Goal: Task Accomplishment & Management: Use online tool/utility

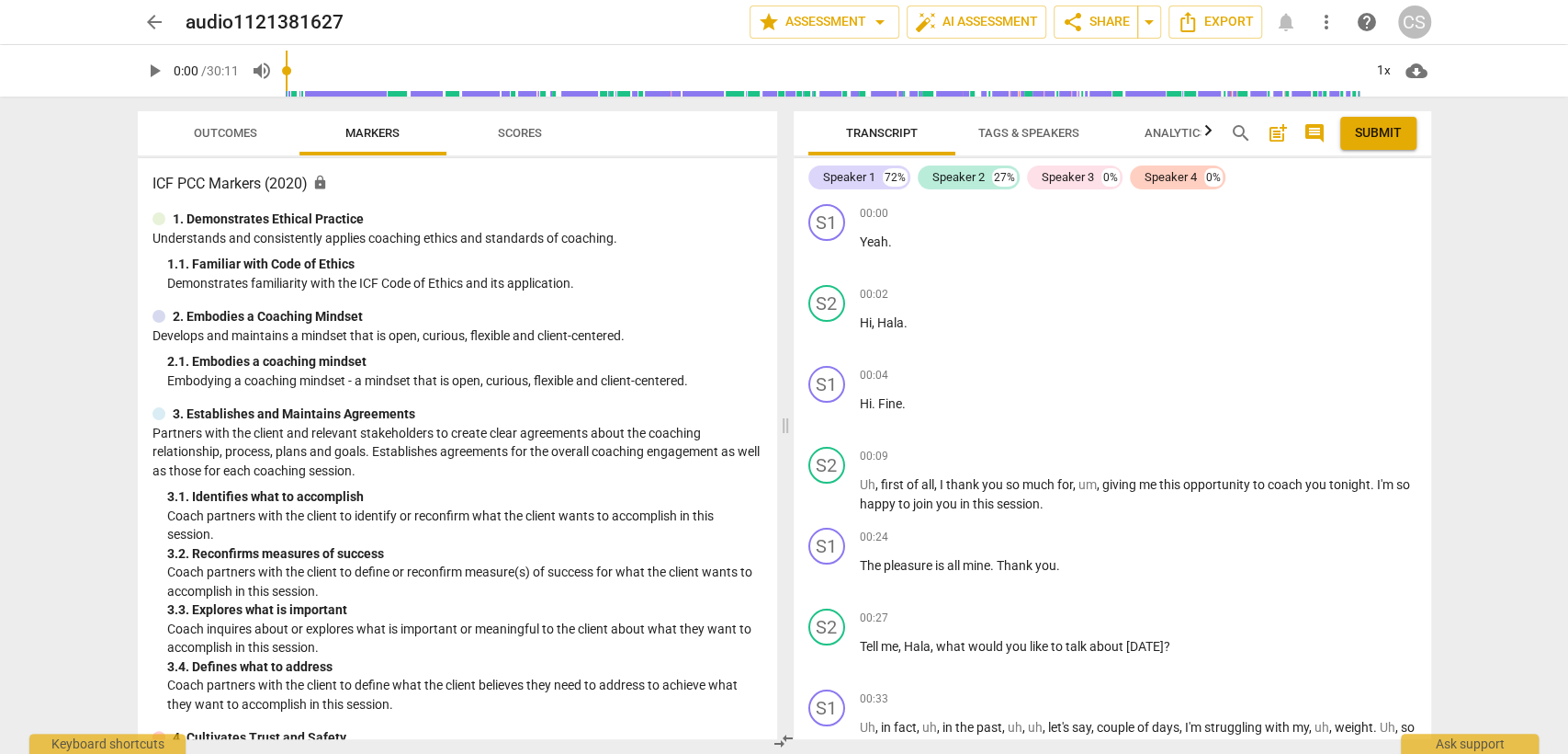
click at [154, 69] on span "play_arrow" at bounding box center [154, 71] width 22 height 22
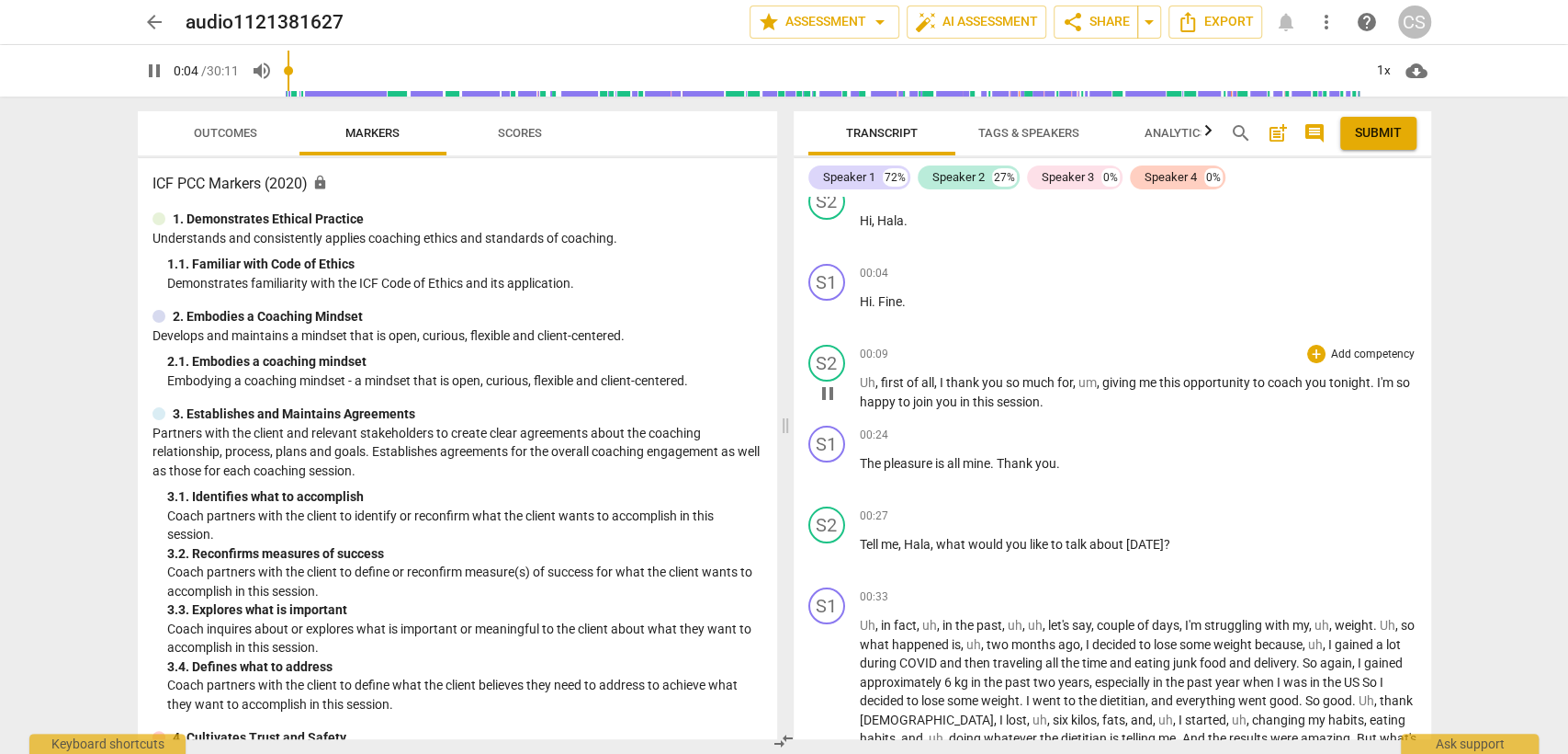
scroll to position [204, 0]
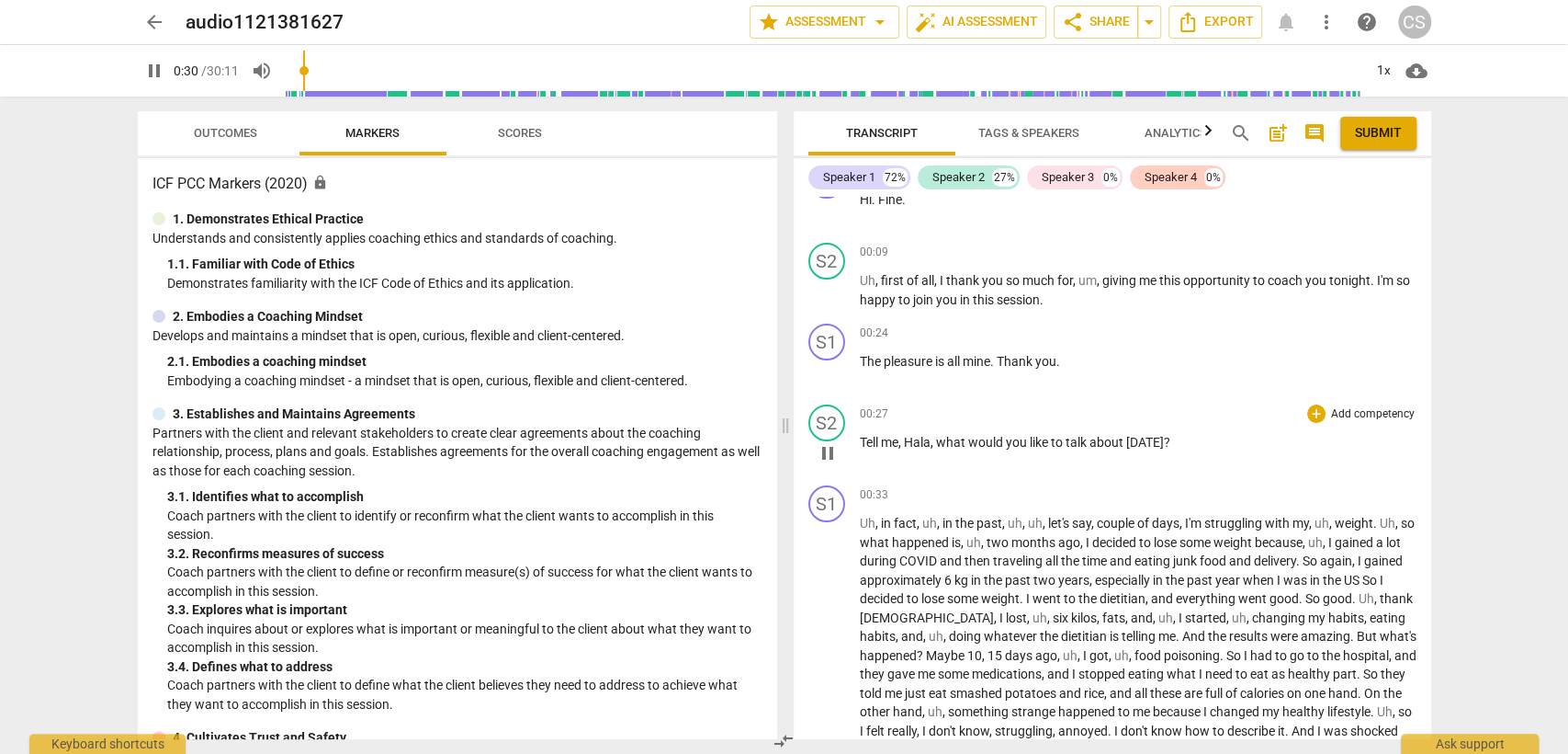
click at [1320, 406] on div "+ Add competency" at bounding box center [1361, 413] width 109 height 19
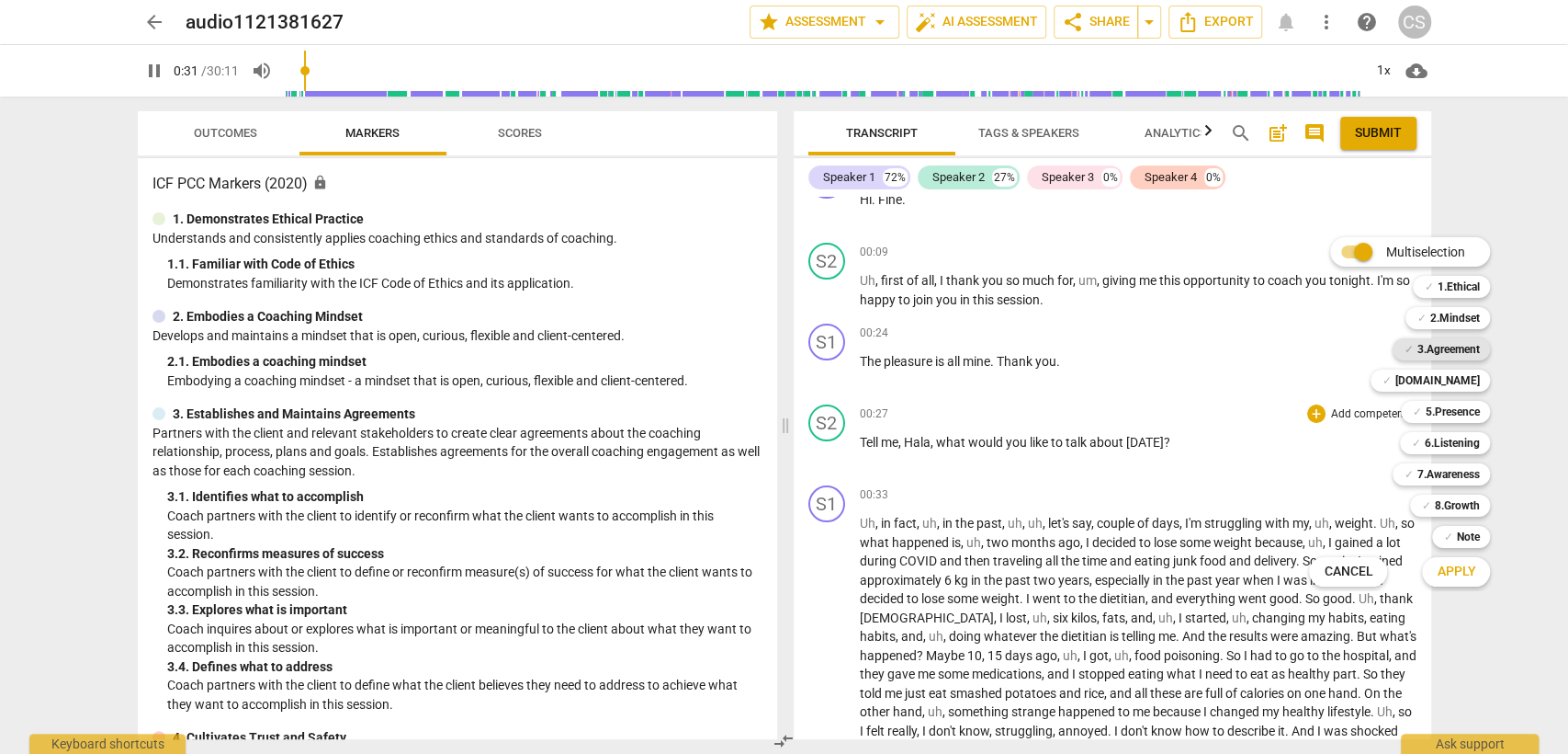
click at [1443, 354] on b "3.Agreement" at bounding box center [1447, 349] width 63 height 22
click at [1460, 567] on span "Apply" at bounding box center [1455, 572] width 38 height 19
type input "34"
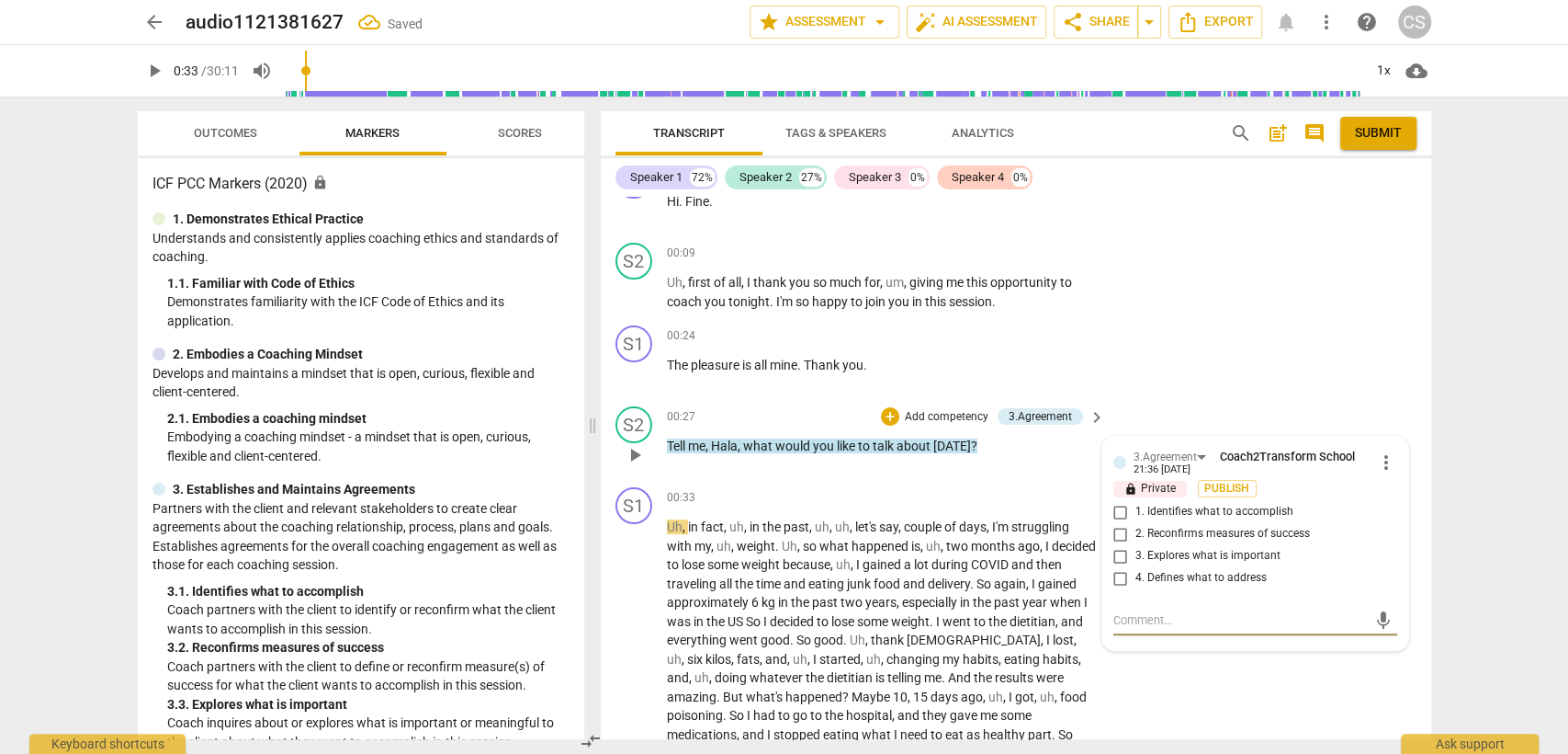
click at [1117, 502] on input "1. Identifies what to accomplish" at bounding box center [1120, 512] width 29 height 22
checkbox input "true"
click at [781, 512] on div "00:33 + Add competency keyboard_arrow_right Uh , in fact , uh , in the past , u…" at bounding box center [887, 672] width 441 height 370
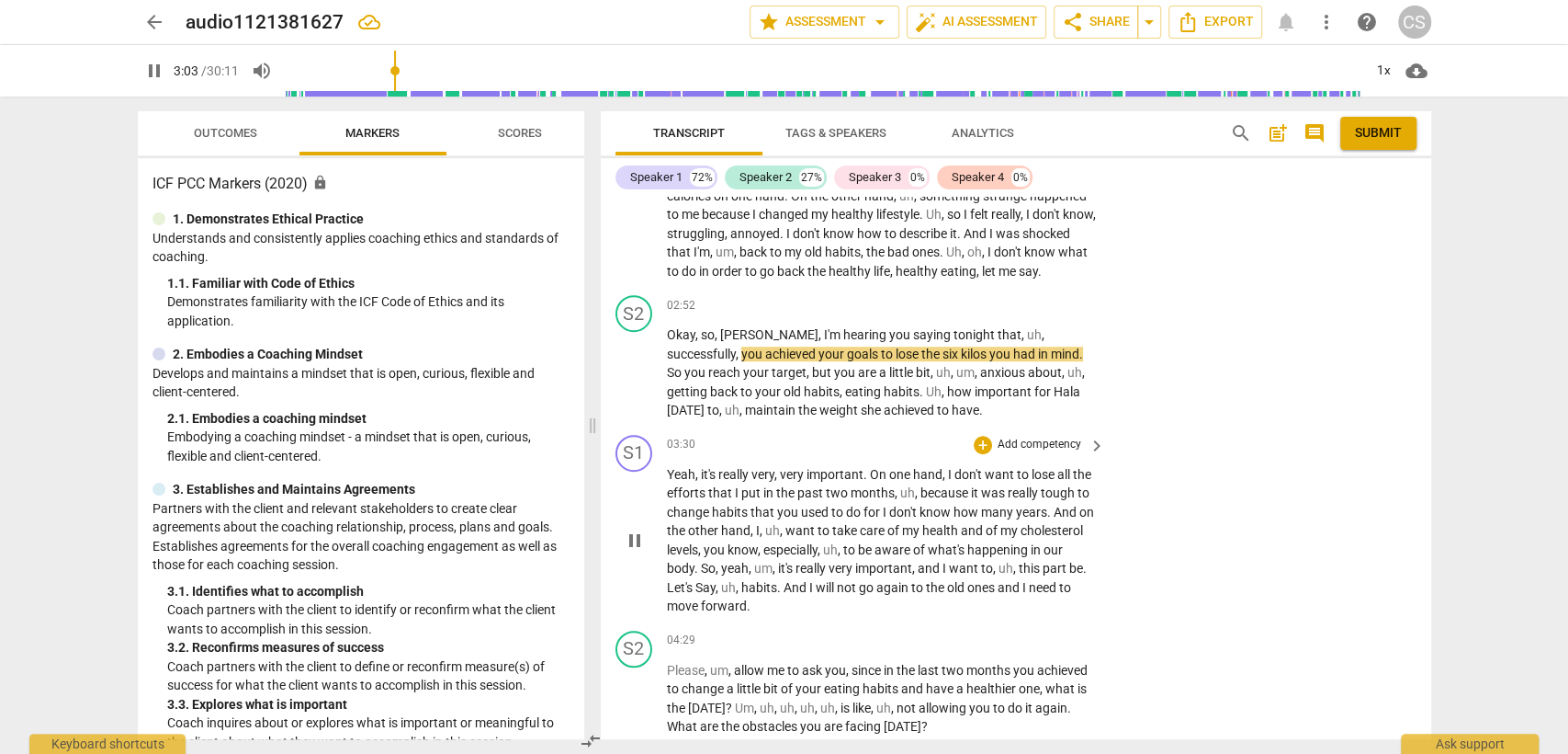
scroll to position [816, 0]
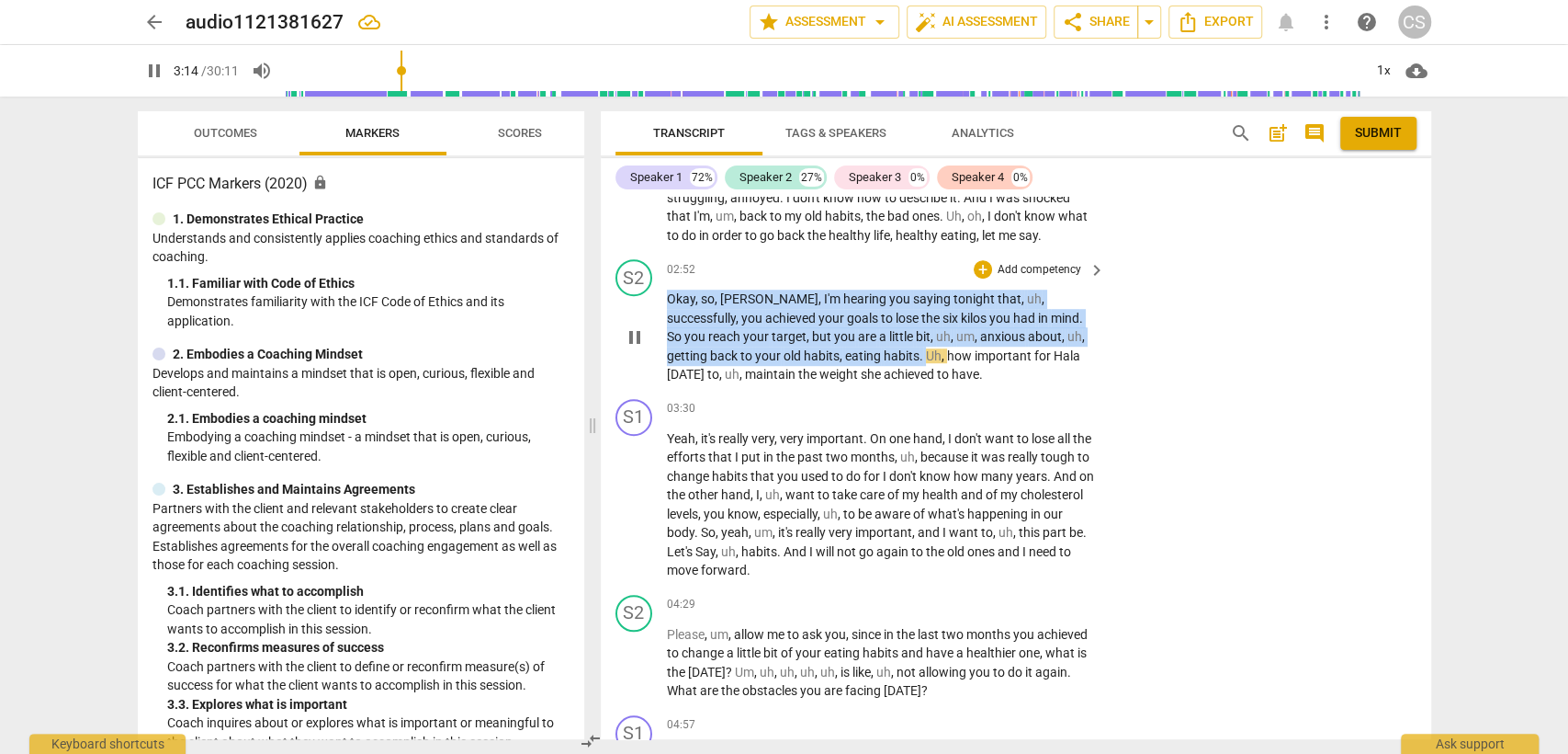
drag, startPoint x: 668, startPoint y: 294, endPoint x: 854, endPoint y: 361, distance: 197.7
click at [854, 361] on p "Okay , so , [PERSON_NAME] , I'm hearing you saying tonight that , uh , successf…" at bounding box center [882, 336] width 430 height 94
click at [978, 269] on div "+" at bounding box center [983, 269] width 19 height 19
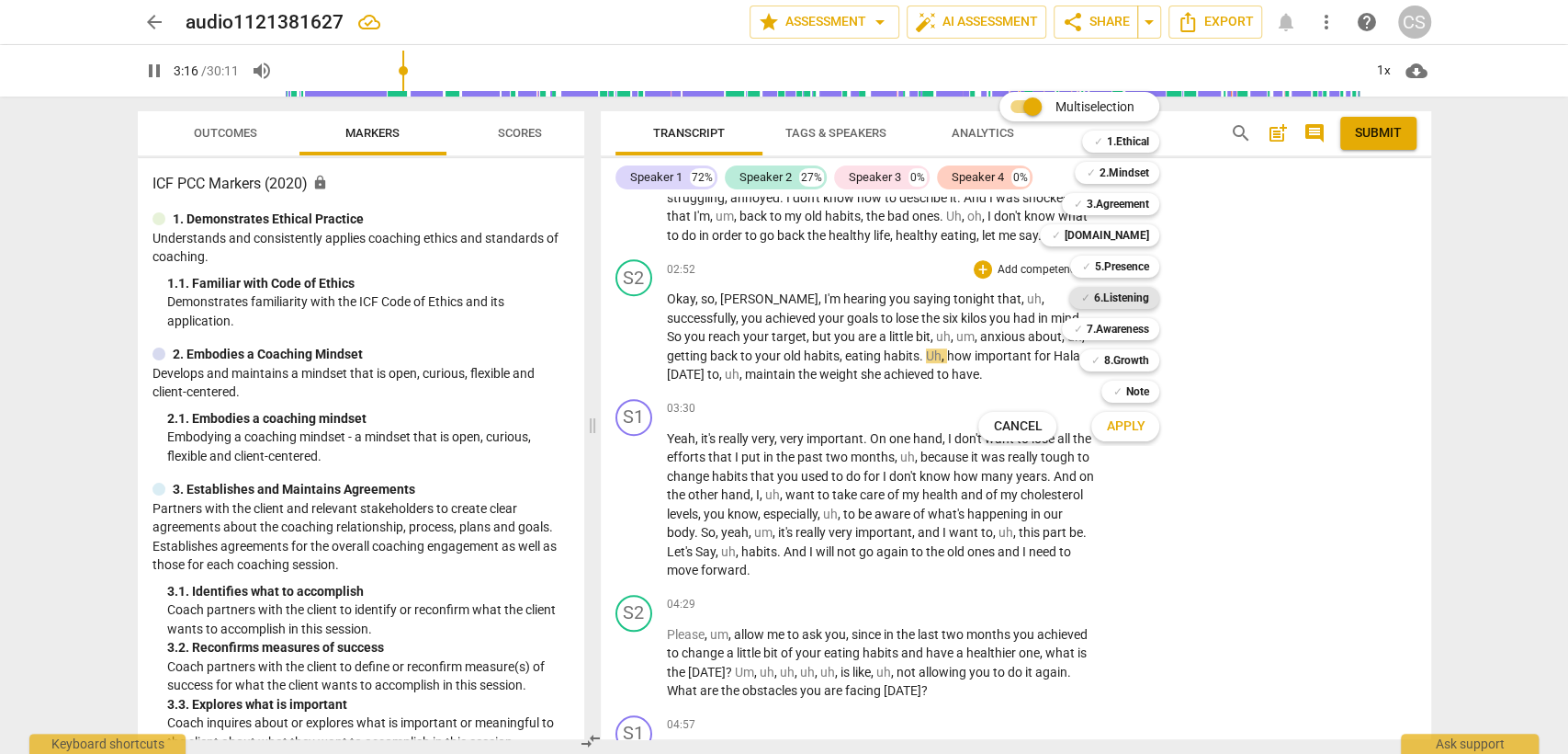
click at [1133, 296] on b "6.Listening" at bounding box center [1120, 297] width 55 height 22
click at [1108, 415] on button "Apply" at bounding box center [1125, 426] width 68 height 33
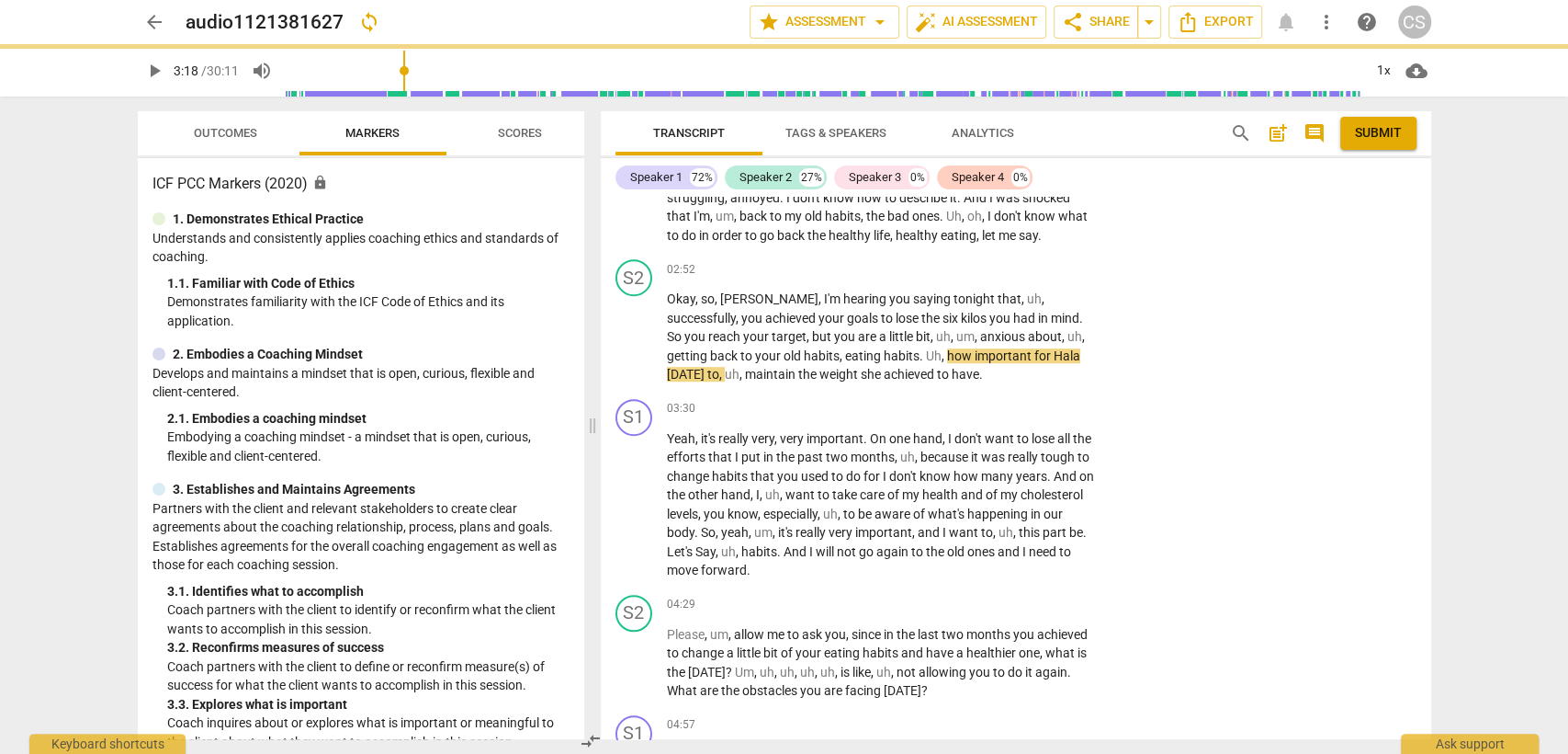
type input "198"
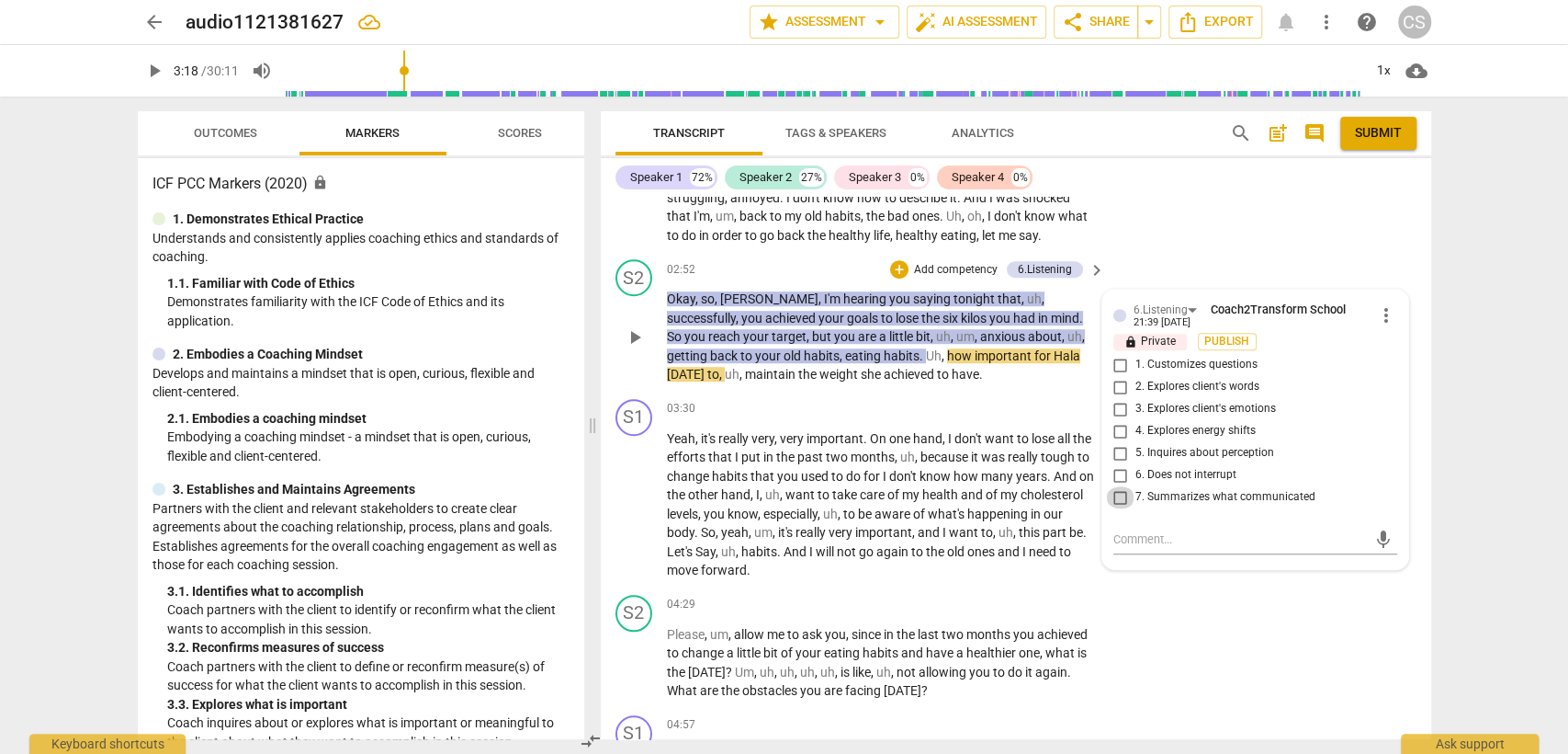
click at [1119, 498] on input "7. Summarizes what communicated" at bounding box center [1120, 498] width 29 height 22
checkbox input "true"
click at [870, 391] on div "S1 play_arrow pause 03:30 + Add competency keyboard_arrow_right Yeah , it's rea…" at bounding box center [1015, 488] width 830 height 196
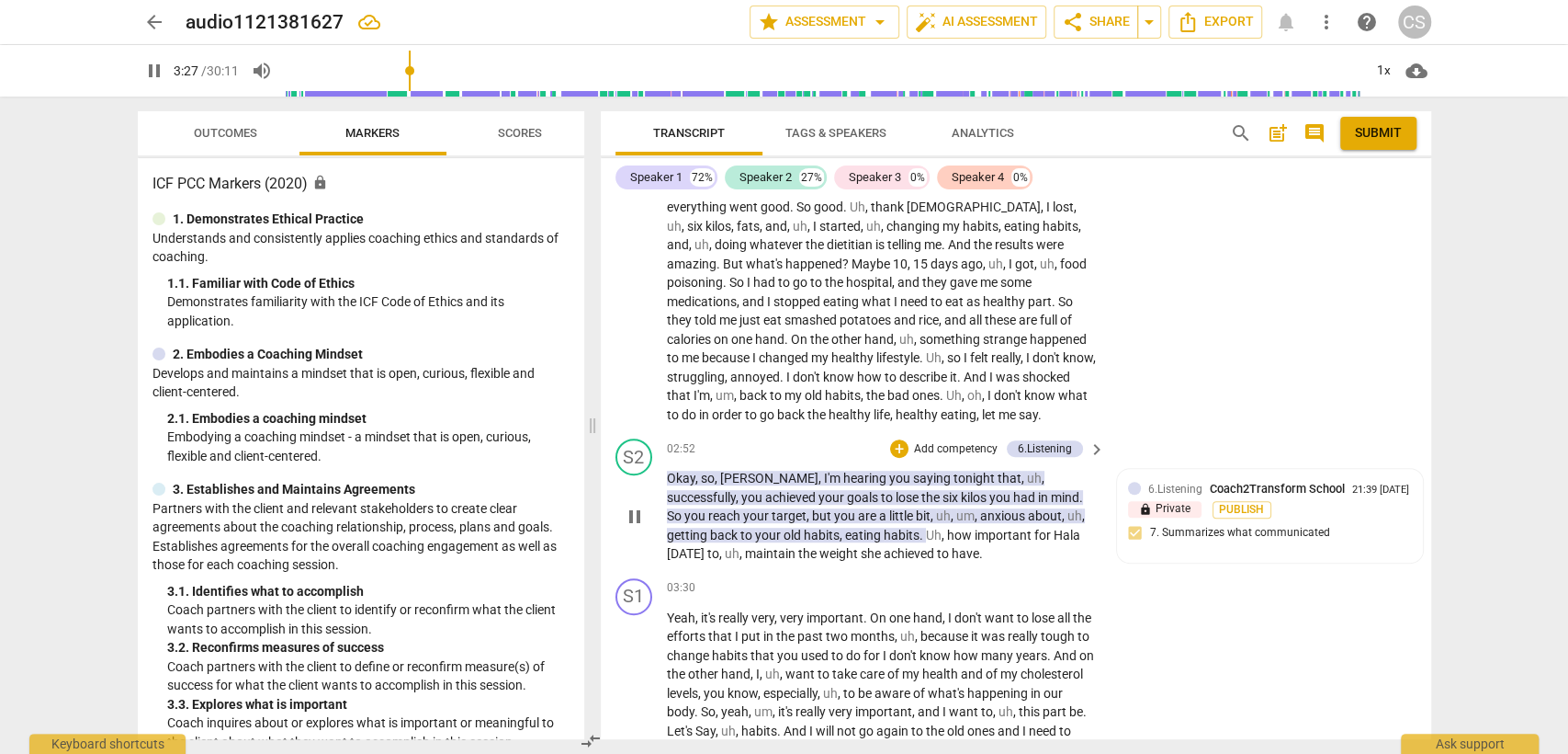
scroll to position [714, 0]
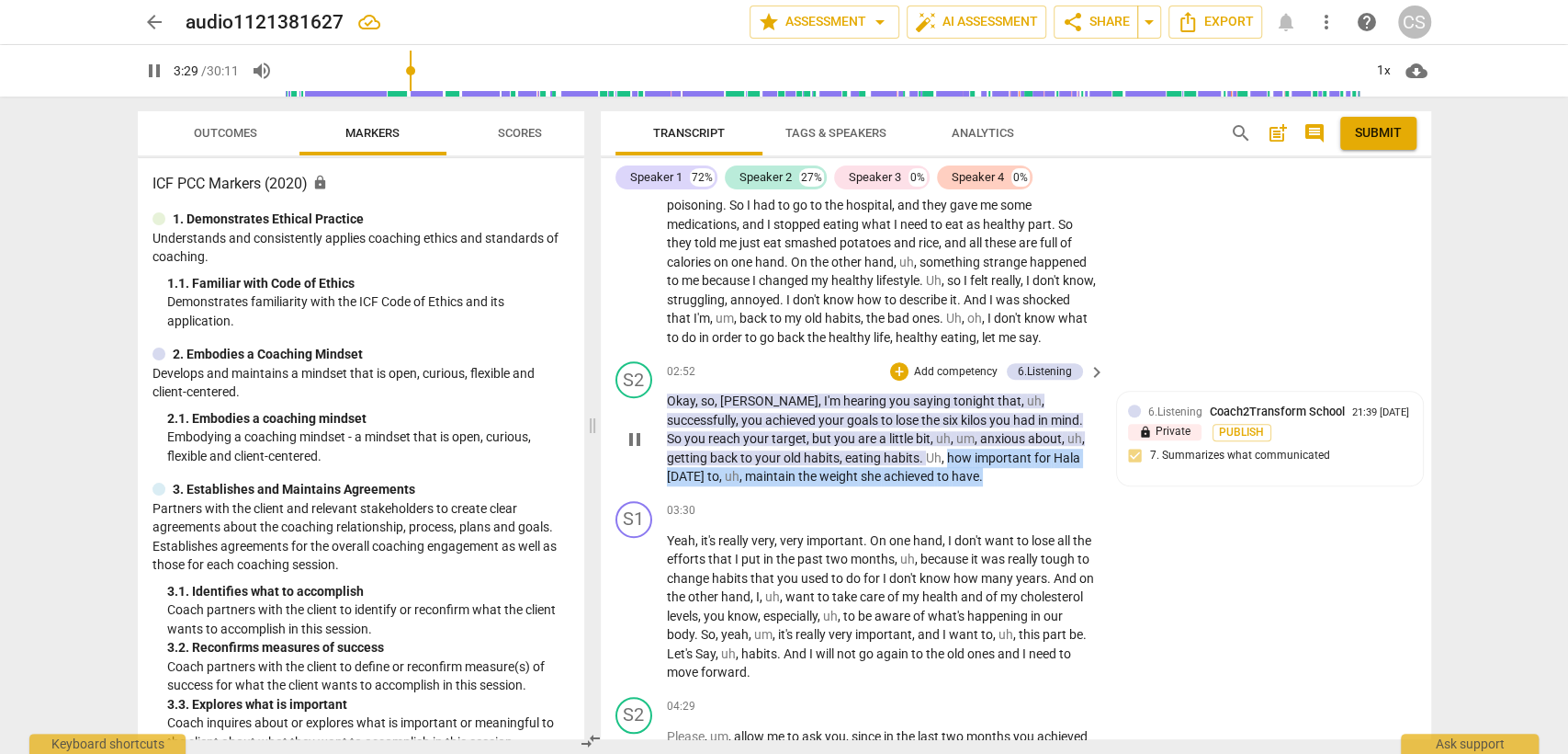
drag, startPoint x: 874, startPoint y: 453, endPoint x: 895, endPoint y: 440, distance: 24.7
click at [903, 483] on p "Okay , so , [PERSON_NAME] , I'm hearing you saying tonight that , uh , successf…" at bounding box center [882, 438] width 430 height 94
click at [900, 362] on div "+" at bounding box center [899, 371] width 19 height 19
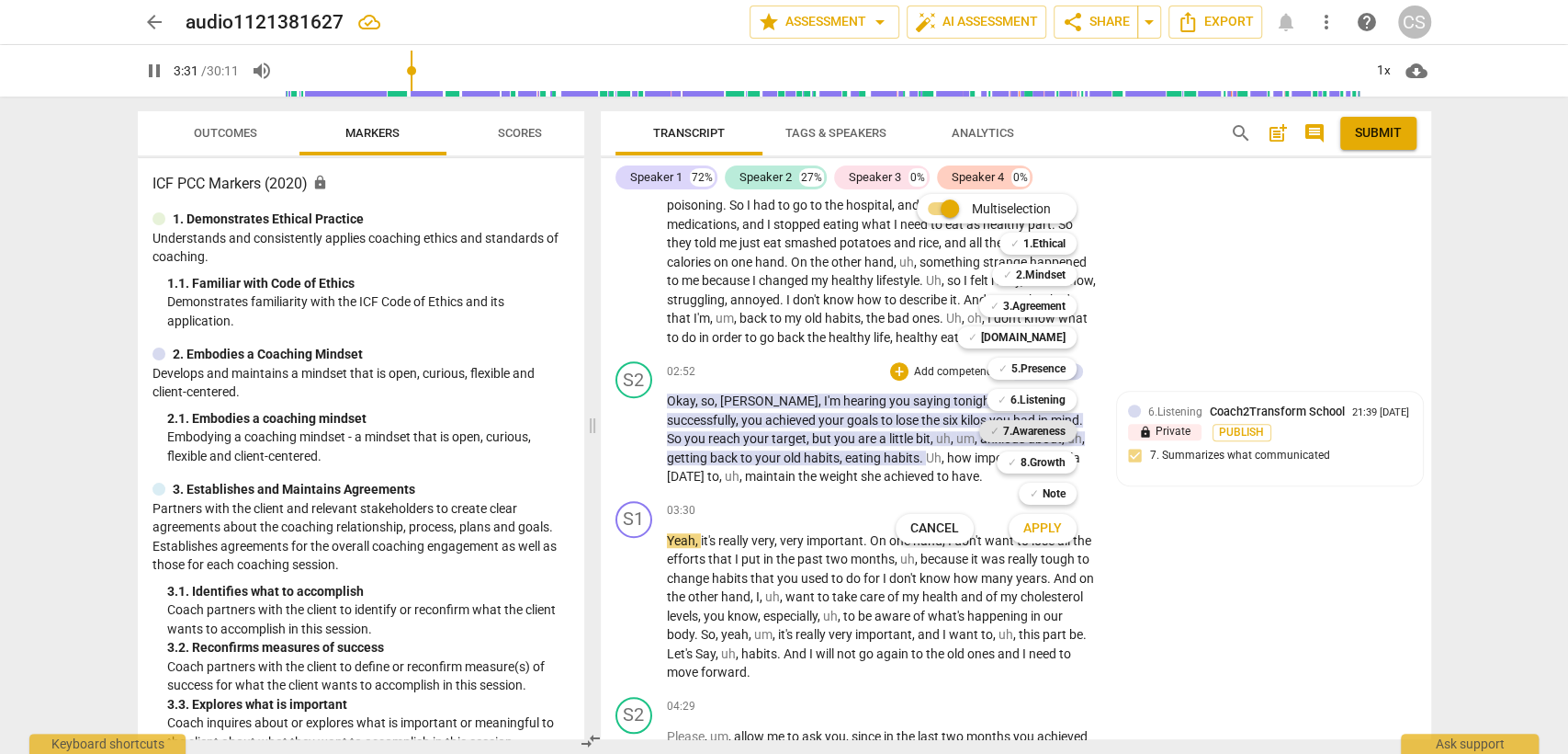
click at [1024, 434] on b "7.Awareness" at bounding box center [1034, 431] width 63 height 22
click at [1033, 402] on b "6.Listening" at bounding box center [1038, 400] width 55 height 22
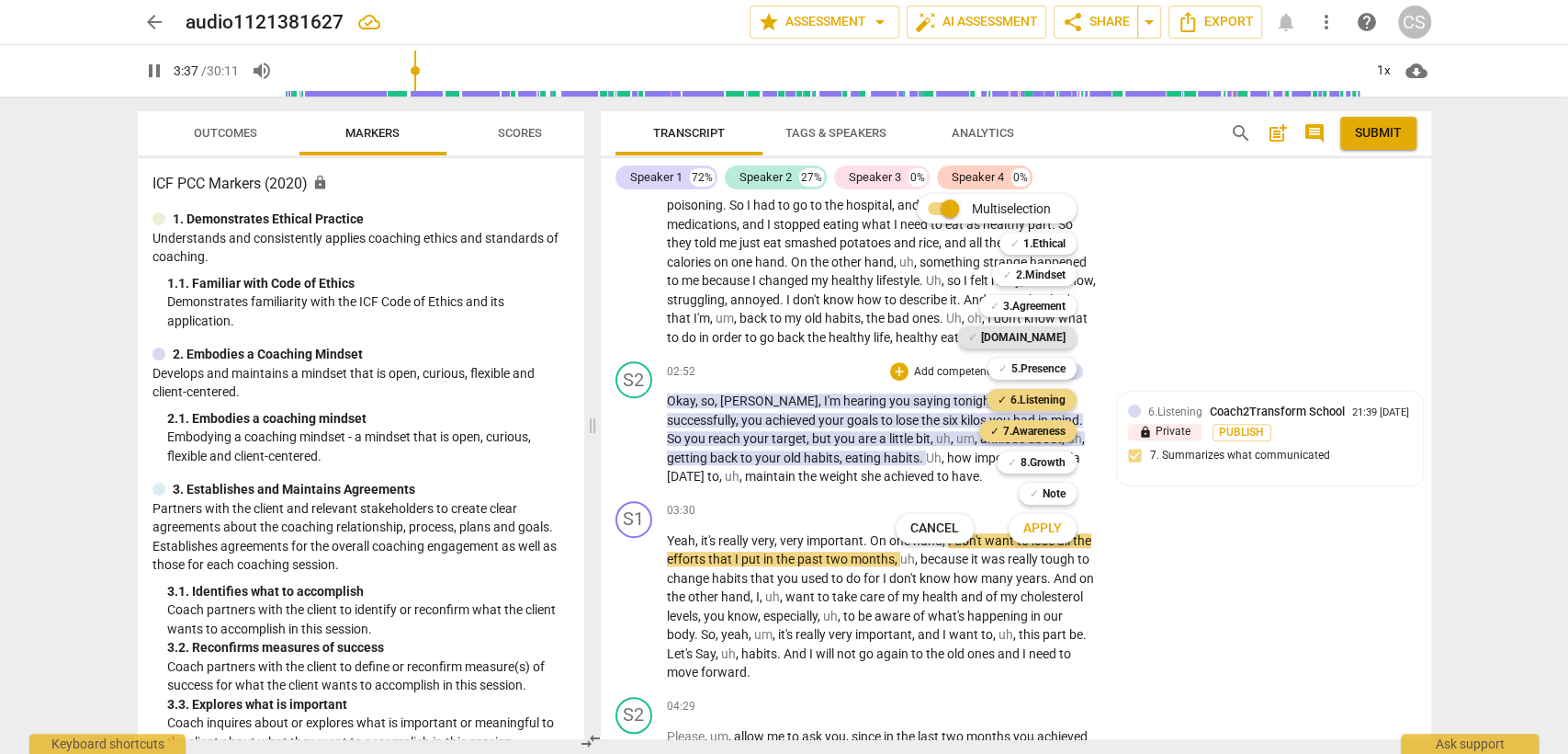
click at [1035, 336] on b "[DOMAIN_NAME]" at bounding box center [1023, 338] width 84 height 22
click at [1036, 521] on span "Apply" at bounding box center [1042, 529] width 38 height 19
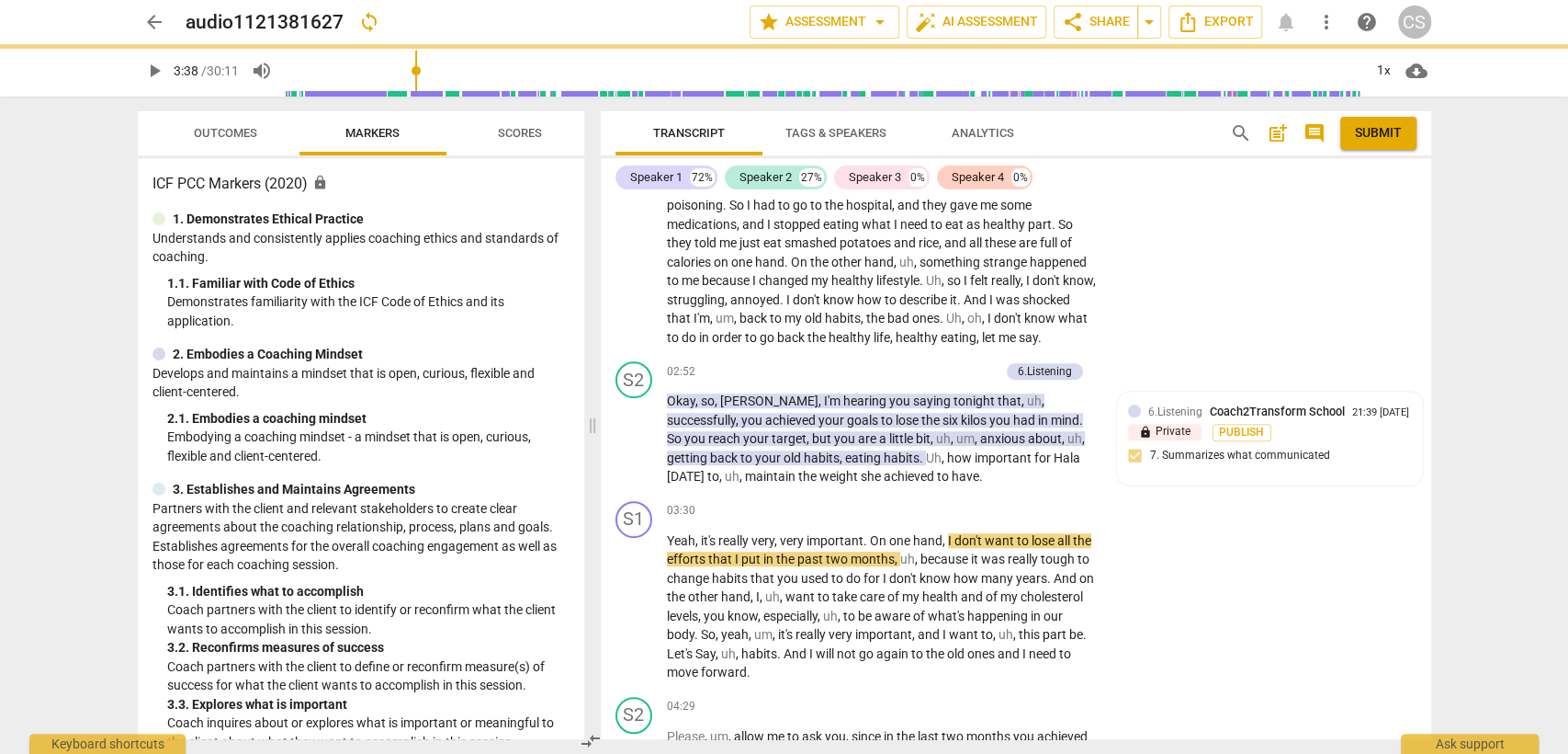
type input "219"
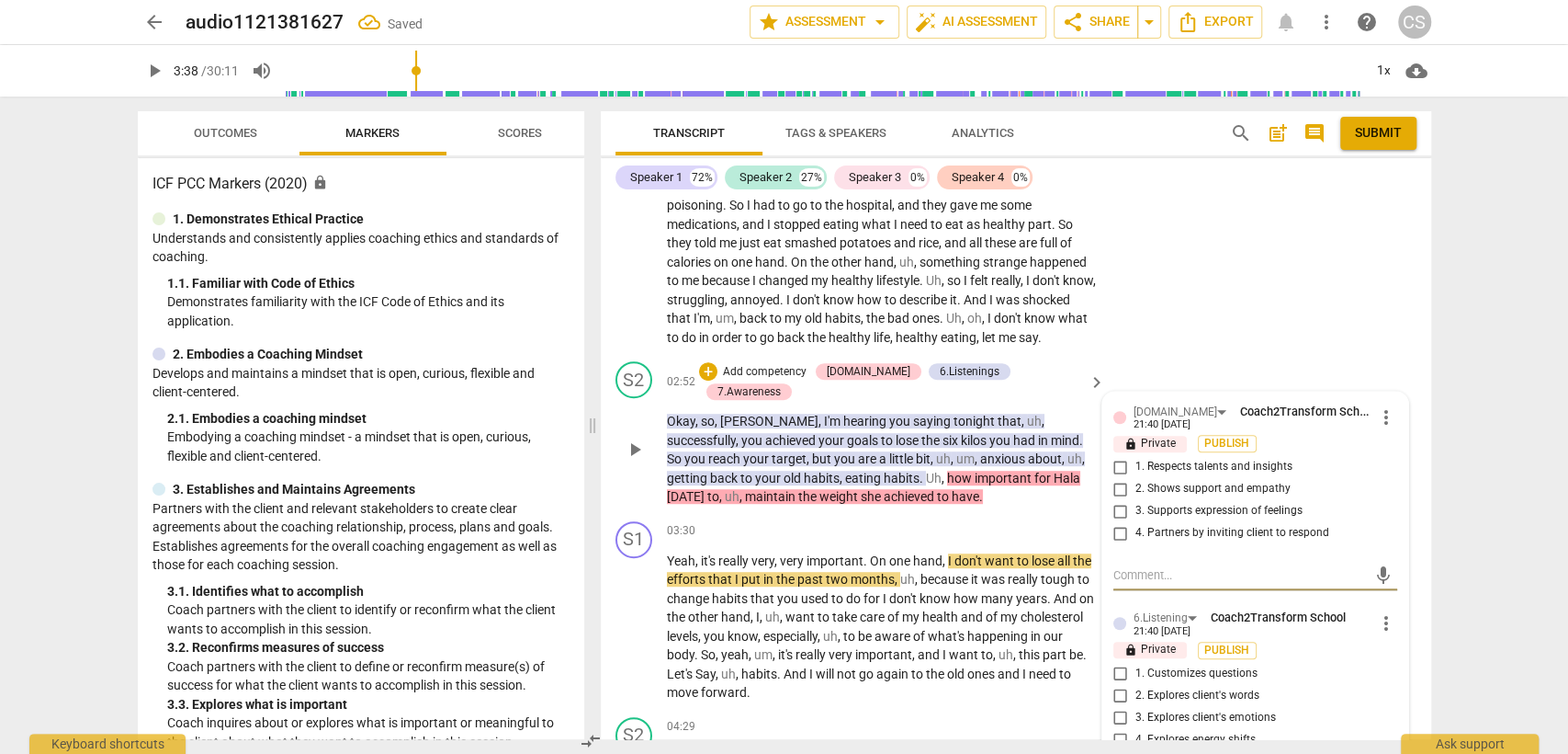
click at [1123, 507] on input "3. Supports expression of feelings" at bounding box center [1120, 511] width 29 height 22
checkbox input "true"
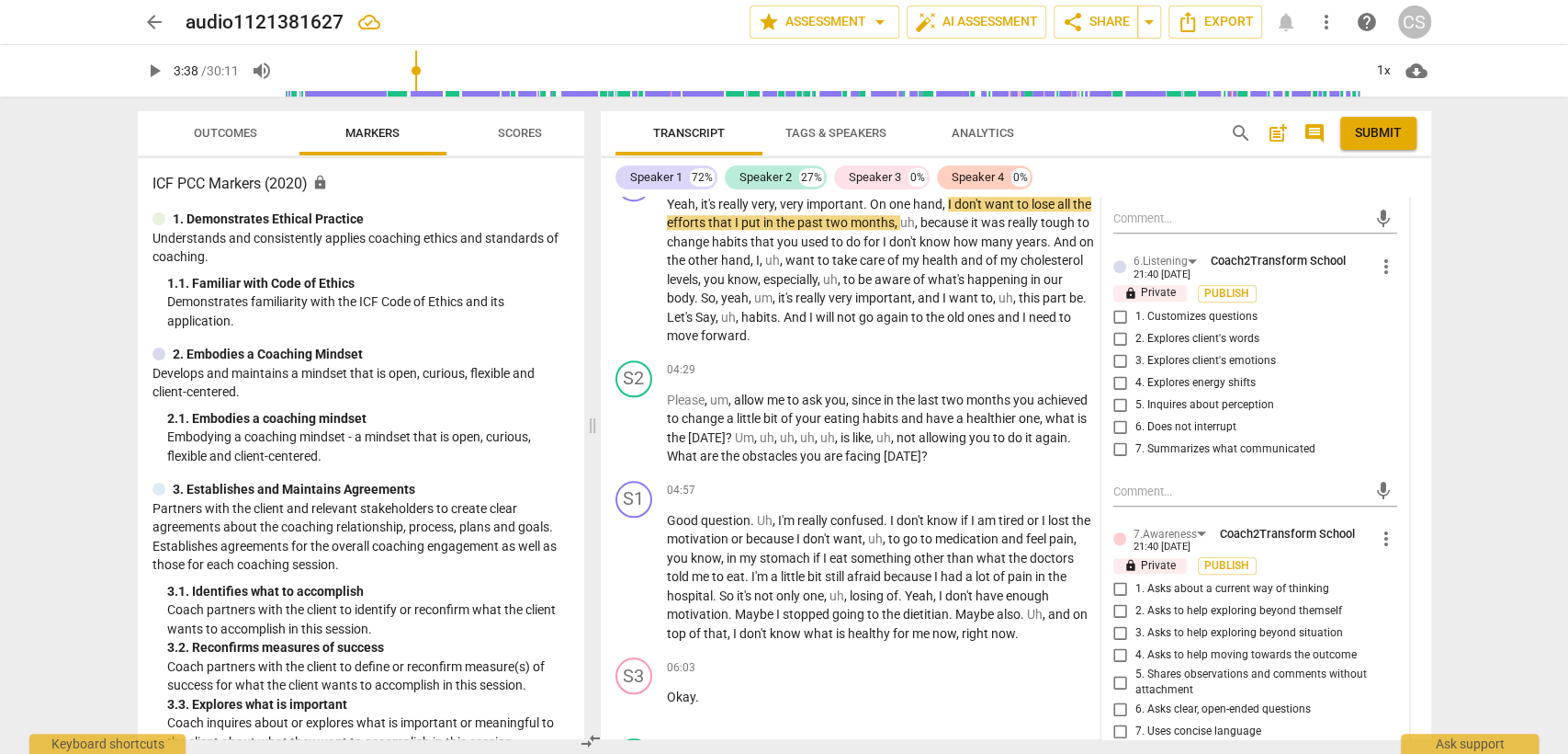
scroll to position [1123, 0]
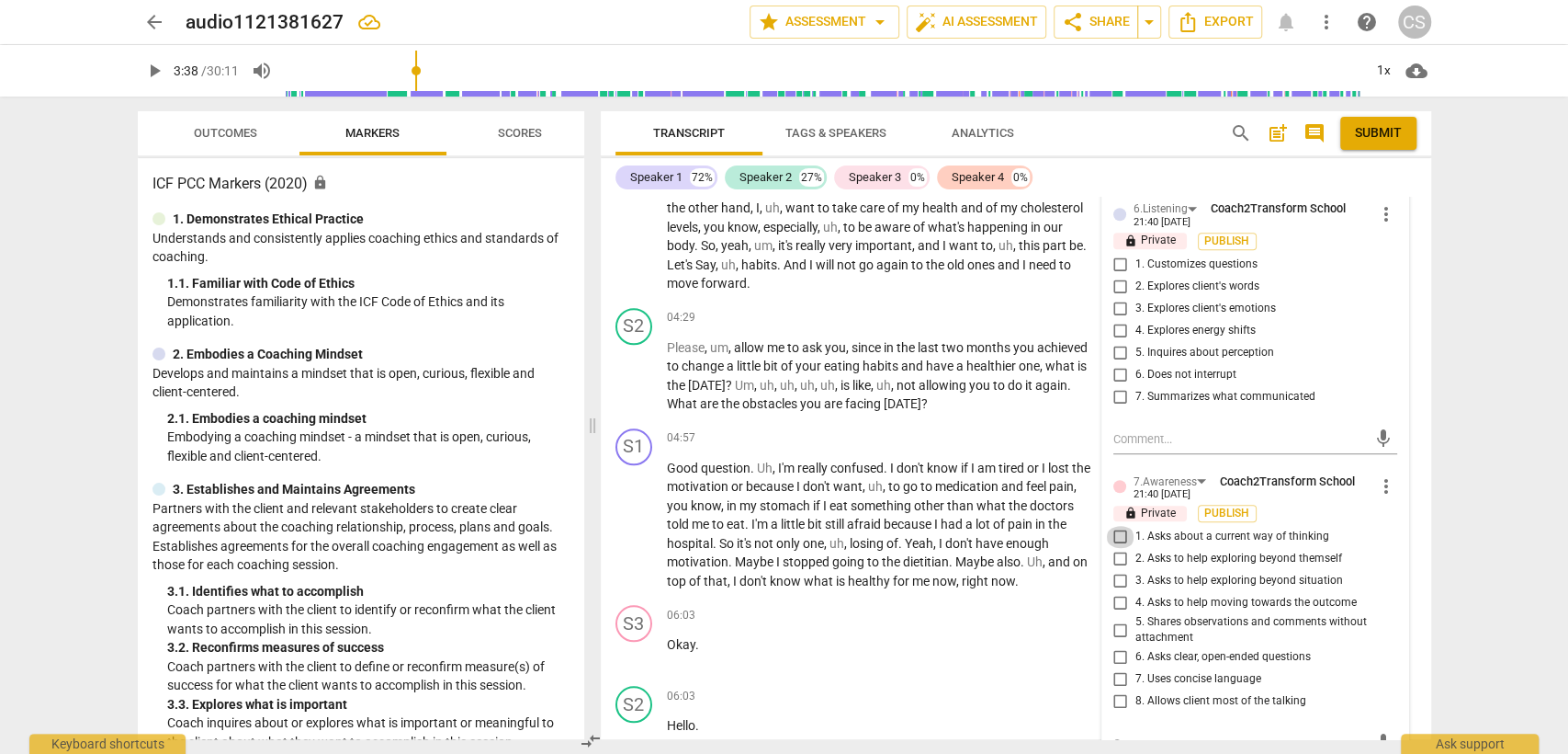
click at [1114, 538] on input "1. Asks about a current way of thinking" at bounding box center [1120, 537] width 29 height 22
checkbox input "true"
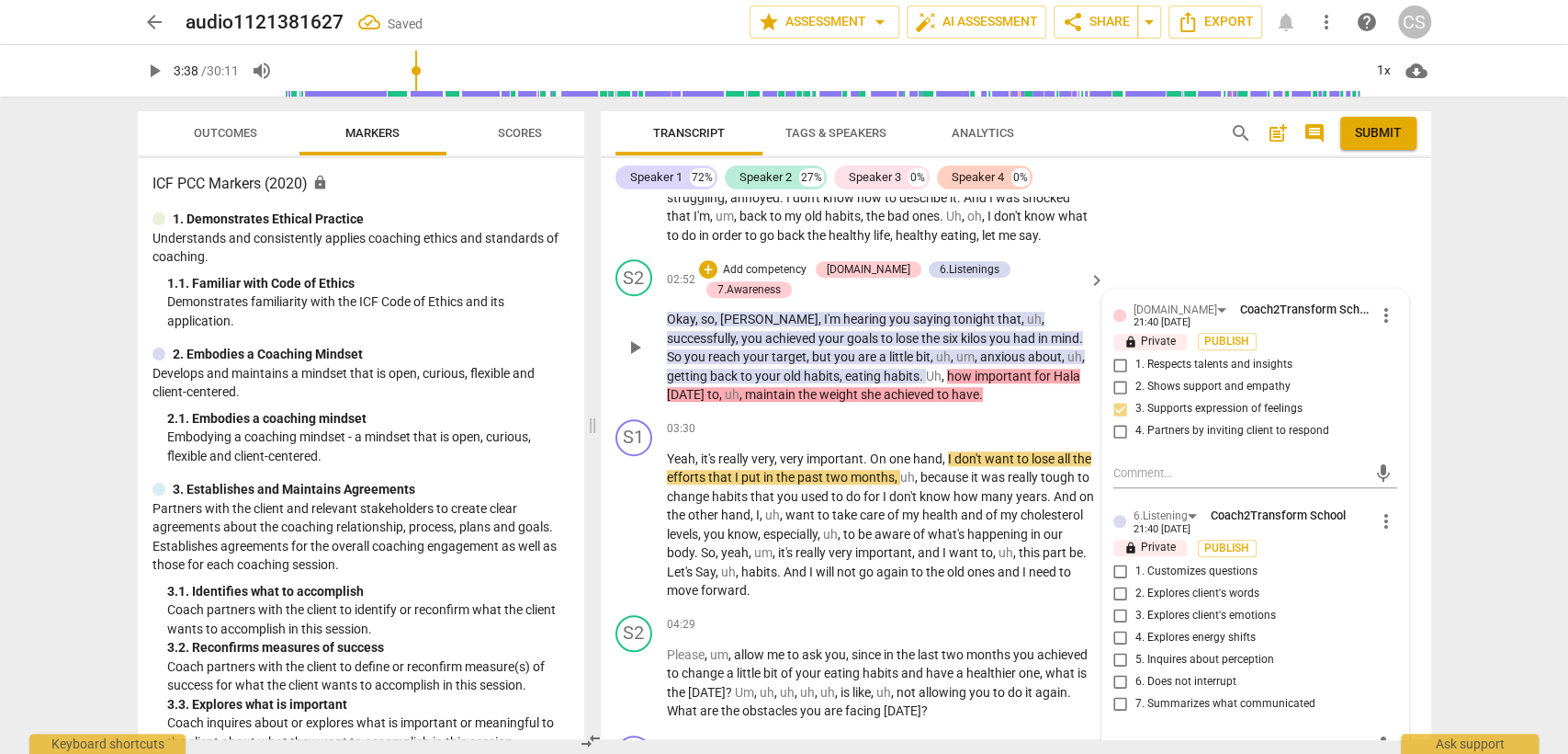
scroll to position [919, 0]
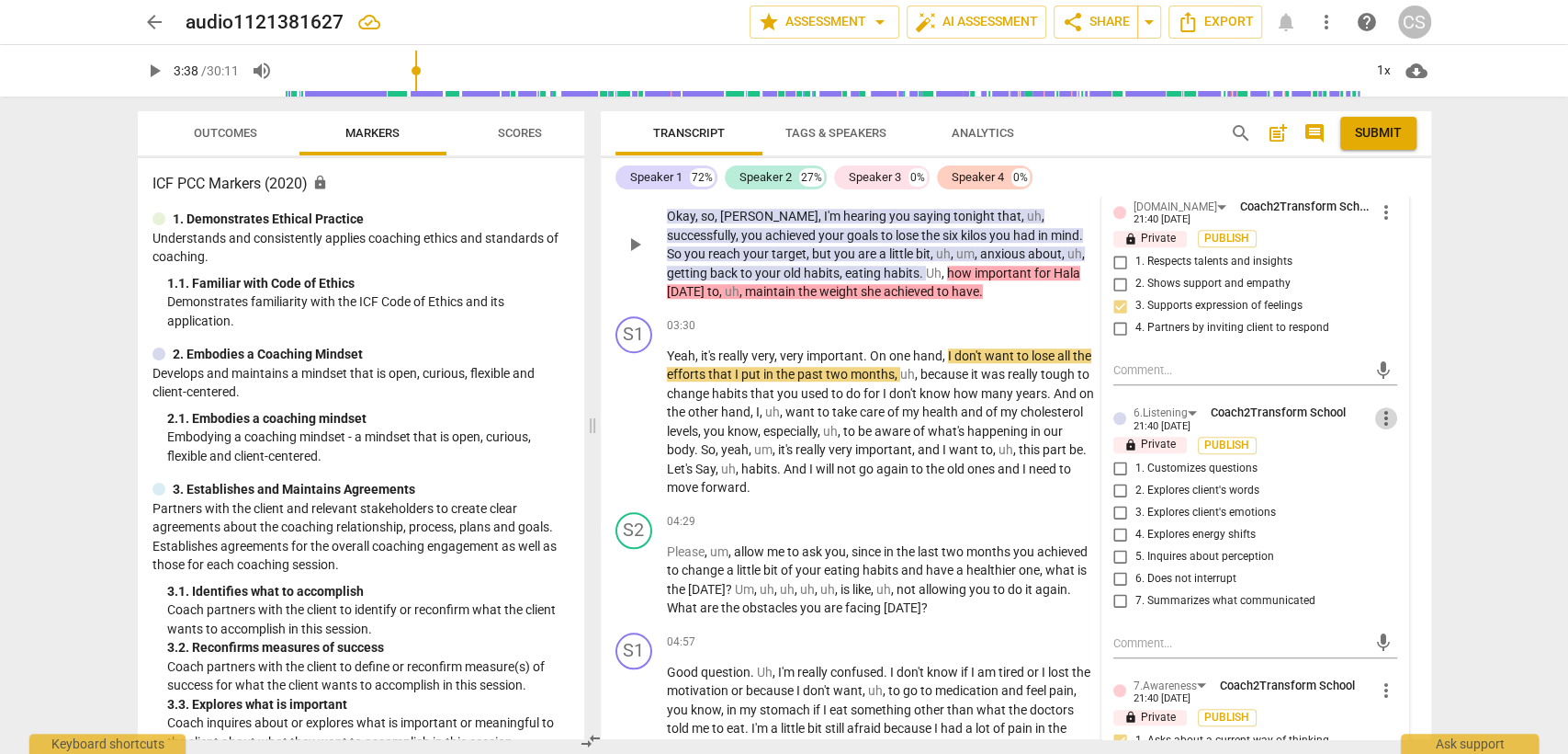
click at [1384, 415] on span "more_vert" at bounding box center [1387, 418] width 22 height 22
click at [1384, 452] on li "Delete" at bounding box center [1401, 450] width 64 height 35
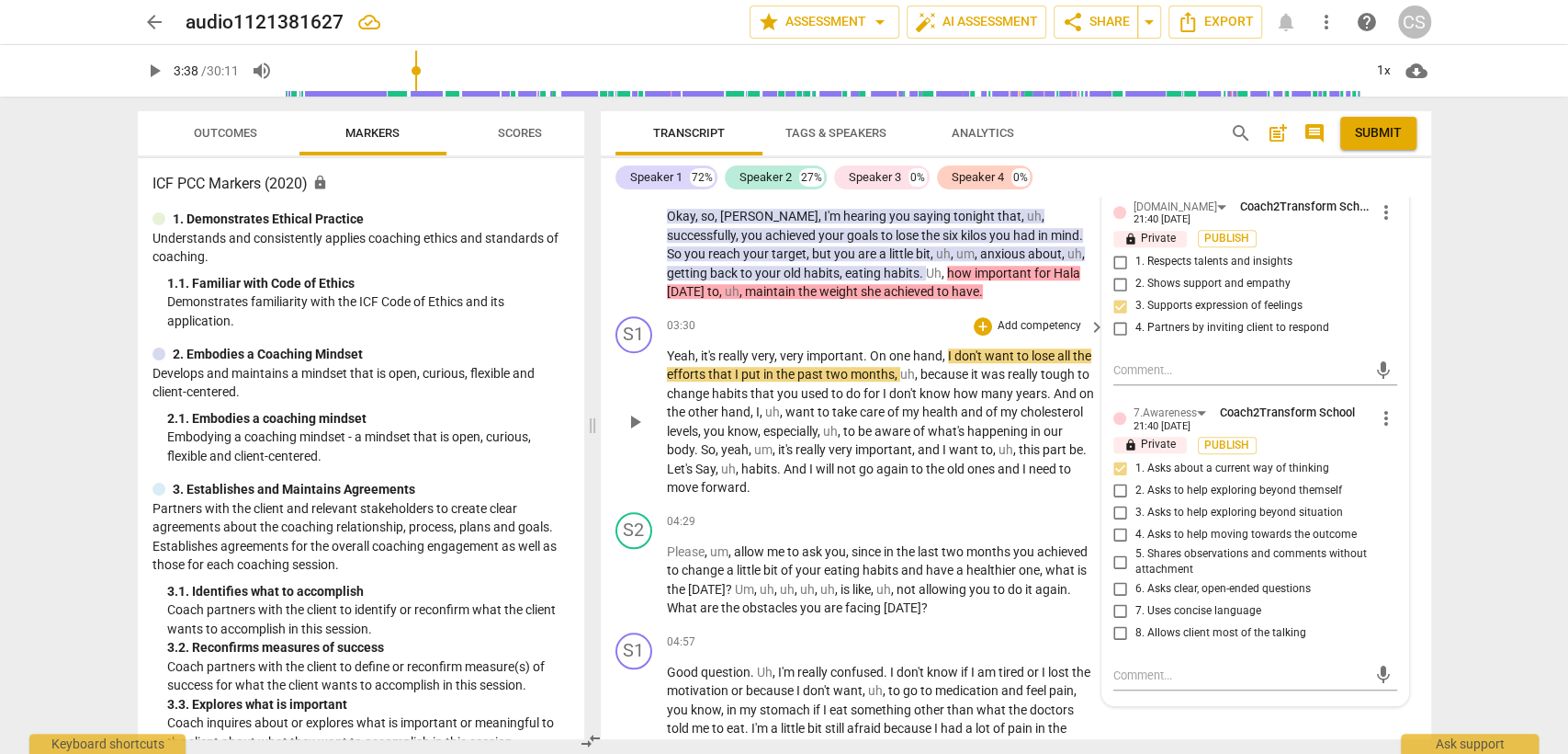
click at [795, 309] on div "S1 play_arrow pause 03:30 + Add competency keyboard_arrow_right Yeah , it's rea…" at bounding box center [1015, 406] width 830 height 196
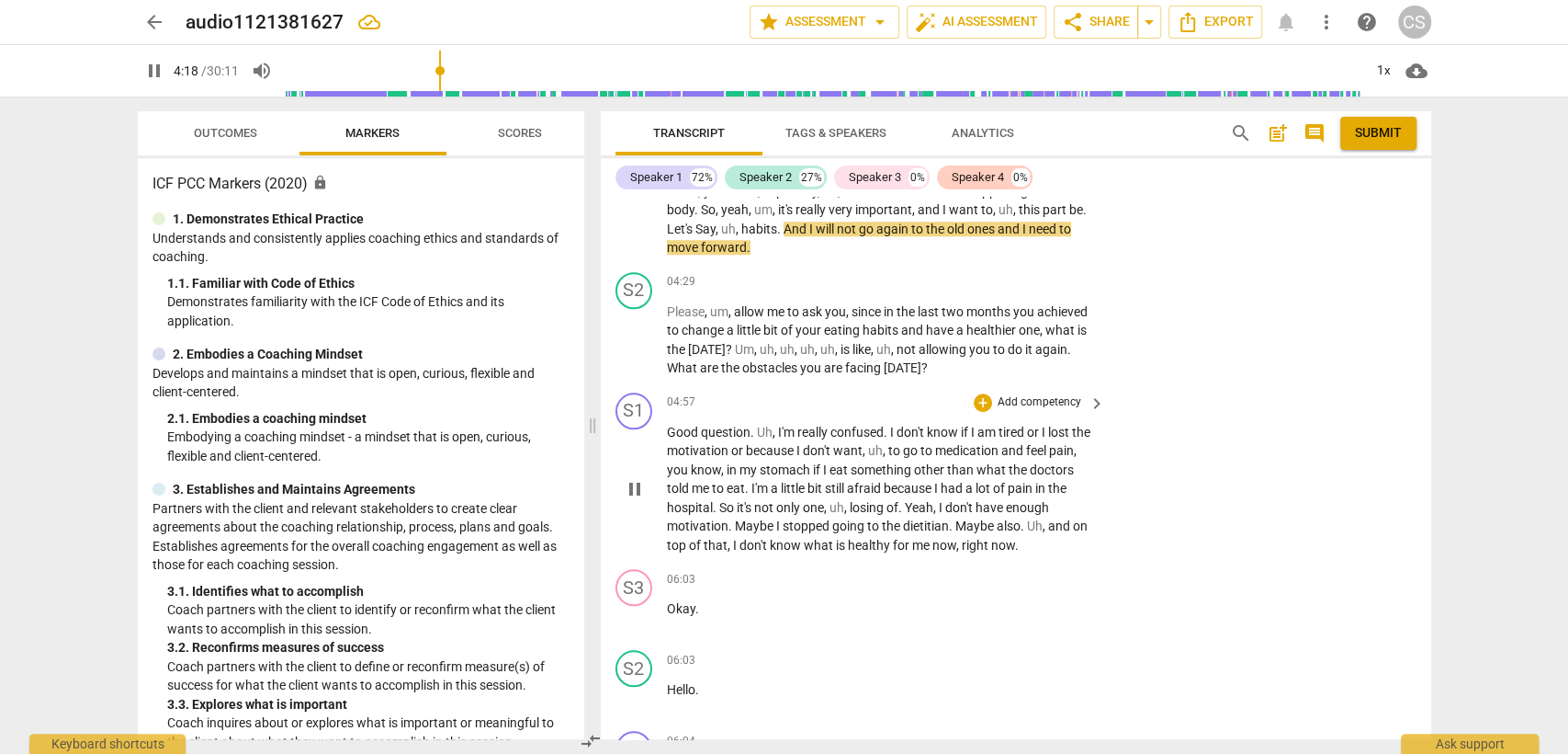
scroll to position [1123, 0]
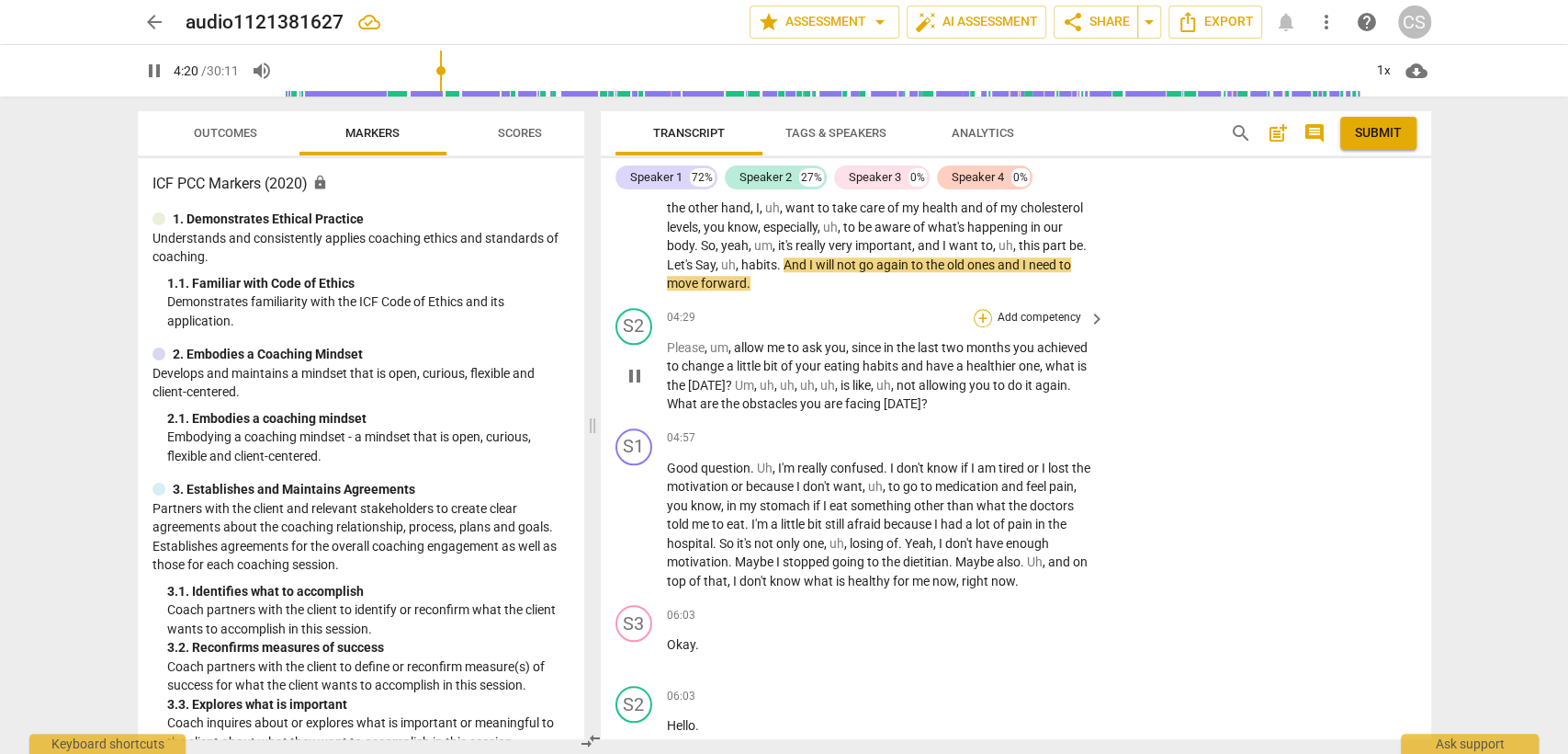
click at [982, 309] on div "+" at bounding box center [983, 318] width 19 height 19
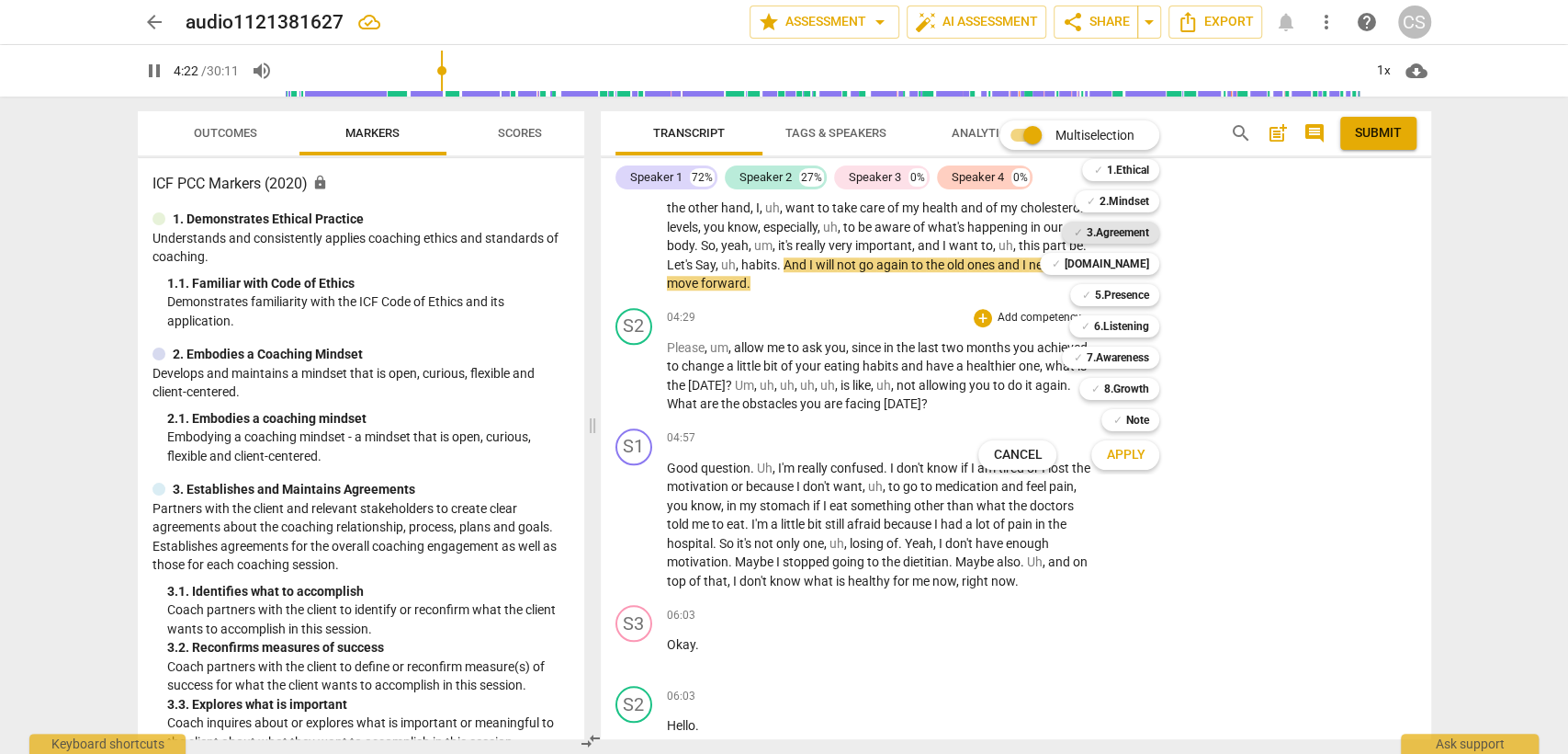
click at [1123, 234] on b "3.Agreement" at bounding box center [1116, 233] width 63 height 22
click at [1141, 364] on b "7.Awareness" at bounding box center [1116, 357] width 63 height 22
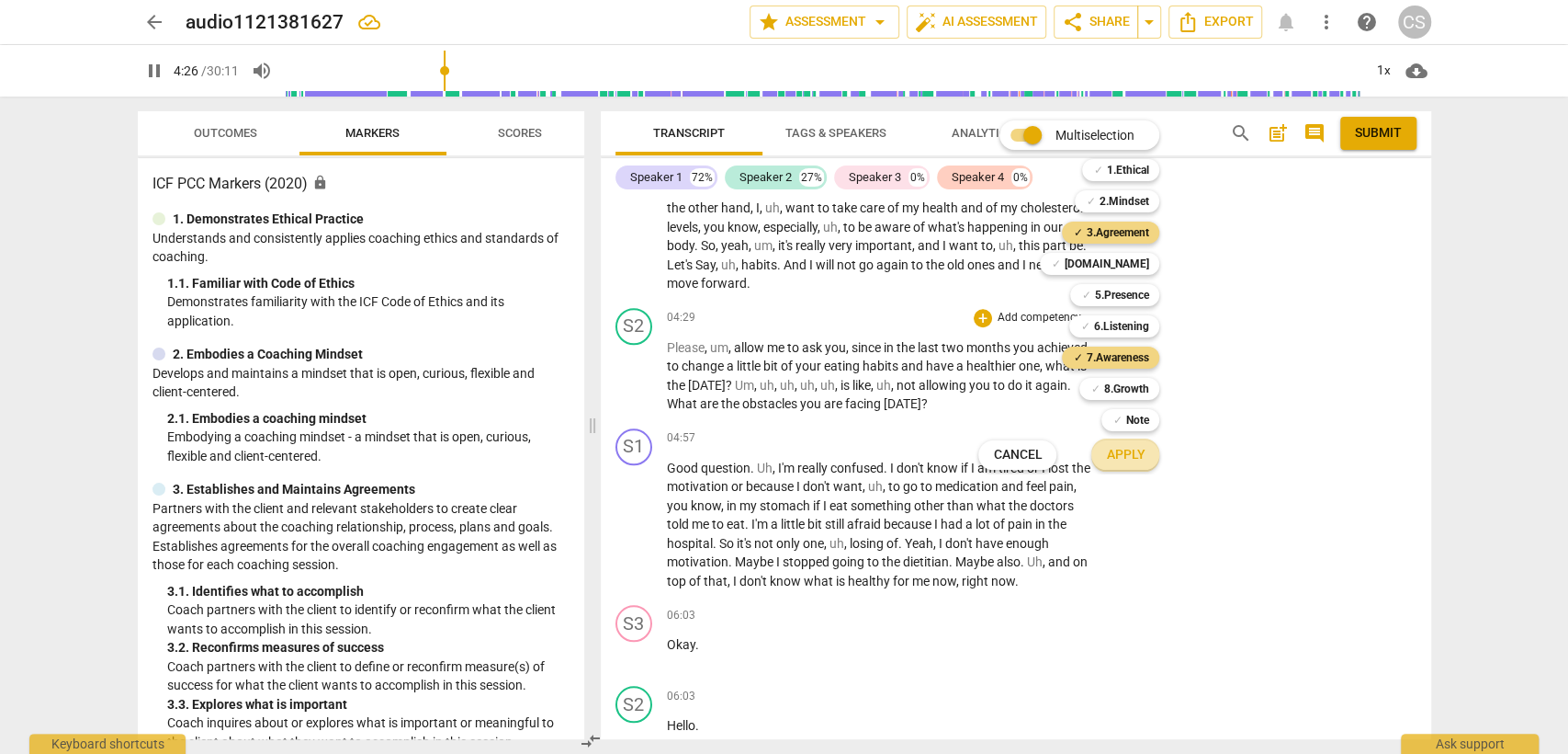
click at [1111, 456] on span "Apply" at bounding box center [1125, 455] width 38 height 19
type input "267"
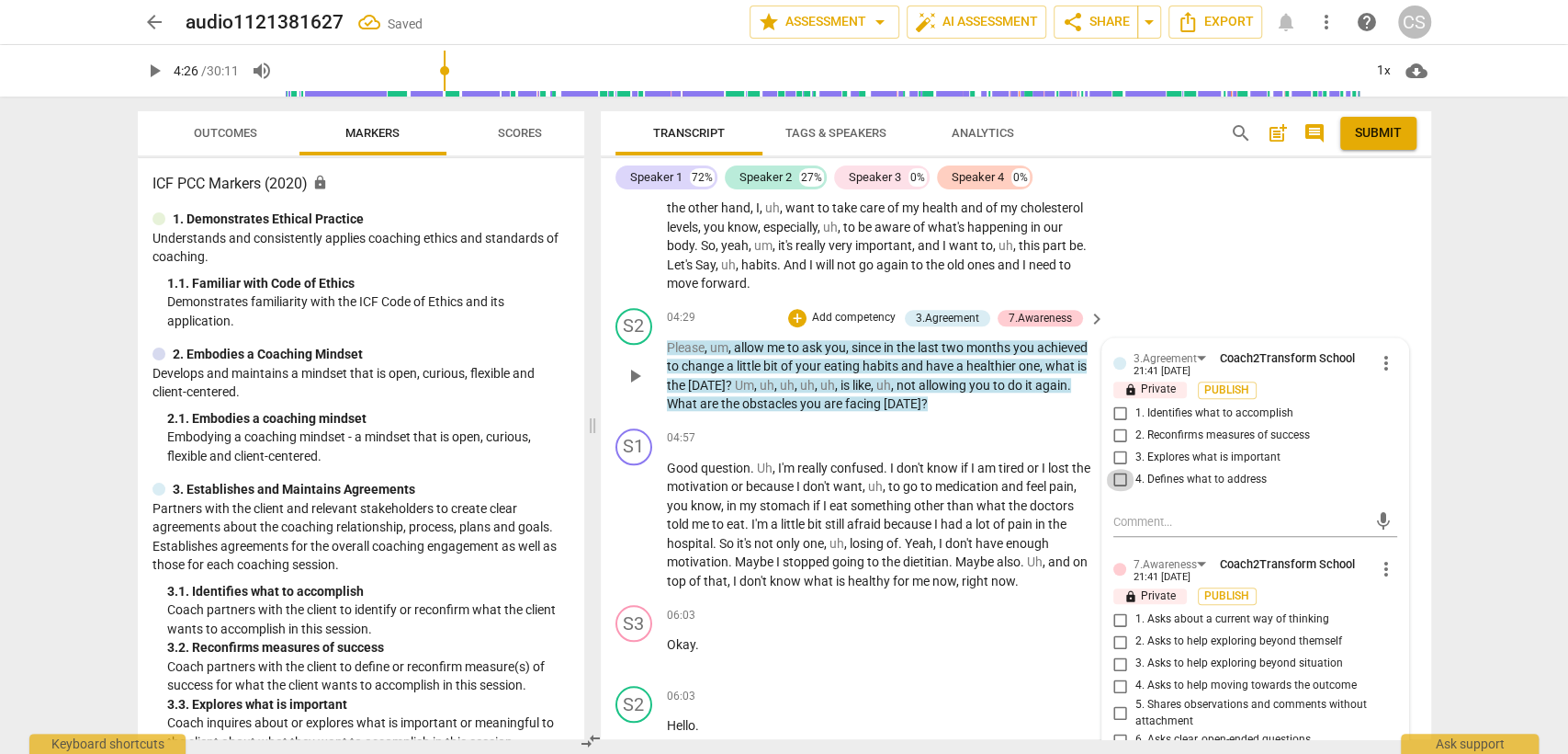
click at [1119, 469] on input "4. Defines what to address" at bounding box center [1120, 480] width 29 height 22
checkbox input "true"
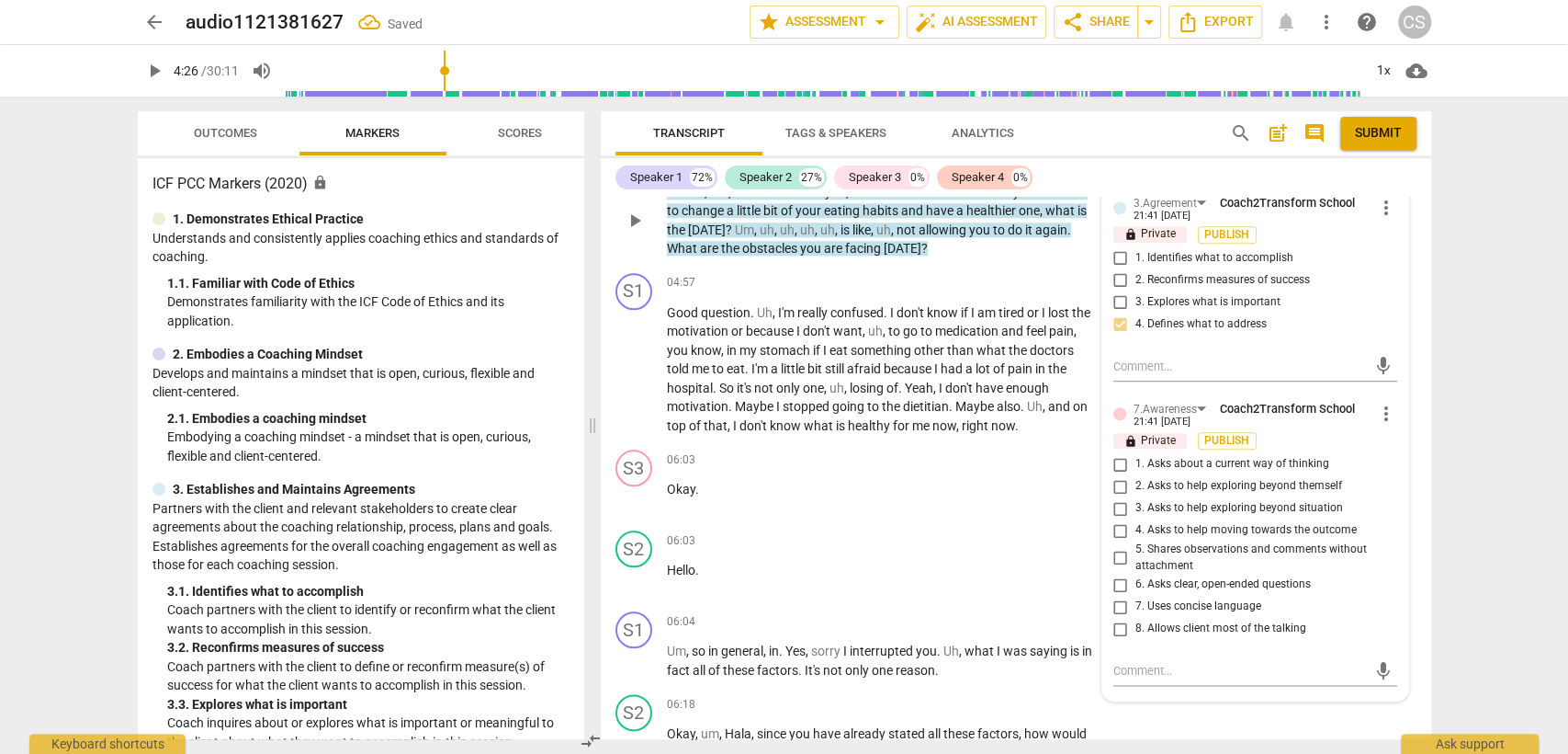
scroll to position [1327, 0]
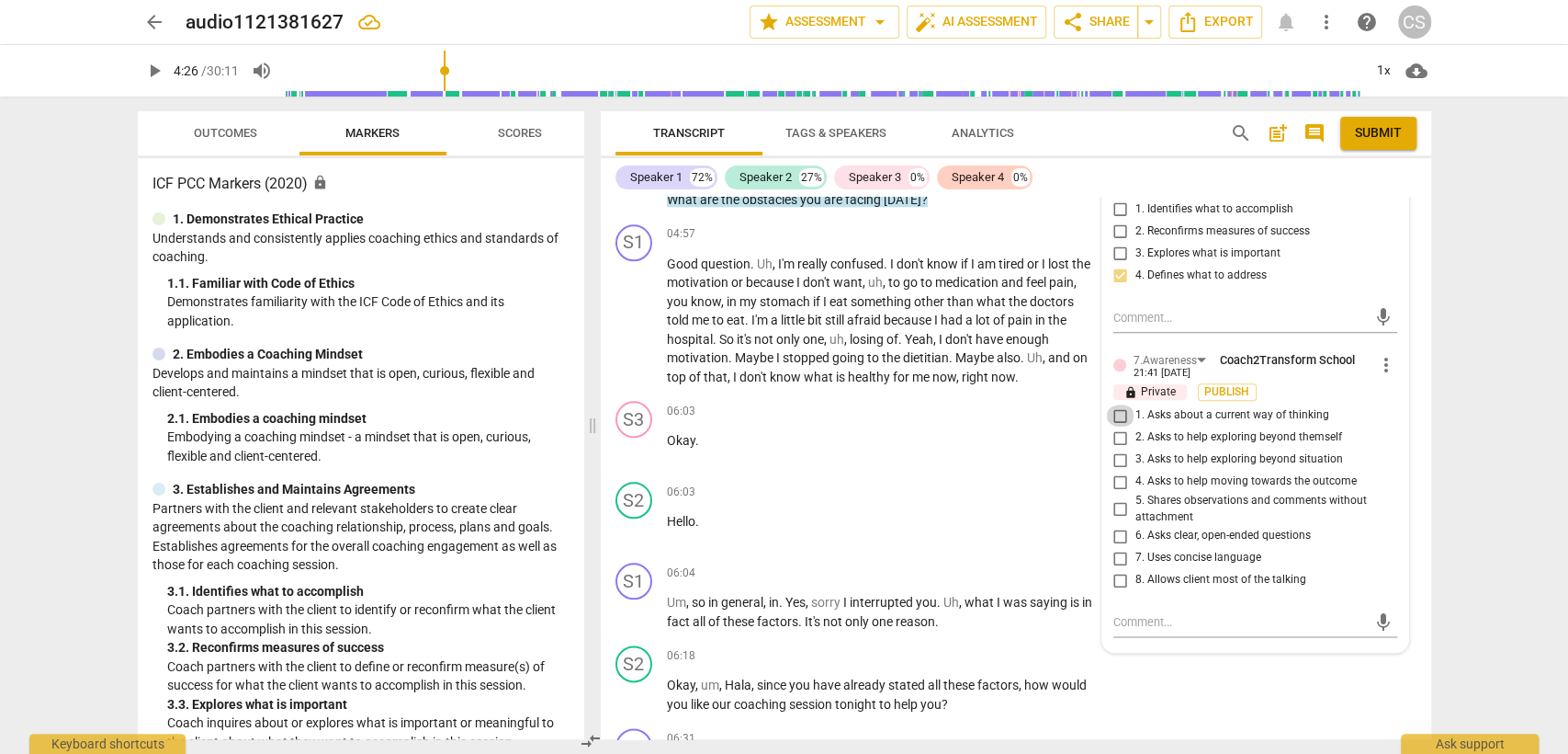
click at [1114, 404] on input "1. Asks about a current way of thinking" at bounding box center [1120, 415] width 29 height 22
checkbox input "true"
click at [926, 430] on div "06:03 + Add competency keyboard_arrow_right Okay ." at bounding box center [887, 433] width 441 height 66
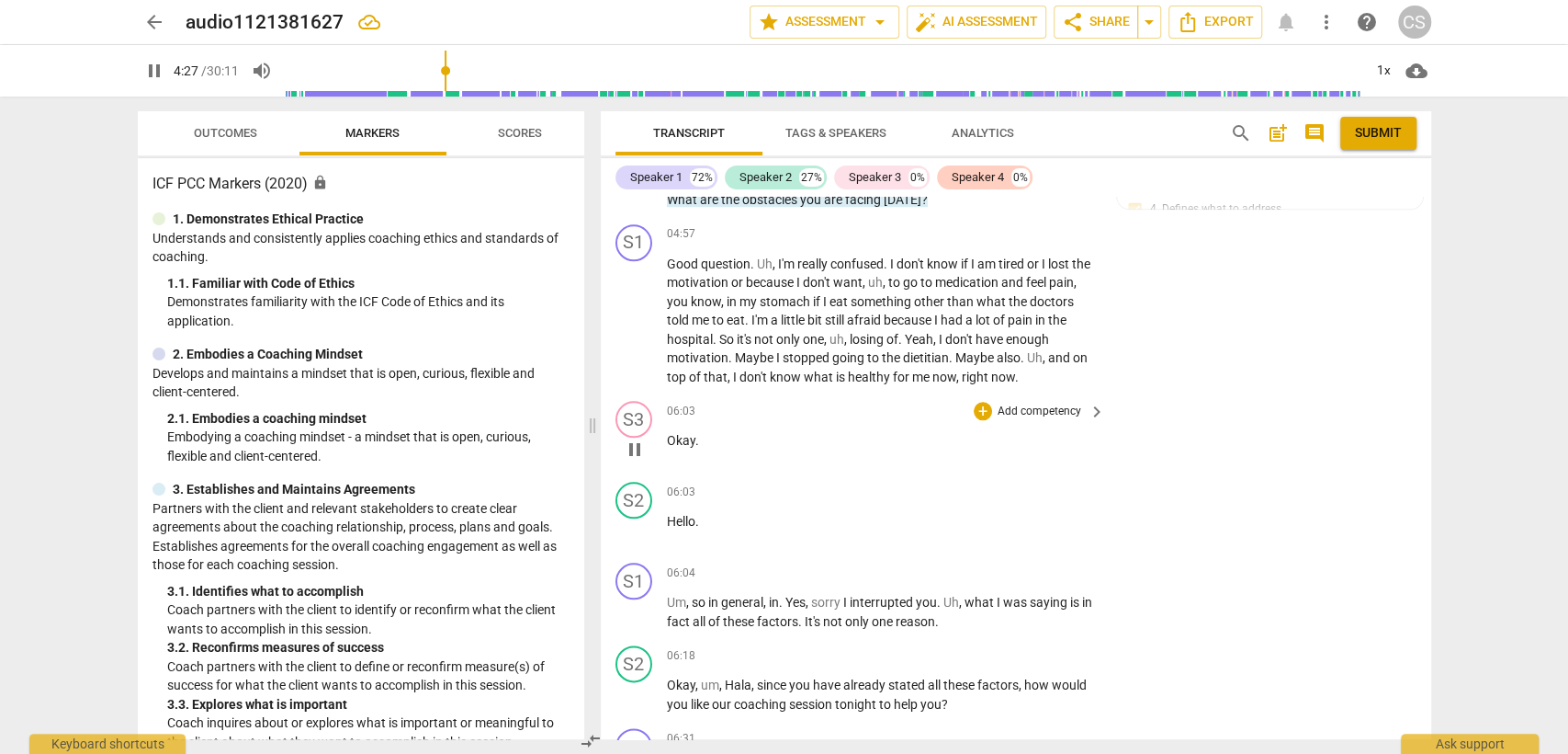
scroll to position [1123, 0]
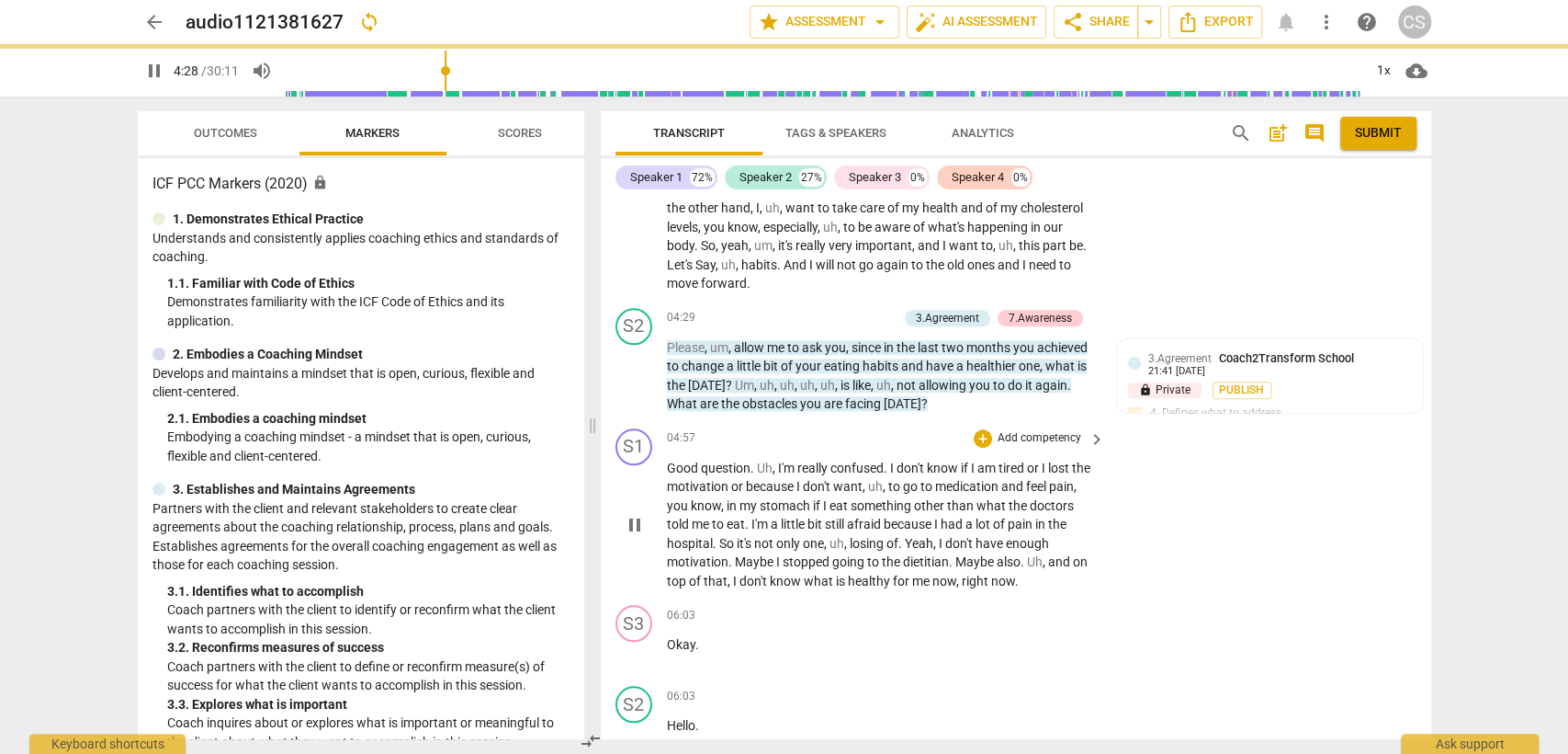
click at [916, 428] on div "04:57 + Add competency keyboard_arrow_right" at bounding box center [887, 439] width 441 height 21
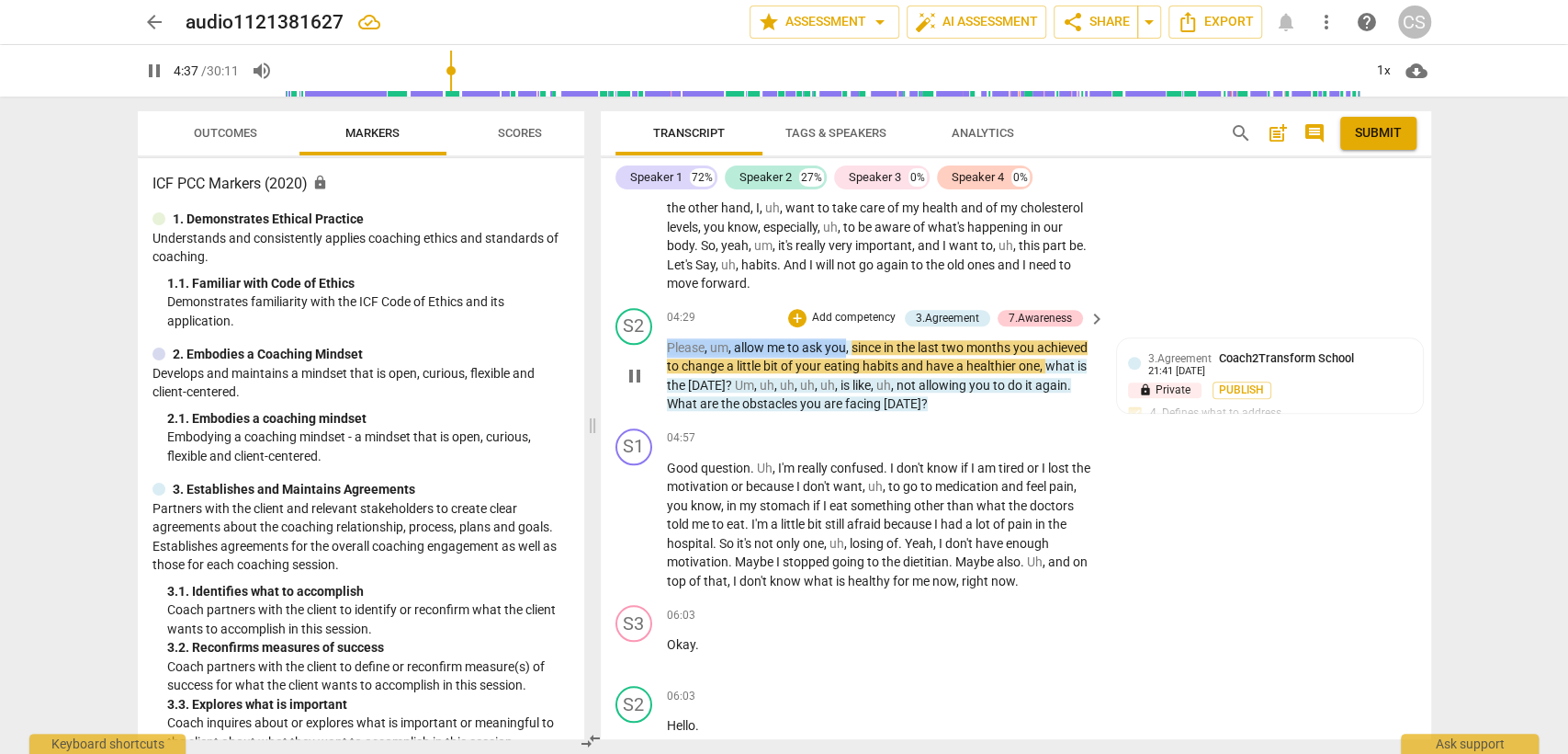
drag, startPoint x: 667, startPoint y: 321, endPoint x: 844, endPoint y: 326, distance: 177.1
click at [844, 338] on p "Please , um , allow me to ask you , since in the last two months you achieved t…" at bounding box center [882, 375] width 430 height 76
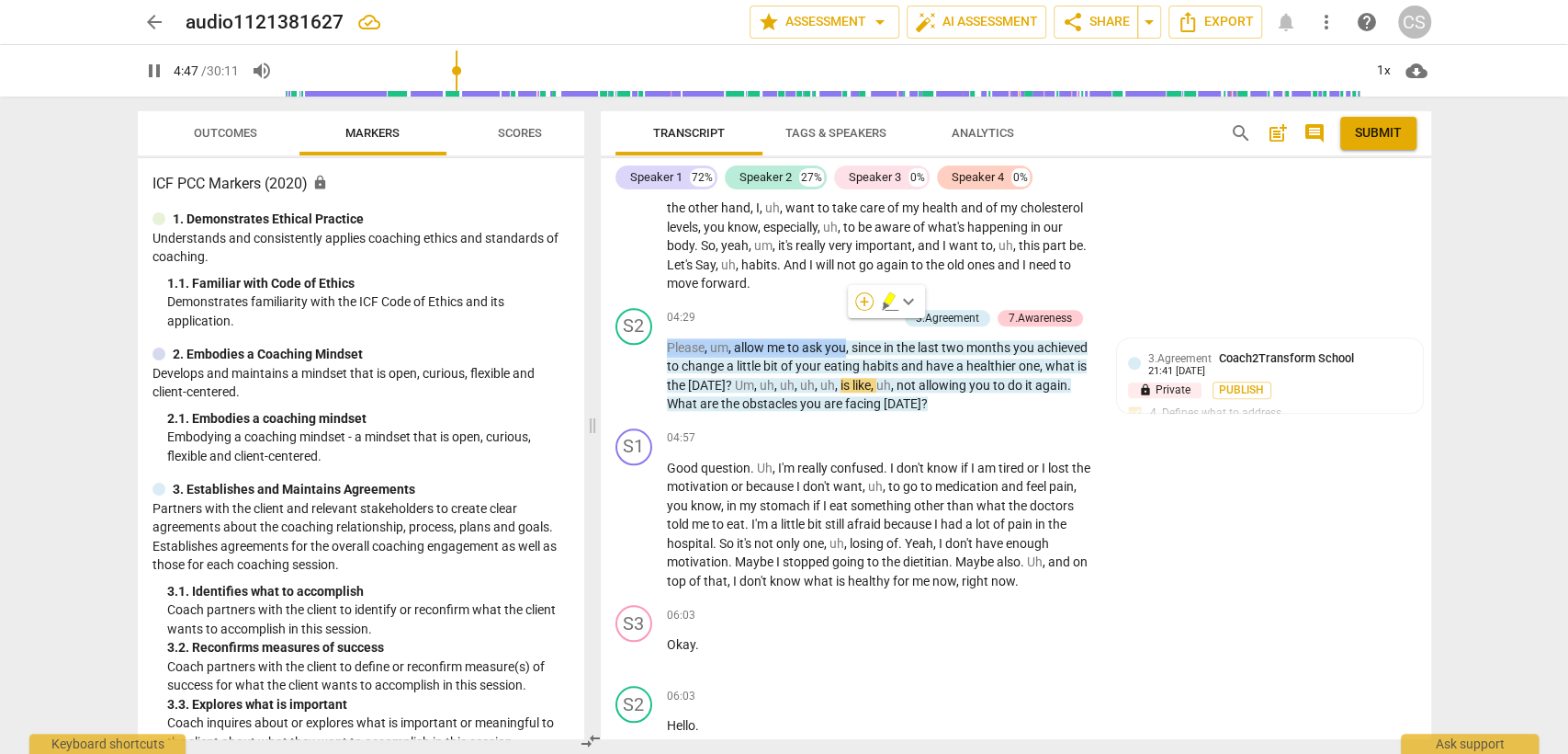
click at [865, 299] on div "+" at bounding box center [865, 301] width 19 height 19
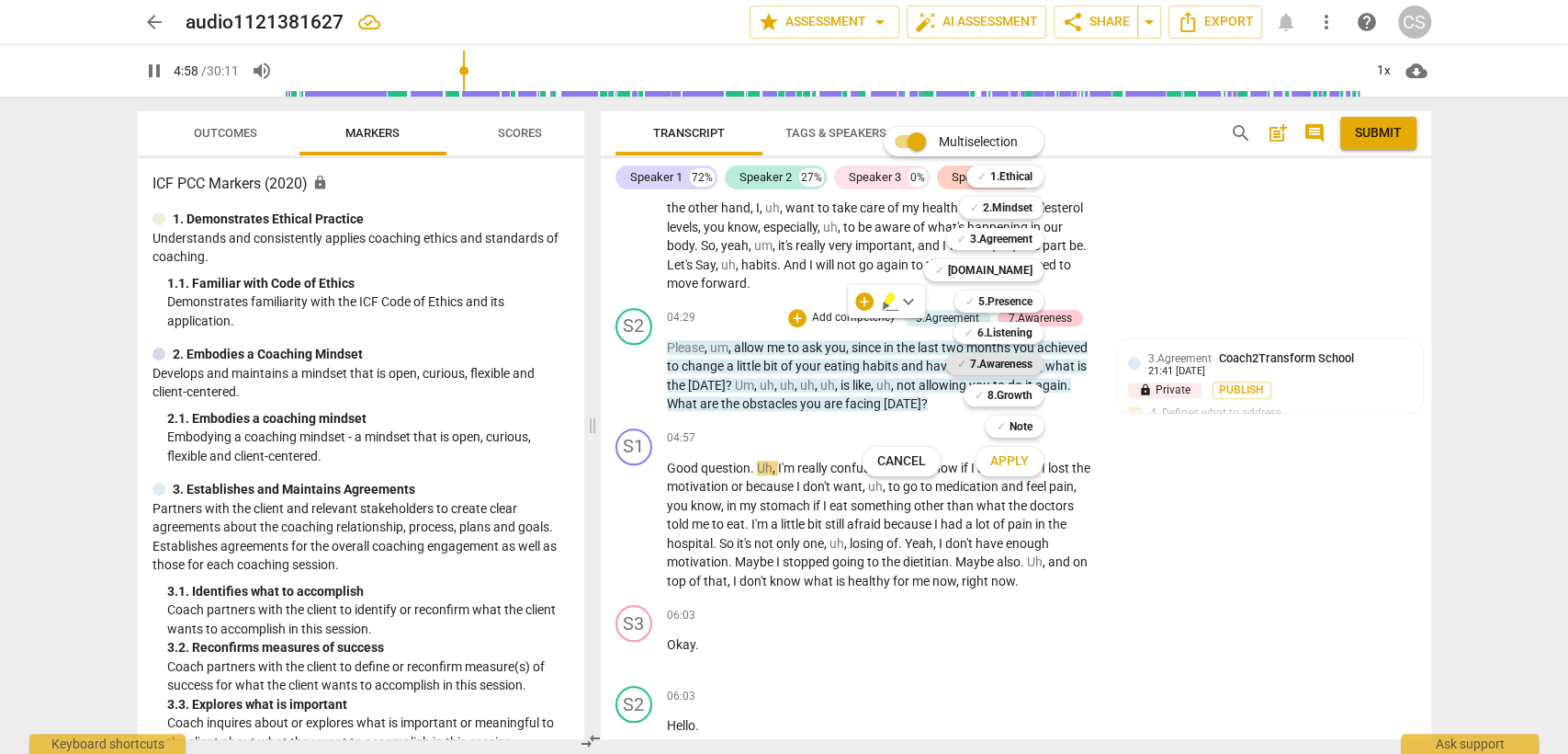
click at [992, 363] on b "7.Awareness" at bounding box center [1000, 364] width 63 height 22
click at [1001, 466] on span "Apply" at bounding box center [1009, 461] width 38 height 19
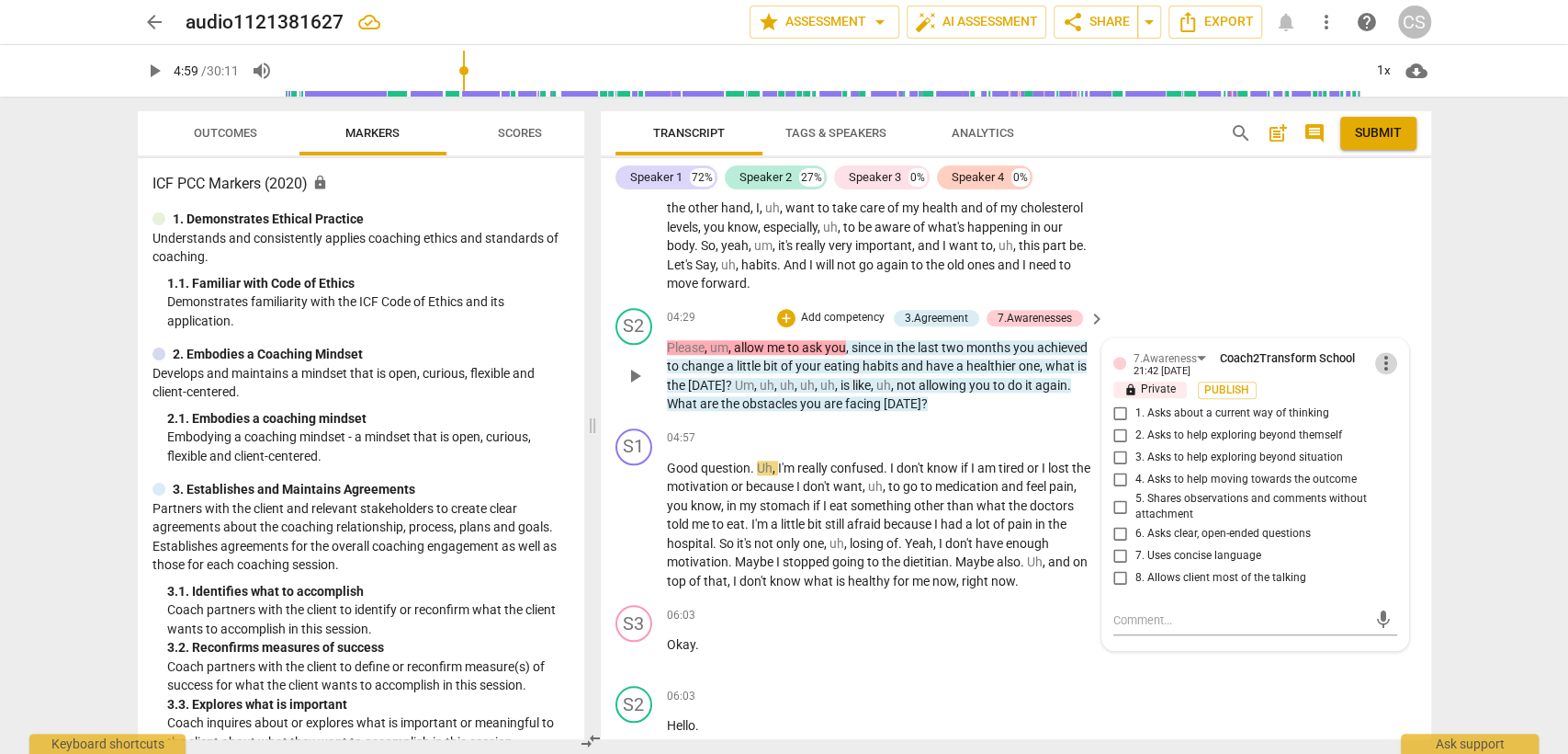
click at [1381, 352] on span "more_vert" at bounding box center [1387, 363] width 22 height 22
click at [1375, 389] on li "Delete" at bounding box center [1401, 374] width 64 height 35
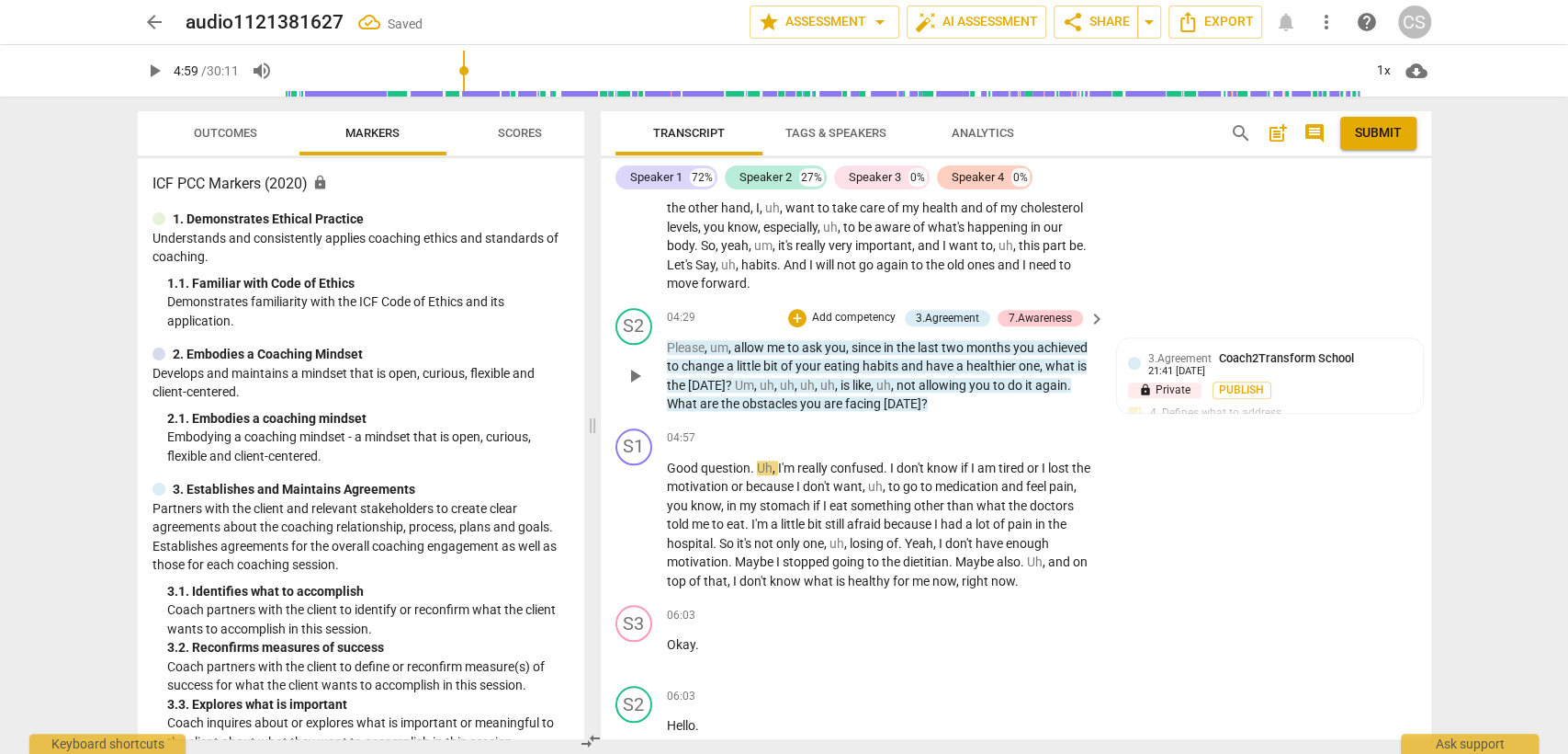
drag, startPoint x: 663, startPoint y: 325, endPoint x: 830, endPoint y: 331, distance: 167.1
click at [830, 330] on div "S2 play_arrow pause 04:29 + Add competency 3.Agreement 7.Awareness keyboard_arr…" at bounding box center [1015, 360] width 830 height 121
drag, startPoint x: 665, startPoint y: 326, endPoint x: 845, endPoint y: 332, distance: 180.1
click at [845, 338] on p "Please , um , allow me to ask you , since in the last two months you achieved t…" at bounding box center [882, 375] width 430 height 76
click at [802, 309] on div "+" at bounding box center [798, 318] width 19 height 19
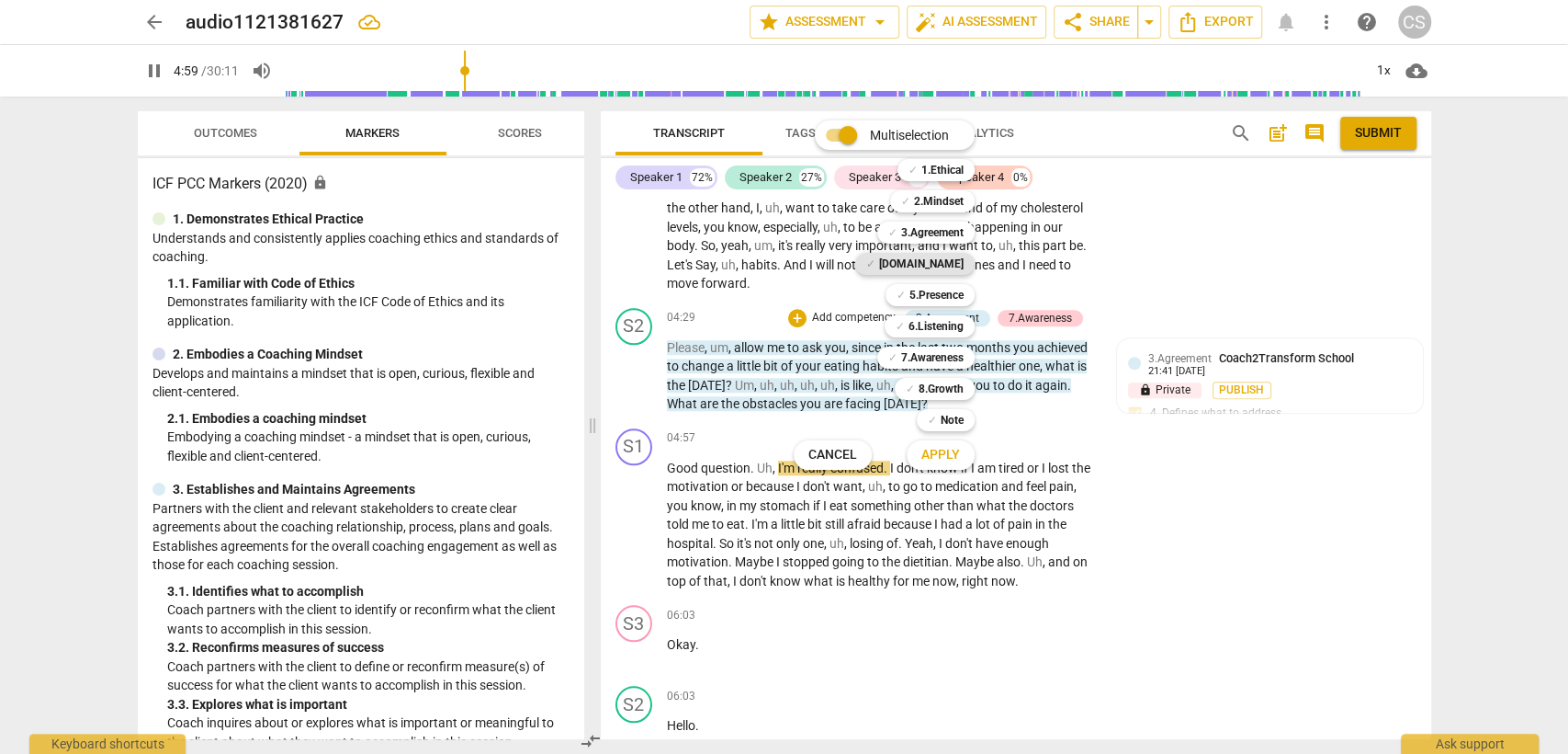
click at [935, 254] on b "[DOMAIN_NAME]" at bounding box center [921, 264] width 84 height 22
click at [946, 451] on span "Apply" at bounding box center [940, 455] width 38 height 19
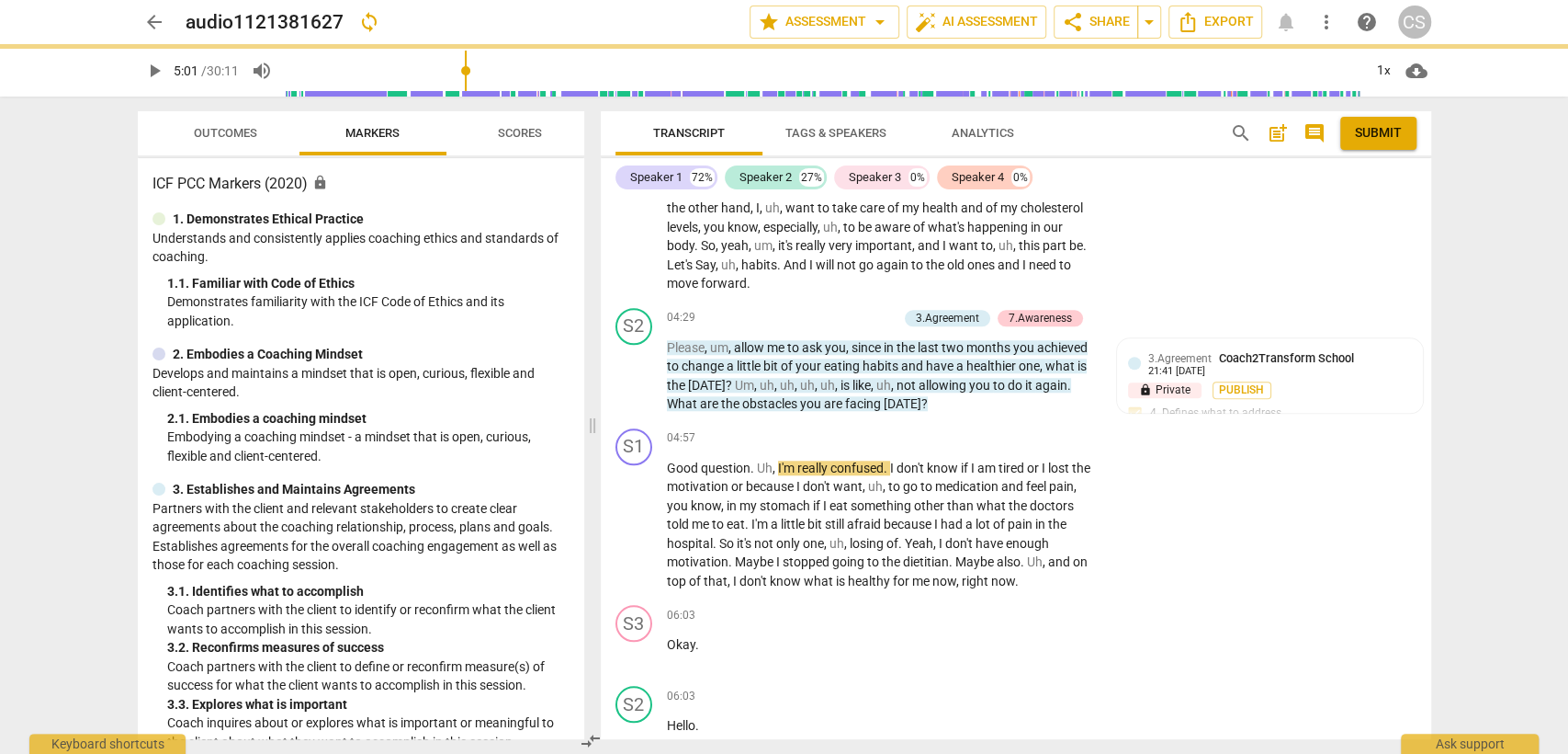
type input "301"
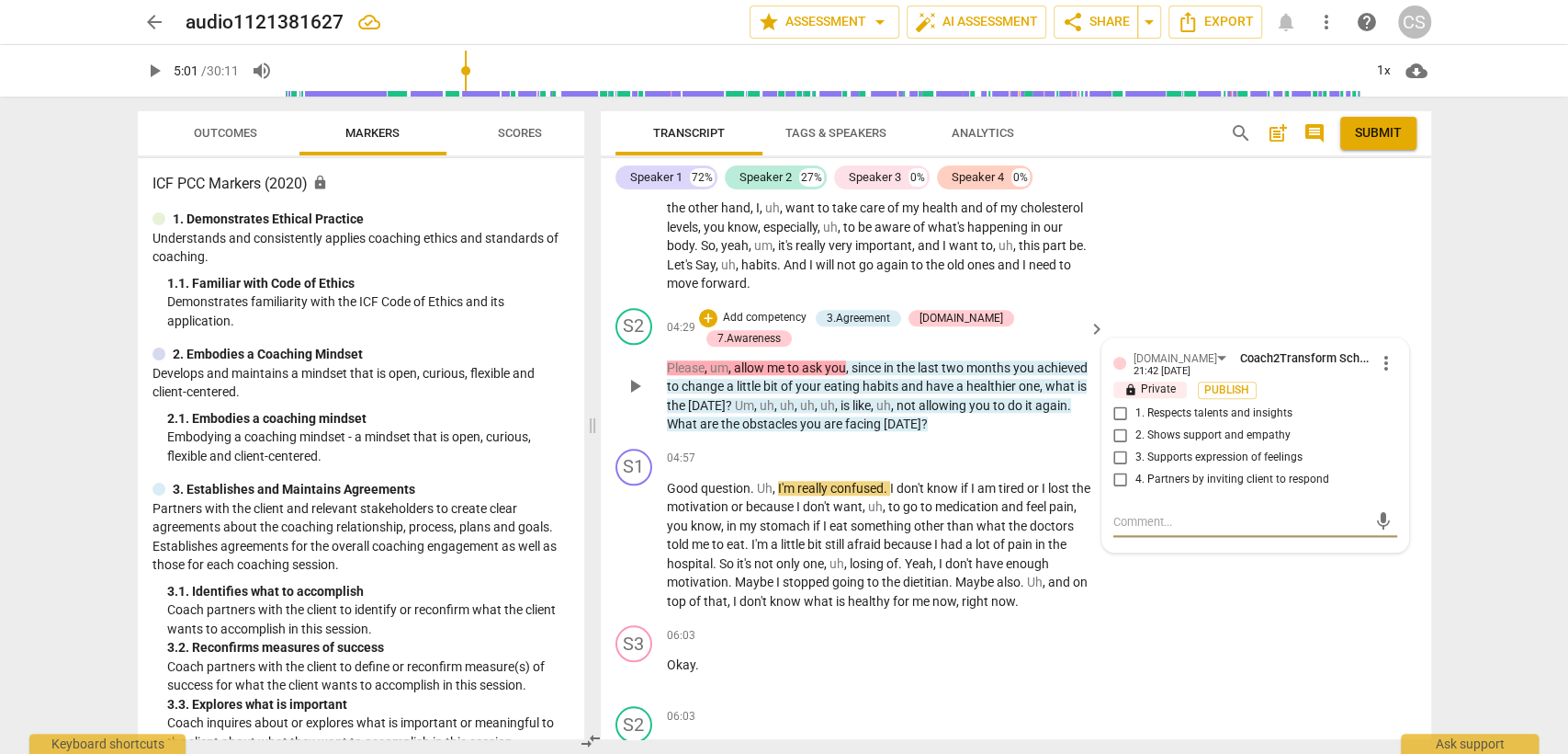
click at [1118, 469] on input "4. Partners by inviting client to respond" at bounding box center [1120, 480] width 29 height 22
checkbox input "true"
click at [1117, 513] on textarea at bounding box center [1241, 521] width 254 height 18
click at [921, 448] on div "04:57 + Add competency keyboard_arrow_right" at bounding box center [887, 458] width 441 height 21
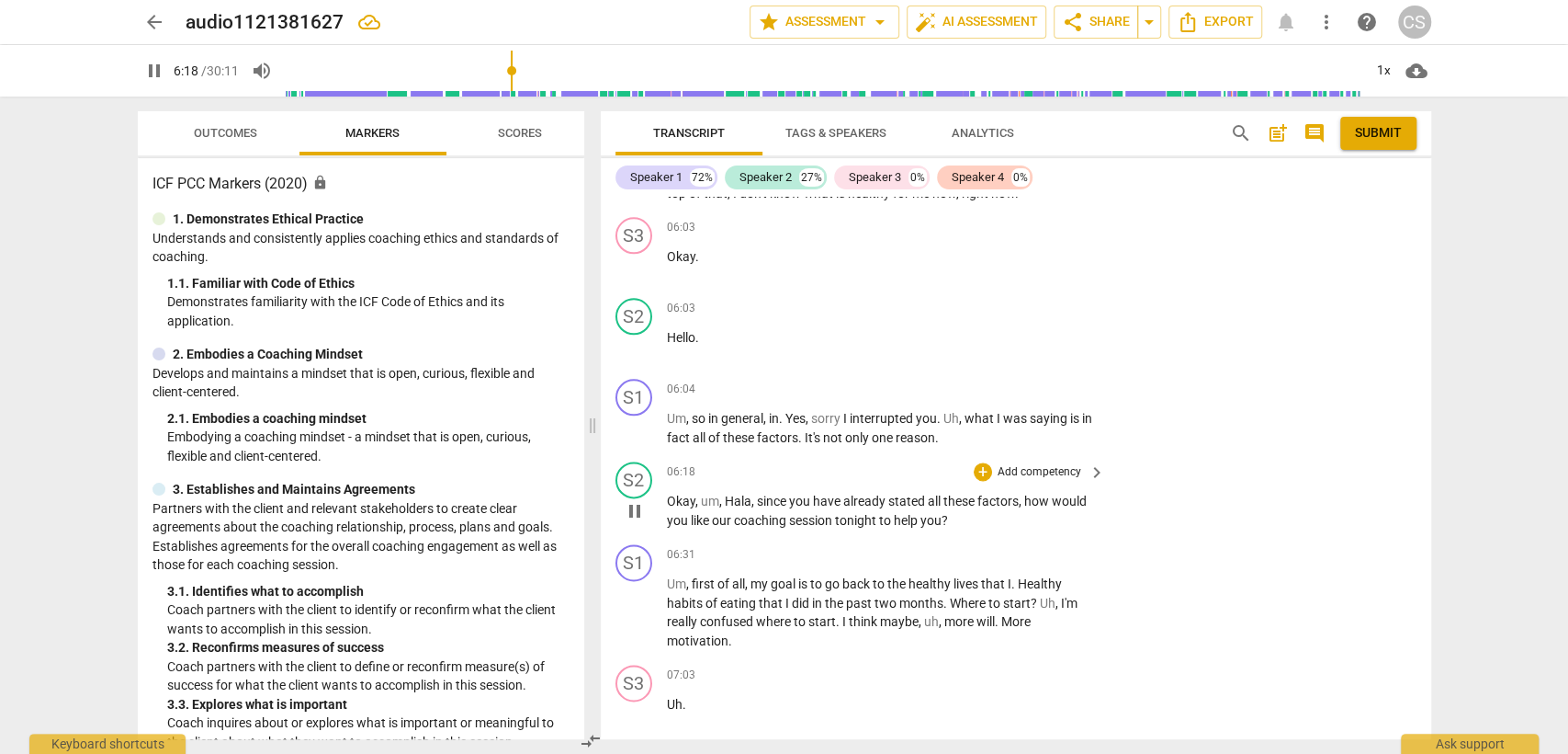
scroll to position [1633, 0]
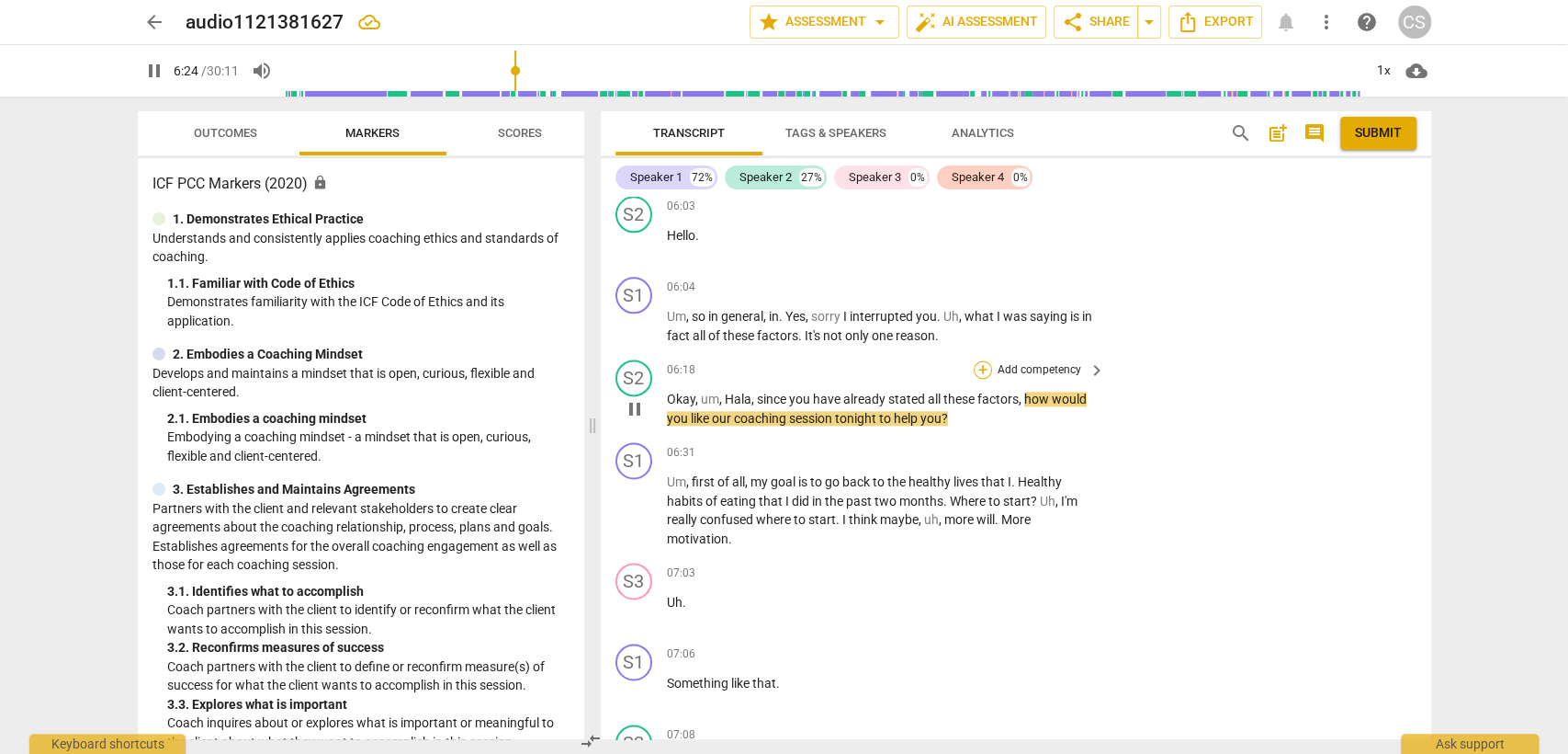
click at [975, 360] on div "+" at bounding box center [983, 370] width 19 height 19
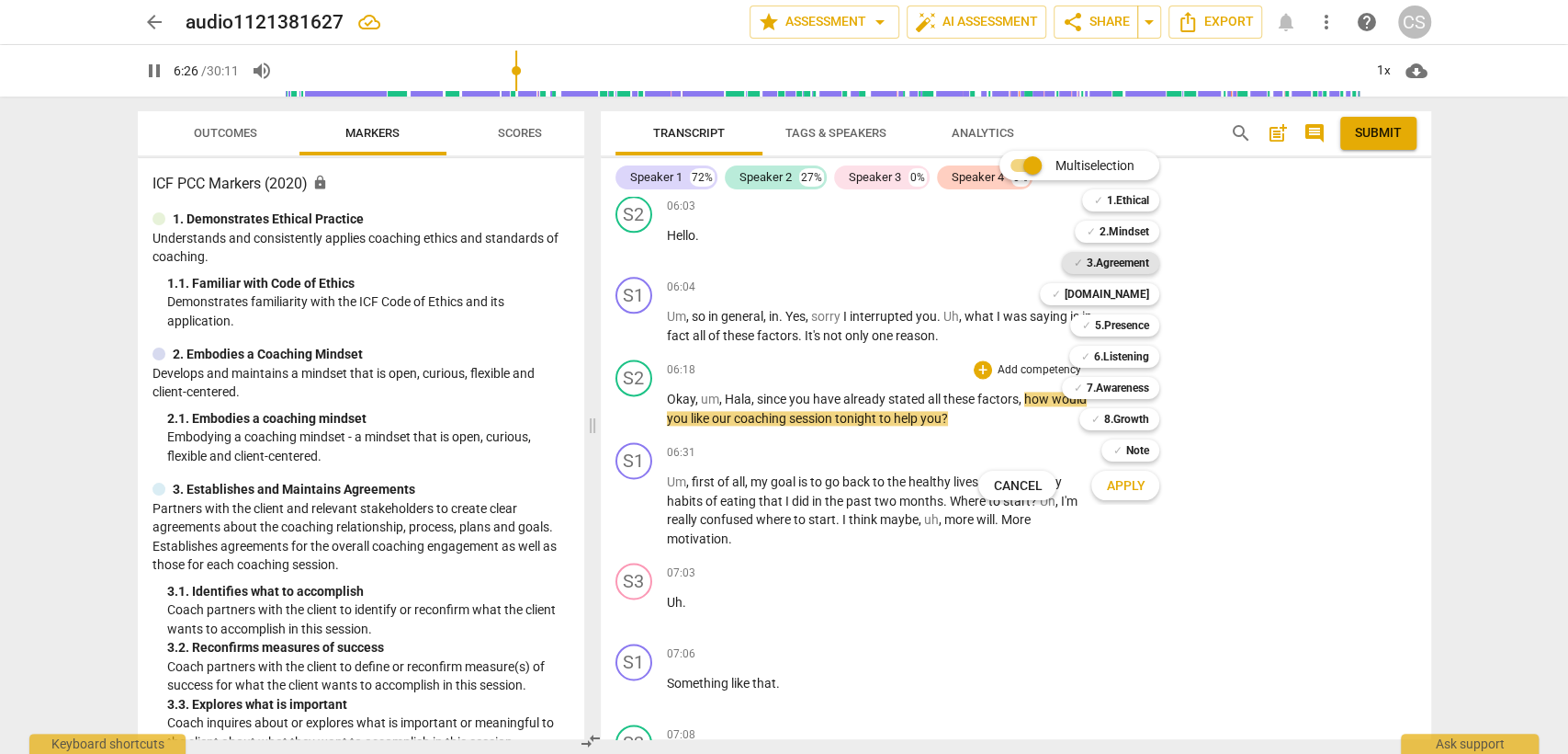
click at [1137, 267] on b "3.Agreement" at bounding box center [1116, 263] width 63 height 22
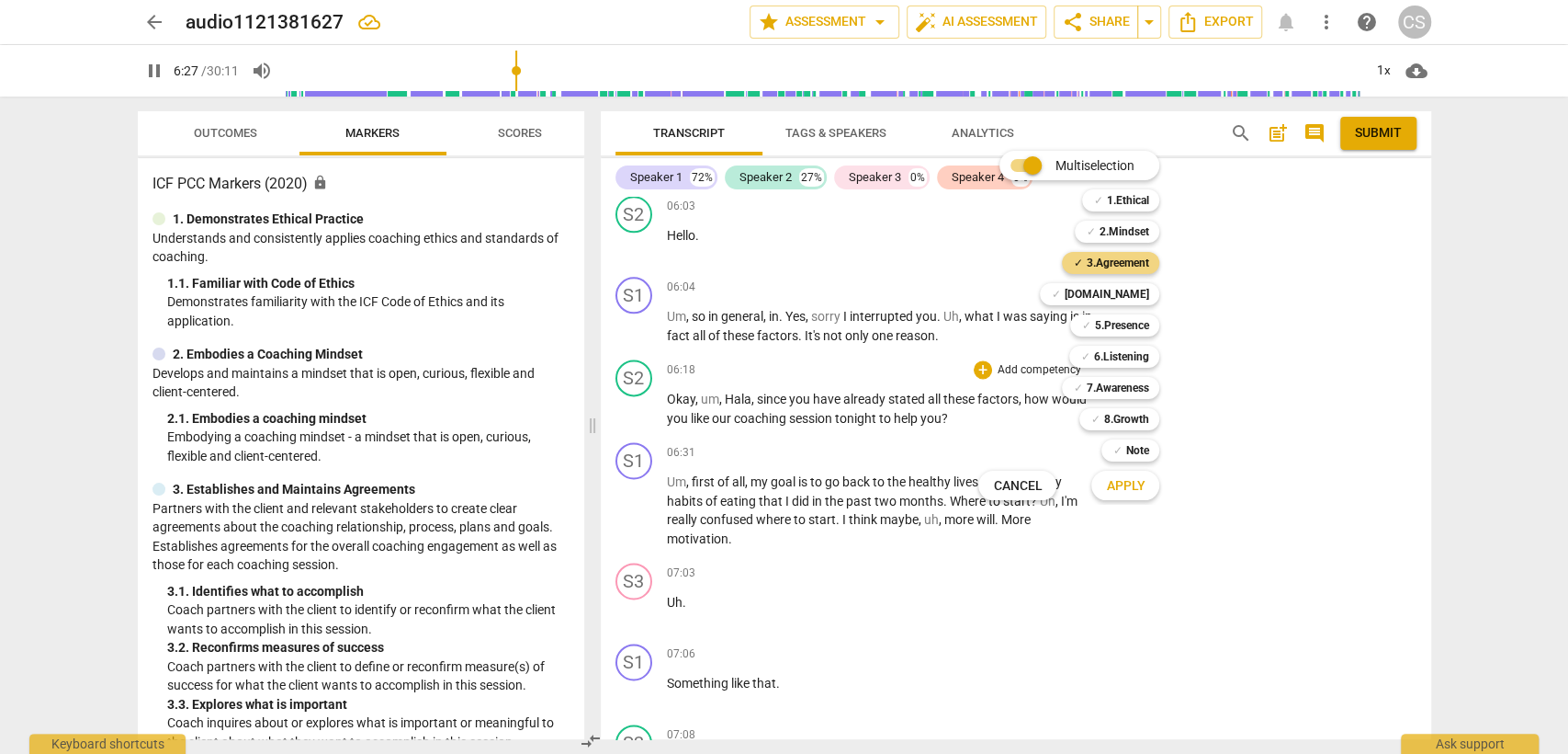
click at [1137, 483] on span "Apply" at bounding box center [1125, 486] width 38 height 19
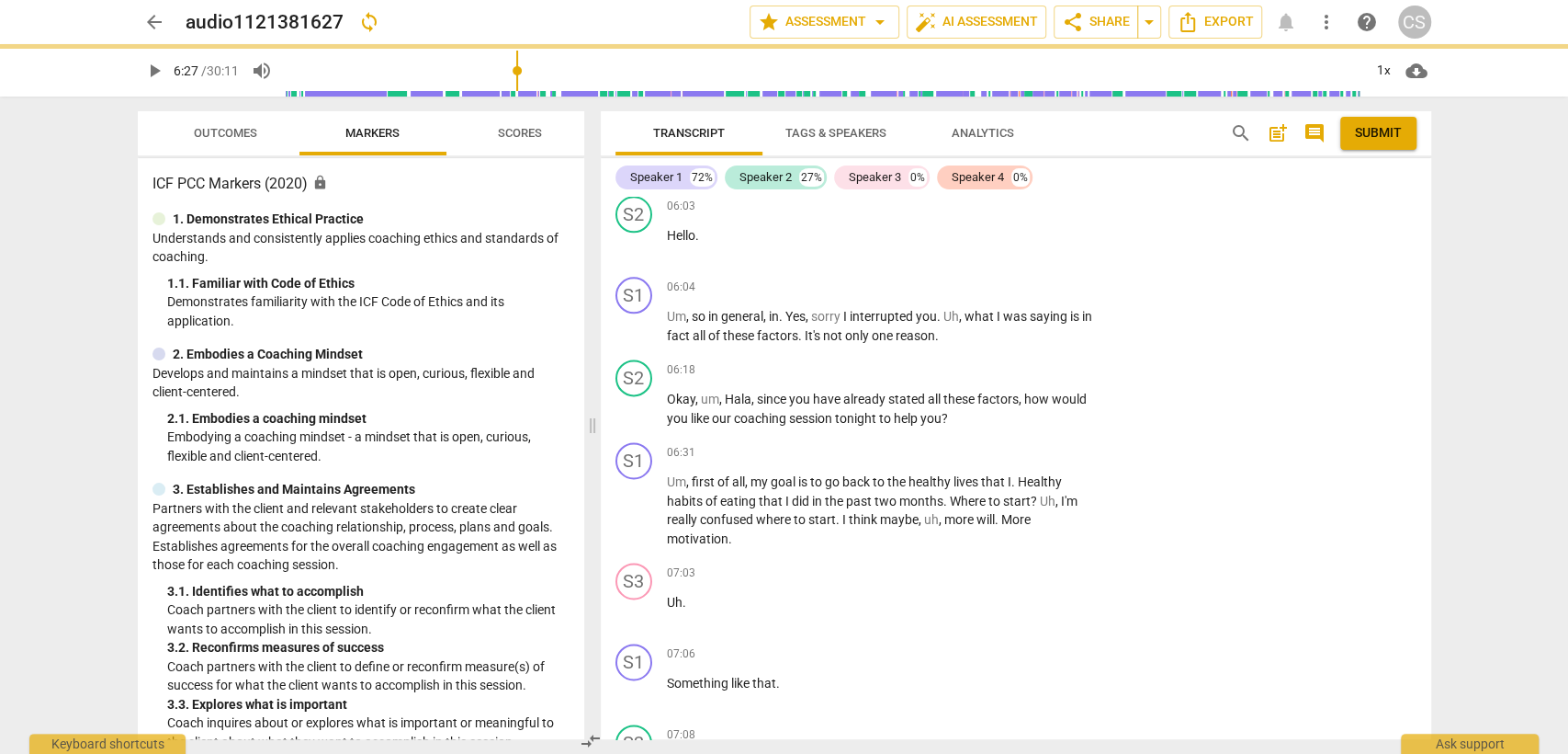
type input "388"
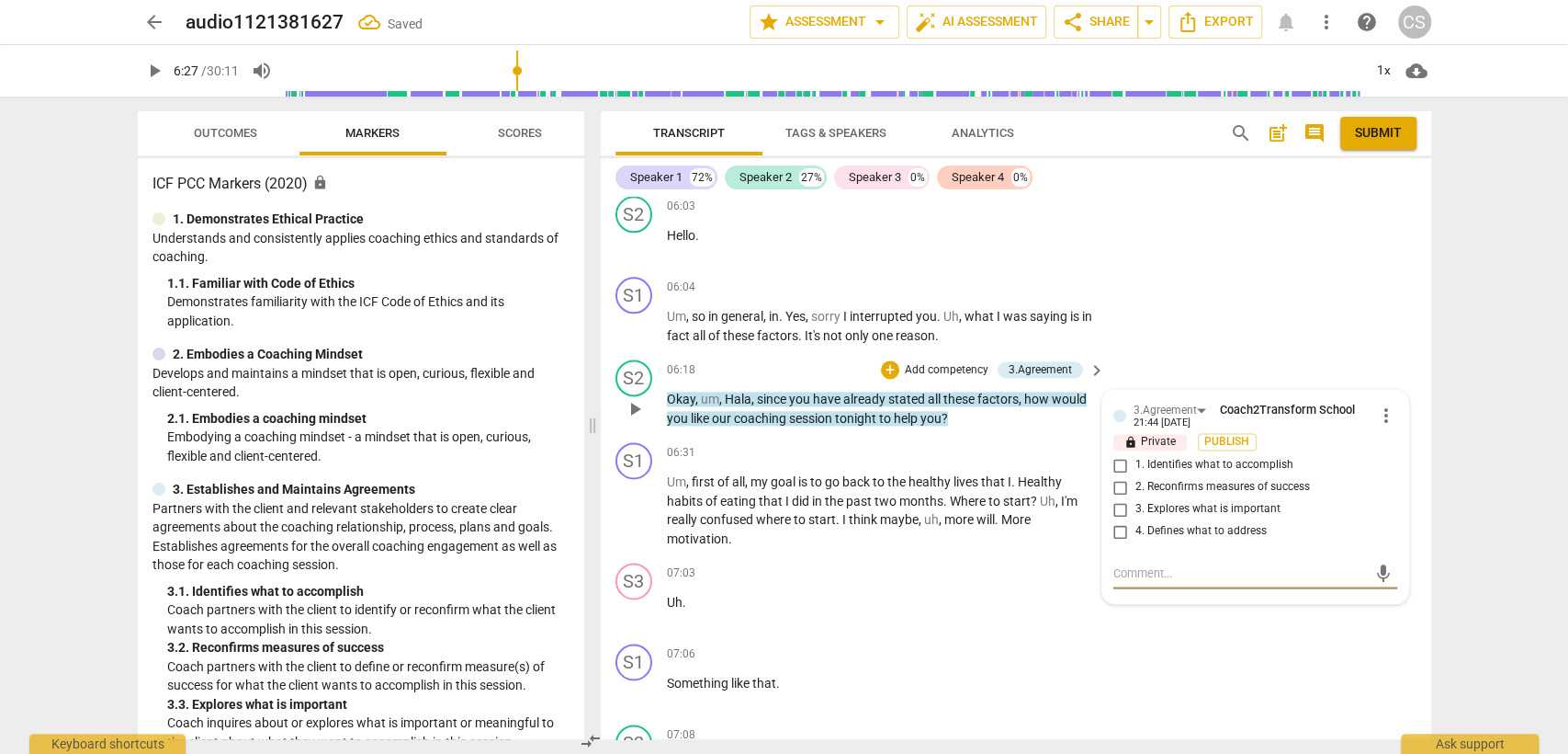
click at [1116, 476] on input "2. Reconfirms measures of success" at bounding box center [1120, 487] width 29 height 22
checkbox input "true"
click at [929, 442] on div "06:31 + Add competency keyboard_arrow_right" at bounding box center [887, 453] width 441 height 21
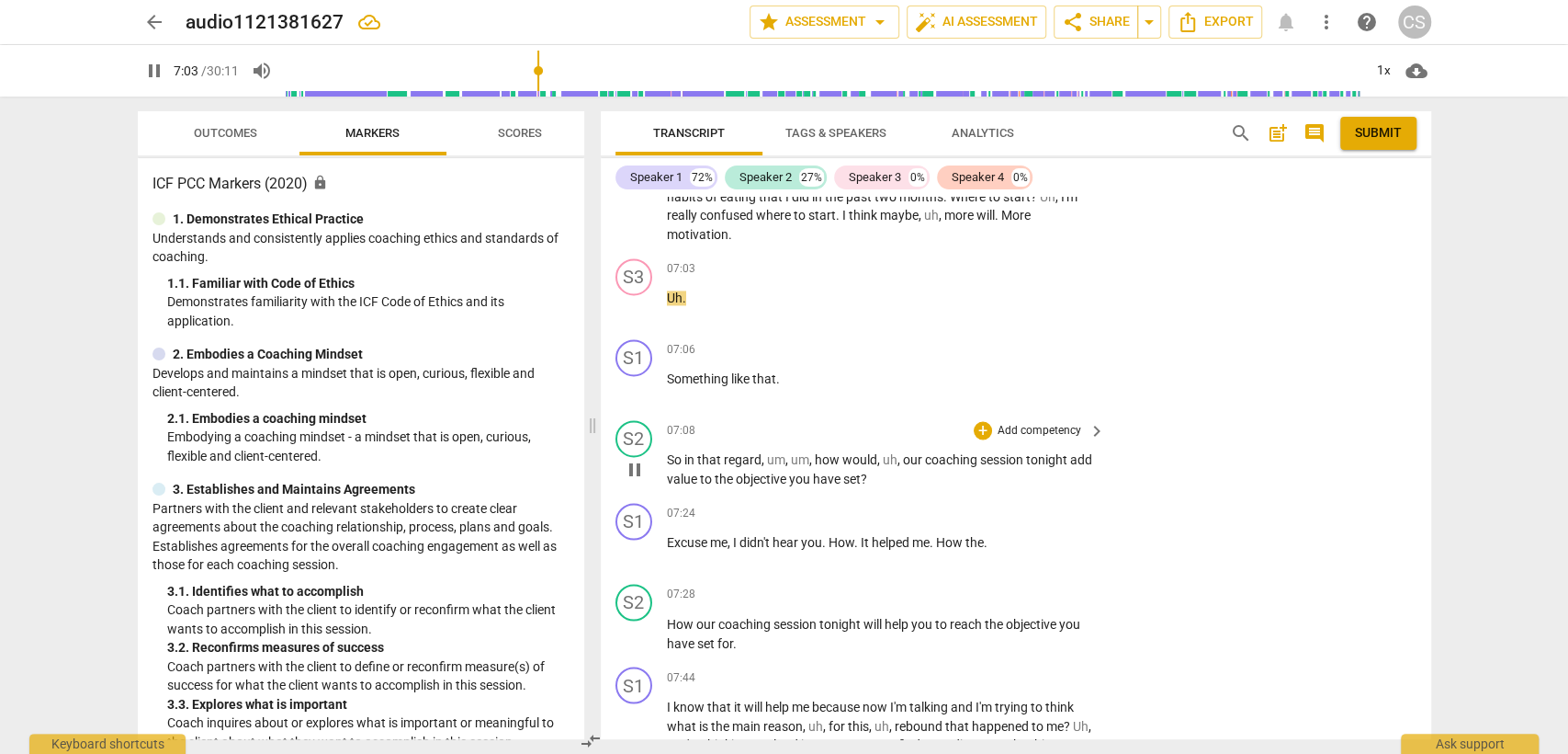
scroll to position [1940, 0]
click at [981, 418] on div "+" at bounding box center [983, 428] width 19 height 19
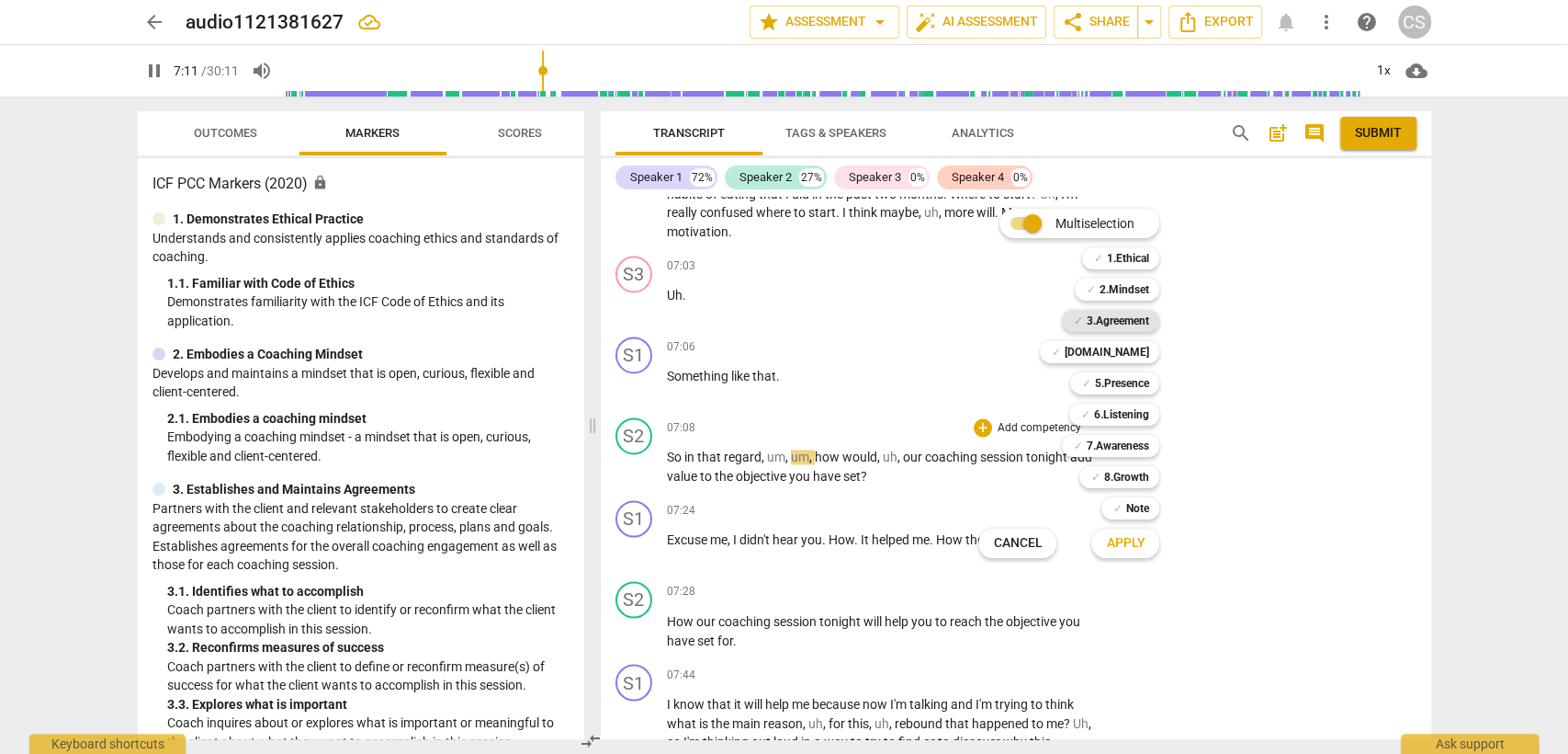
click at [1118, 323] on b "3.Agreement" at bounding box center [1116, 321] width 63 height 22
click at [1129, 551] on span "Apply" at bounding box center [1125, 544] width 38 height 19
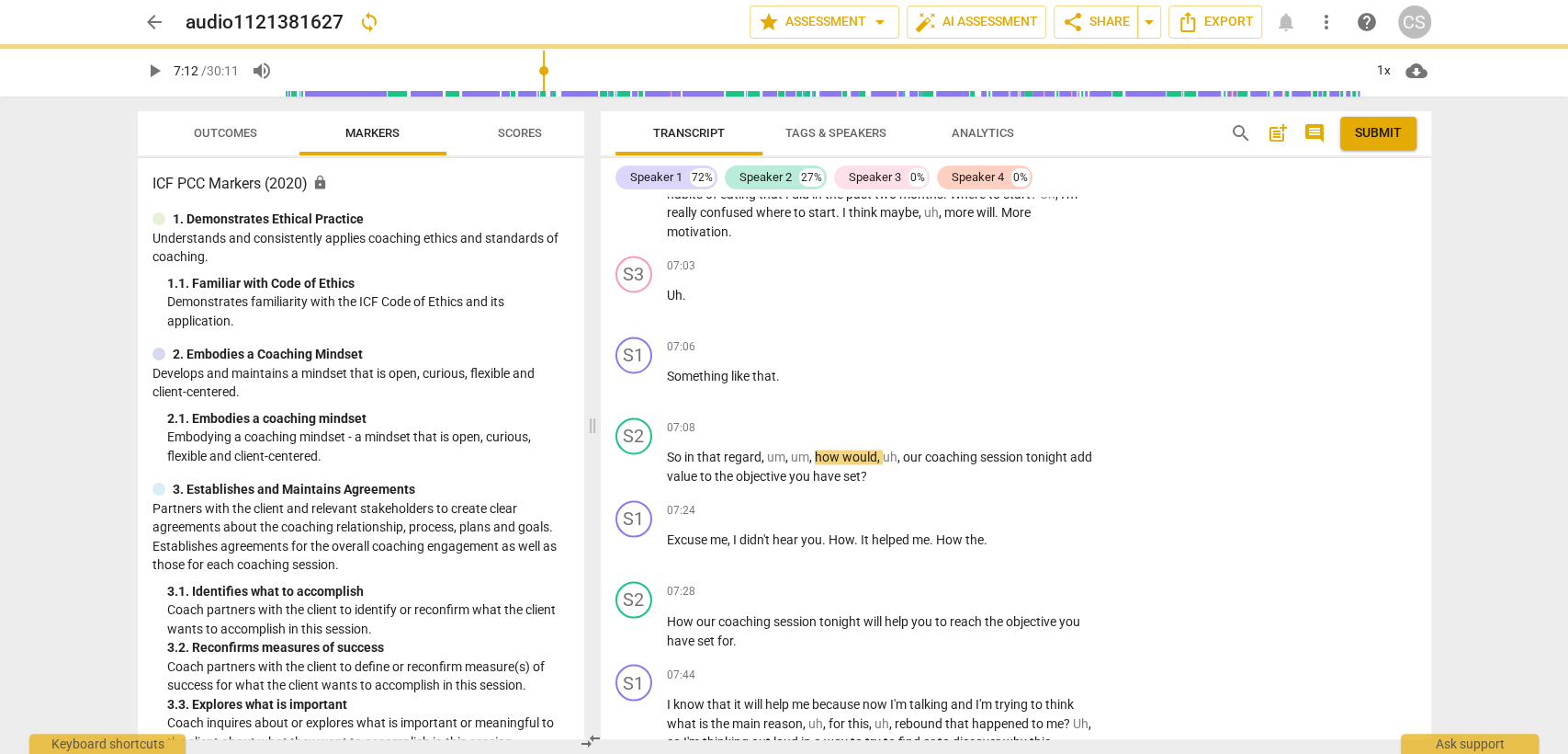
type input "433"
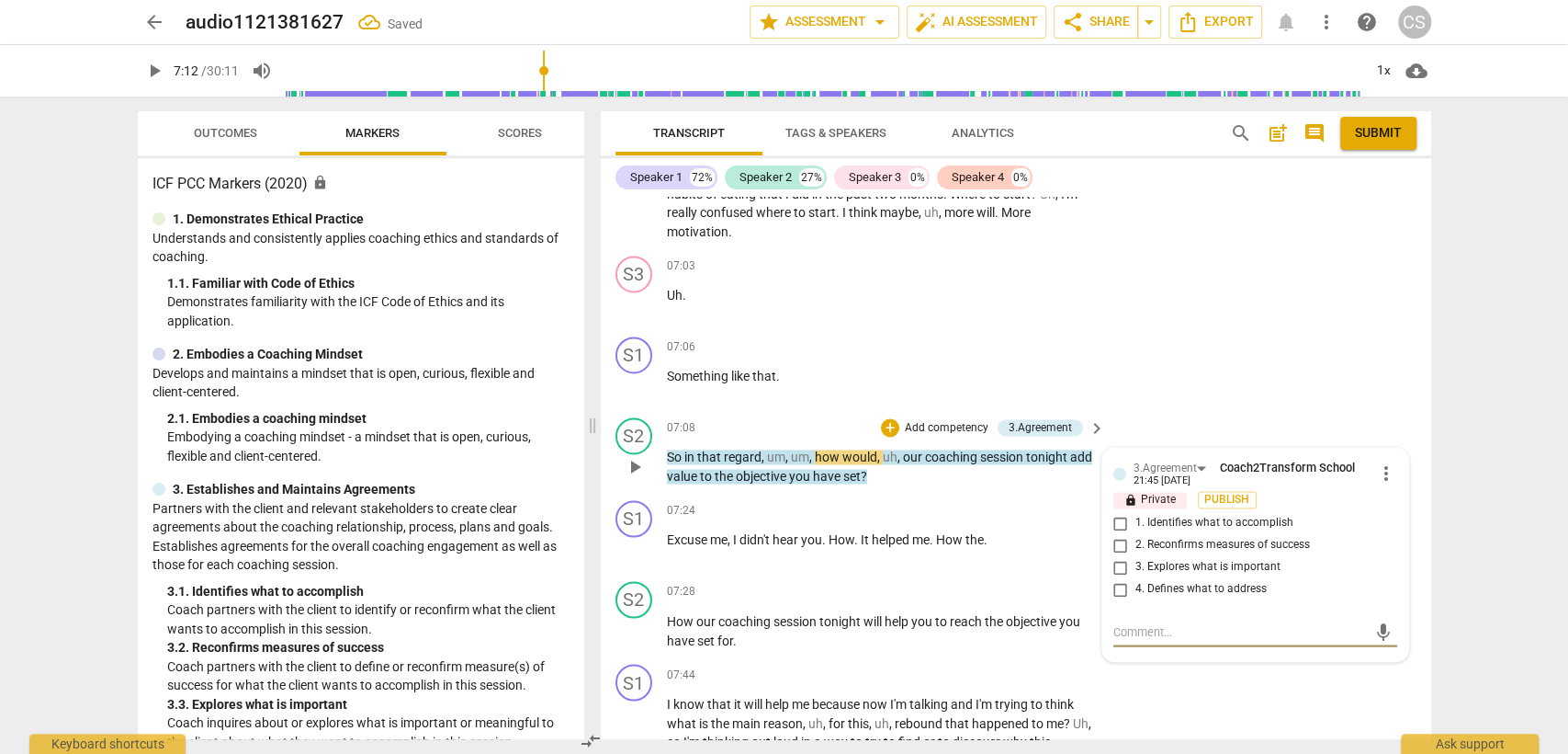
click at [1118, 534] on input "2. Reconfirms measures of success" at bounding box center [1120, 545] width 29 height 22
checkbox input "true"
click at [885, 442] on div "S2 play_arrow pause 07:08 + Add competency 3.Agreement keyboard_arrow_right So …" at bounding box center [1015, 451] width 830 height 82
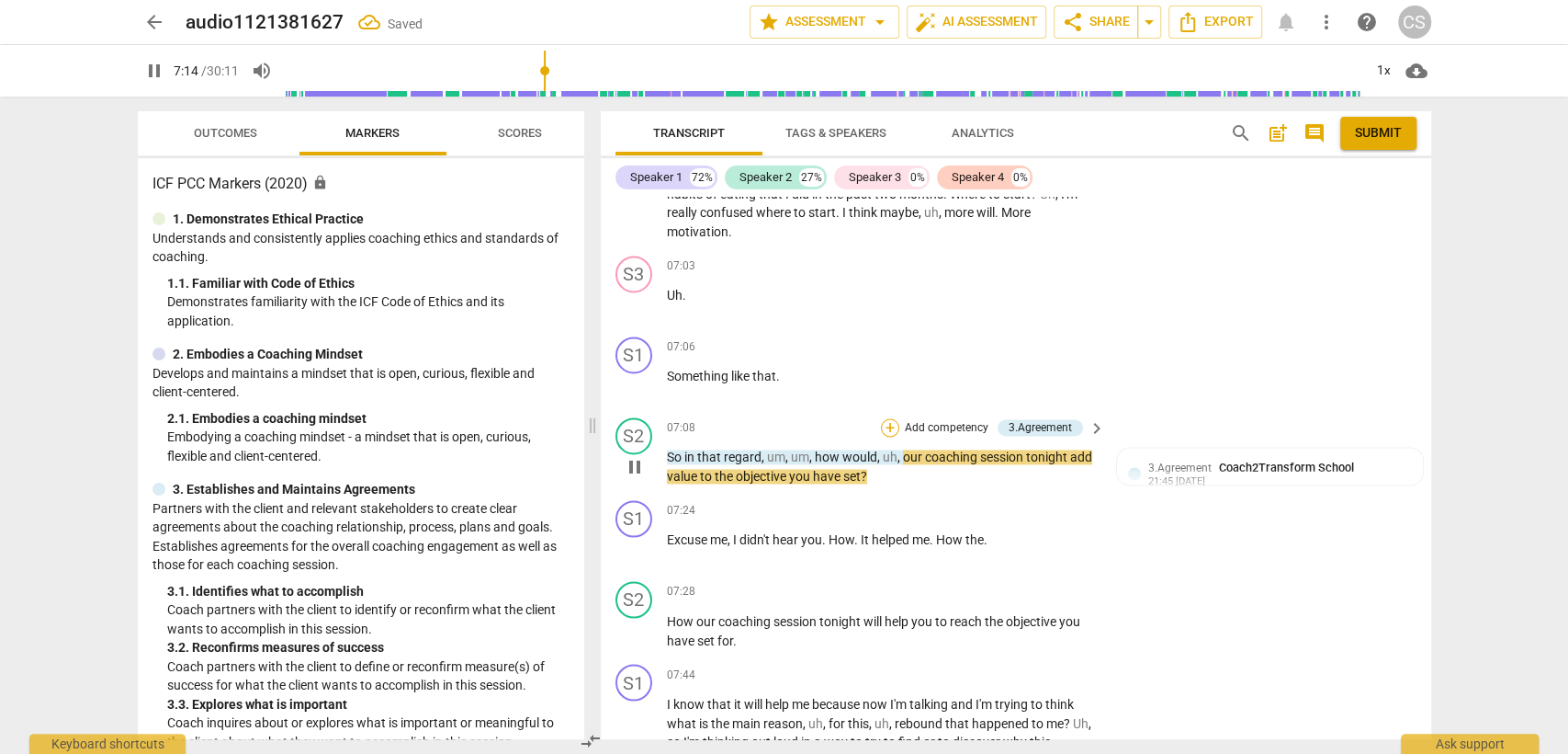
click at [884, 418] on div "+" at bounding box center [890, 428] width 19 height 19
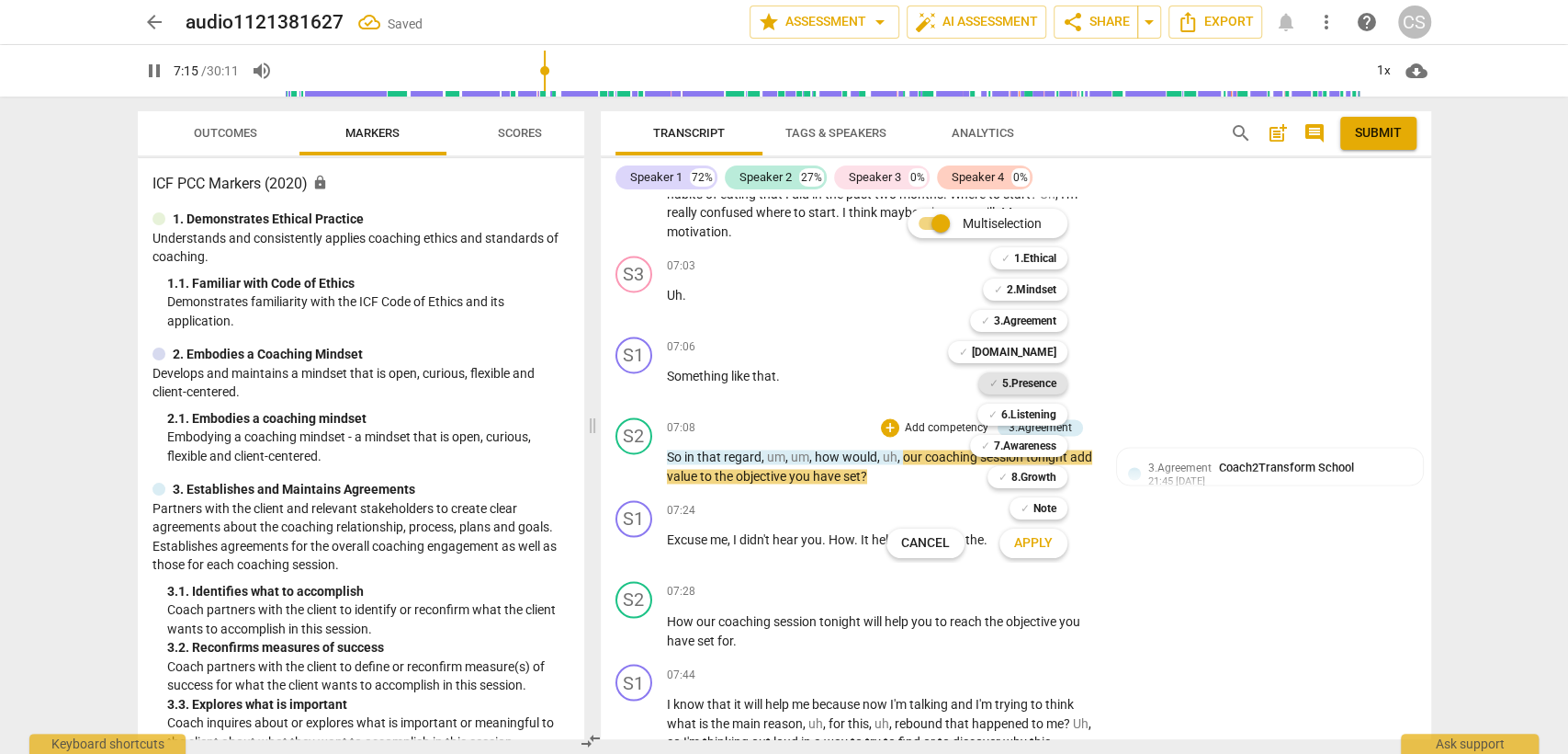
click at [1024, 385] on b "5.Presence" at bounding box center [1029, 384] width 54 height 22
click at [1028, 550] on span "Apply" at bounding box center [1032, 544] width 38 height 19
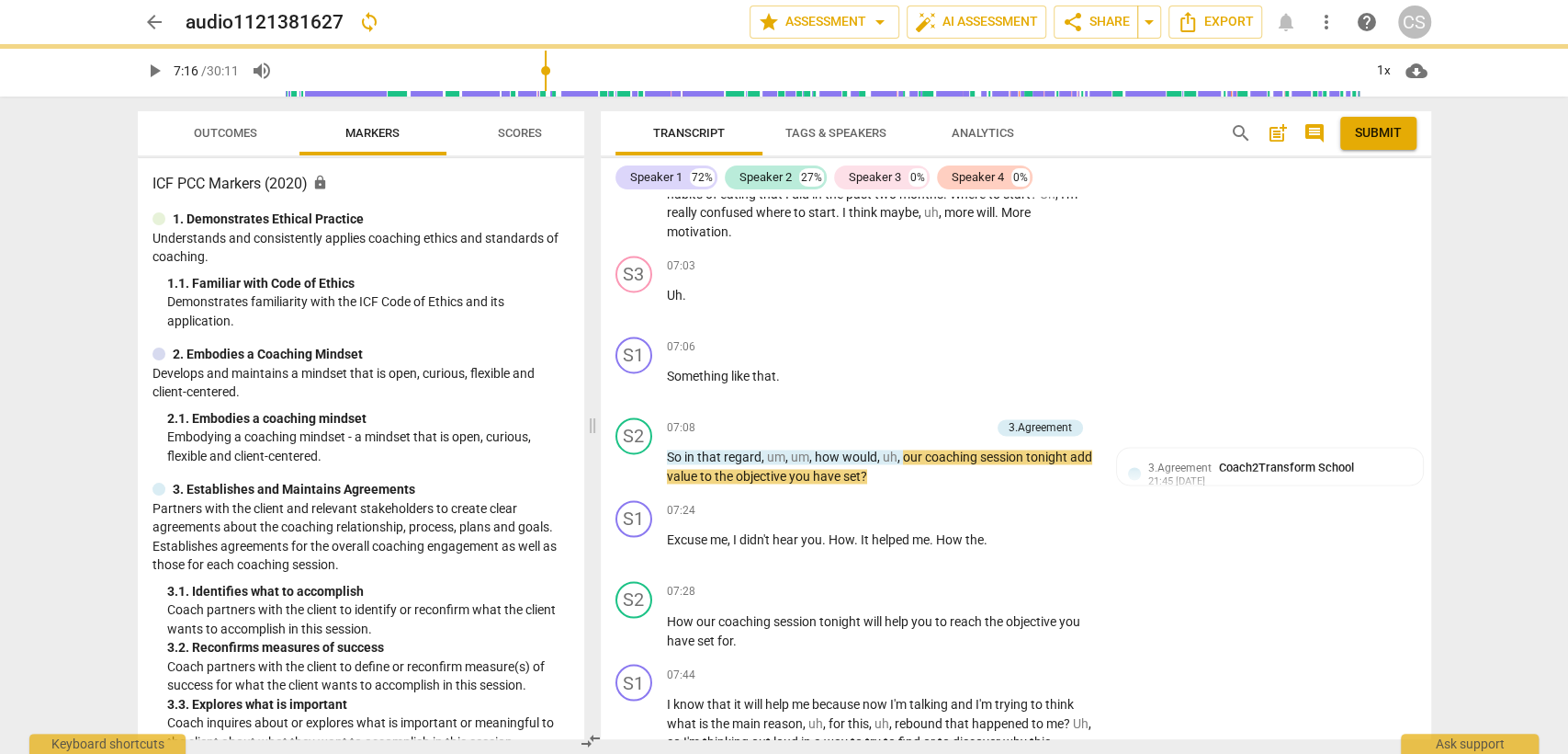
type input "436"
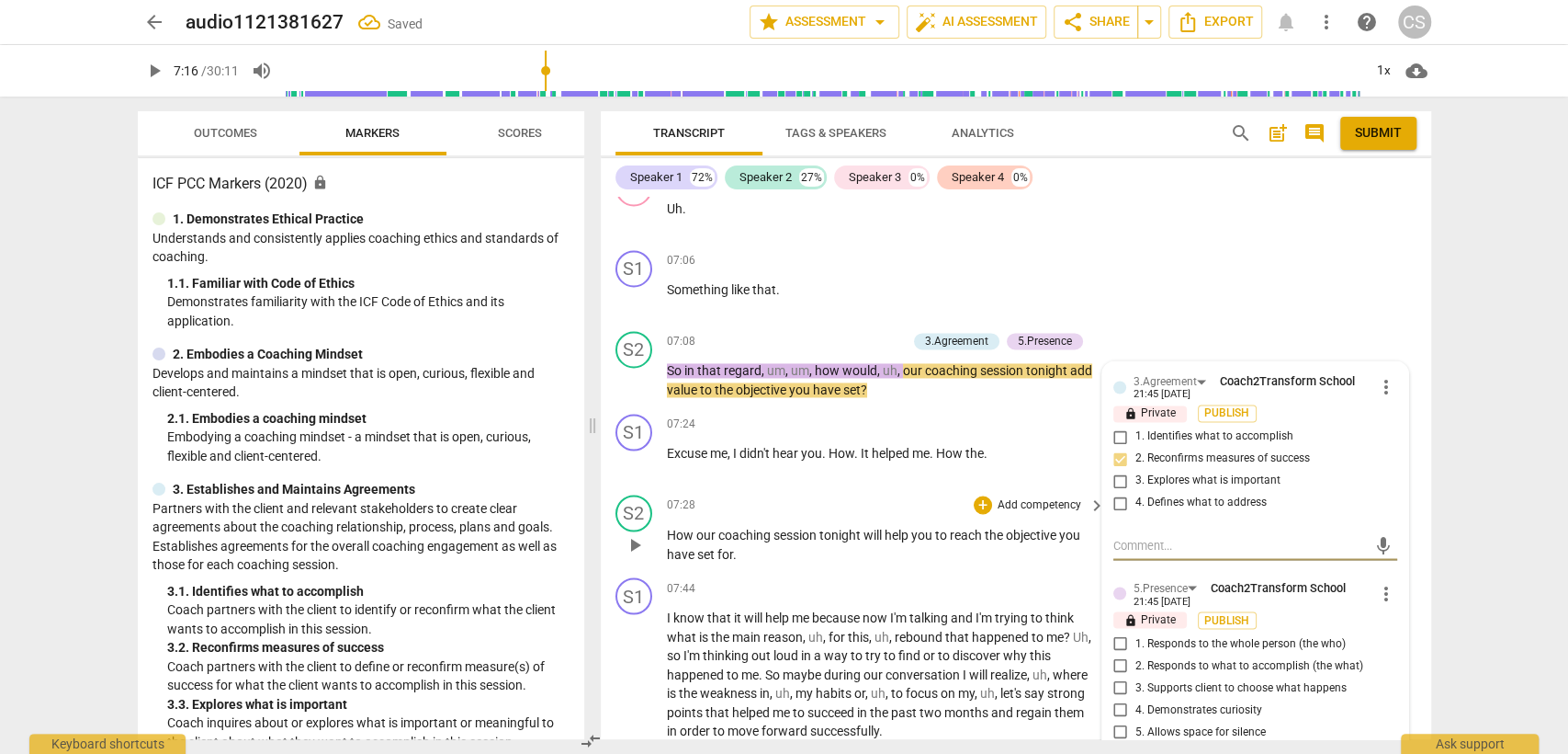
scroll to position [2144, 0]
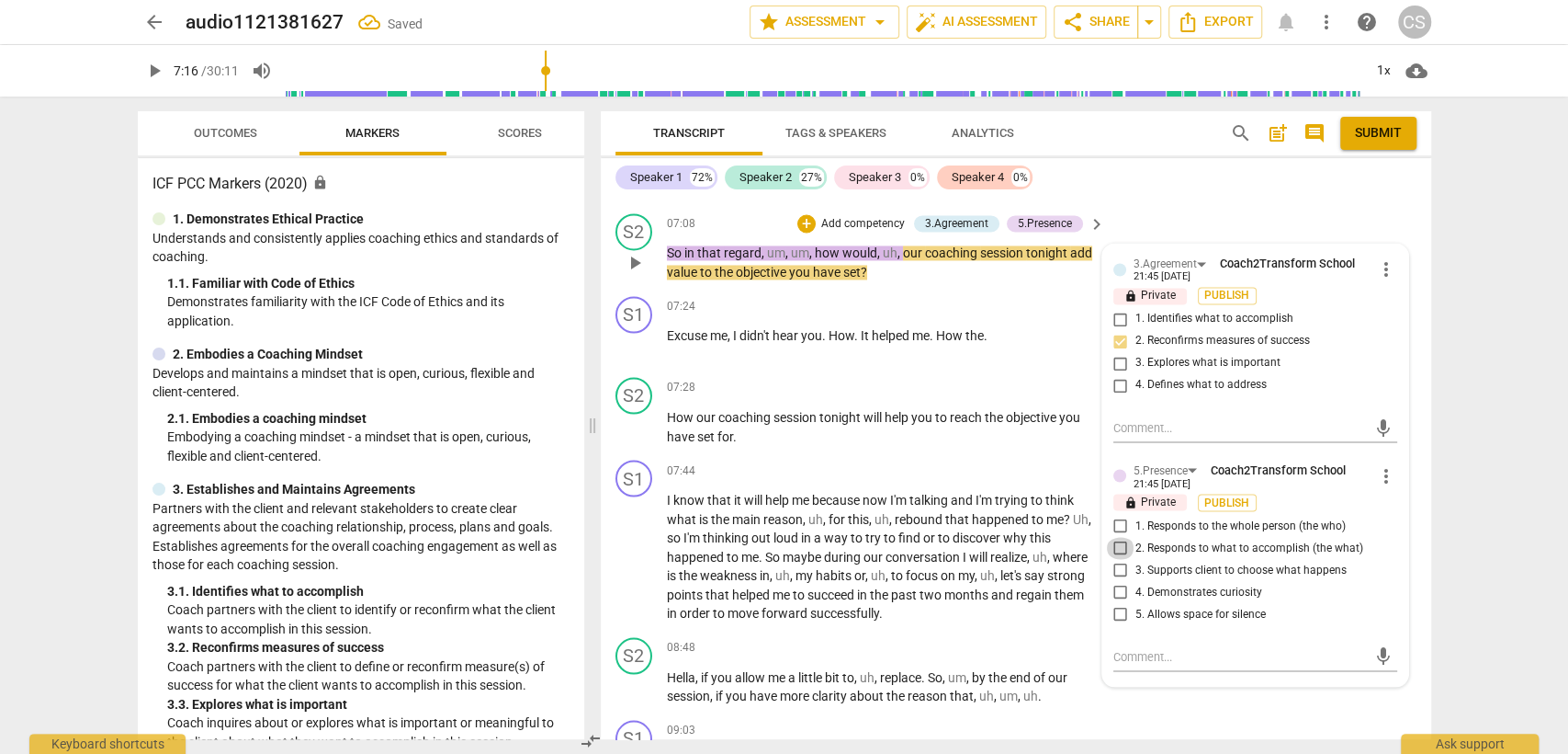
click at [1110, 537] on input "2. Responds to what to accomplish (the what)" at bounding box center [1120, 548] width 29 height 22
checkbox input "true"
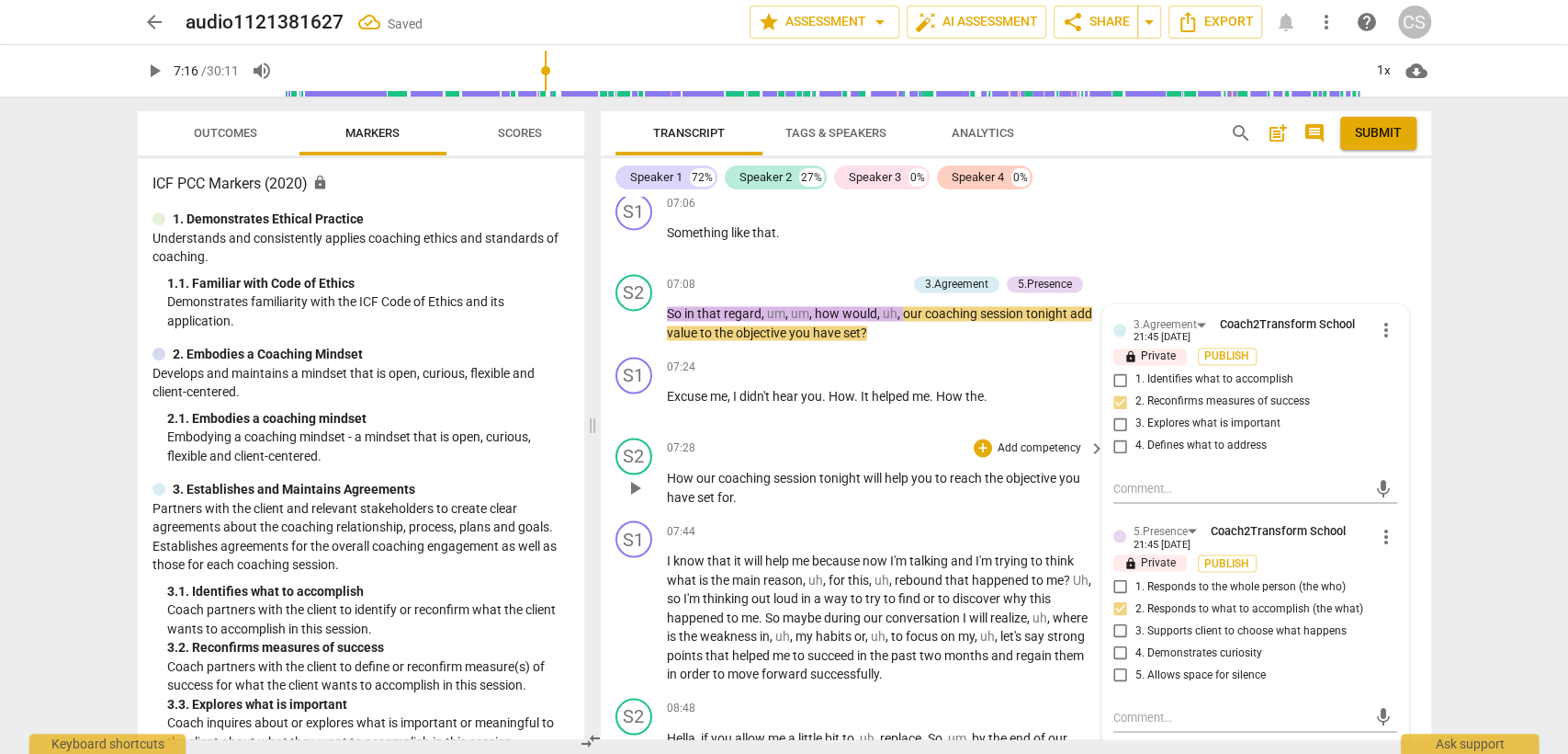
scroll to position [1735, 0]
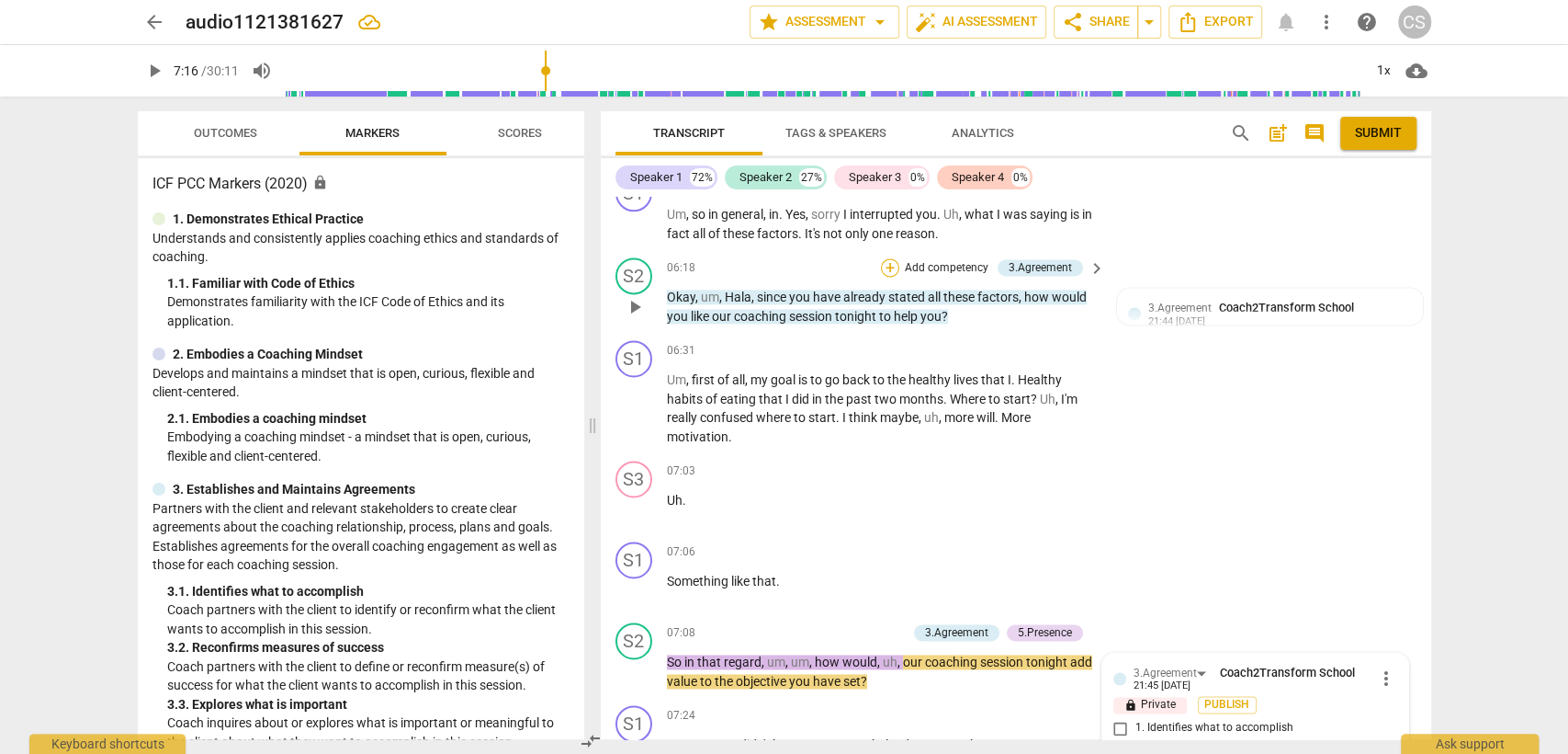
click at [887, 258] on div "+" at bounding box center [890, 268] width 19 height 19
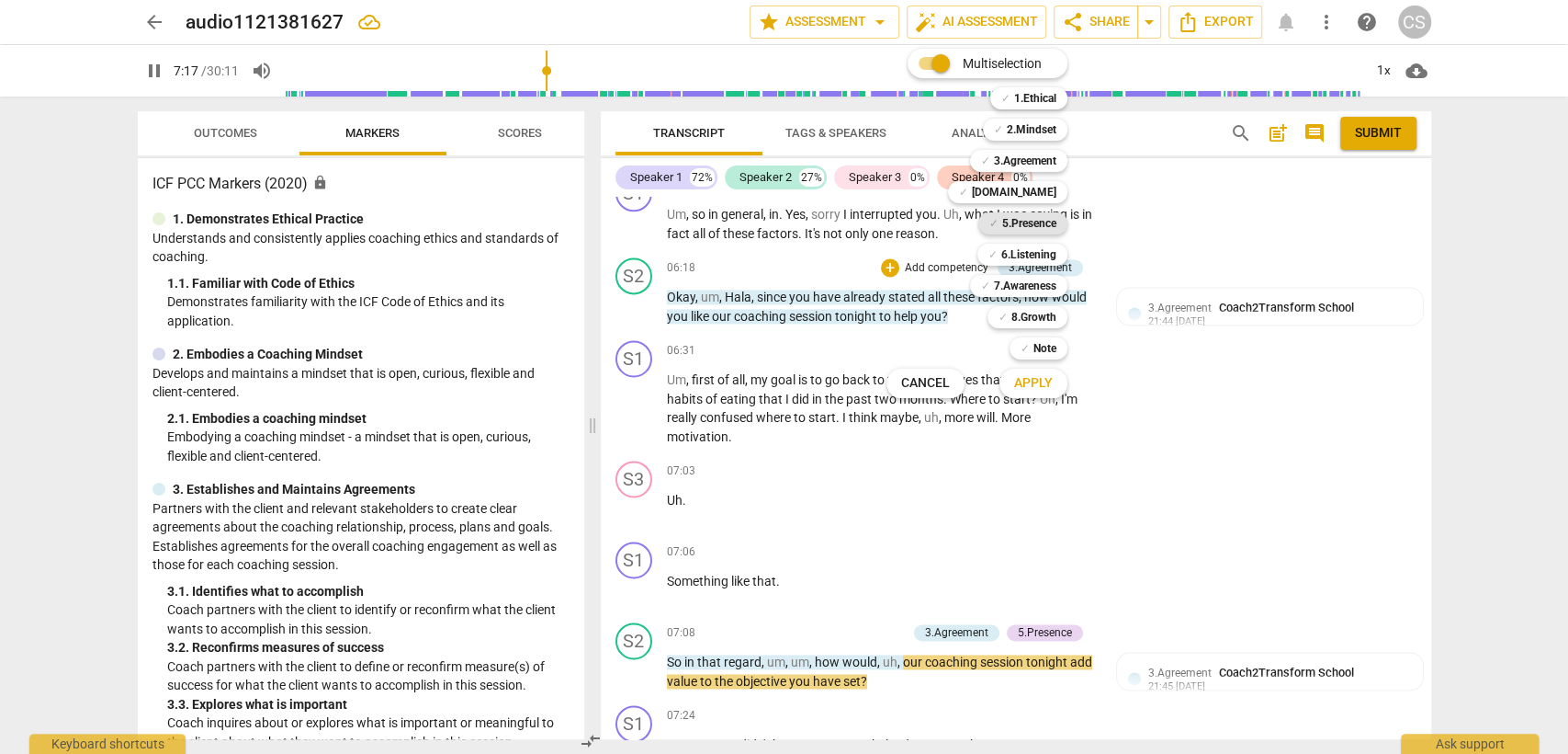
click at [1003, 223] on b "5.Presence" at bounding box center [1029, 224] width 54 height 22
click at [1036, 390] on span "Apply" at bounding box center [1032, 384] width 38 height 19
type input "439"
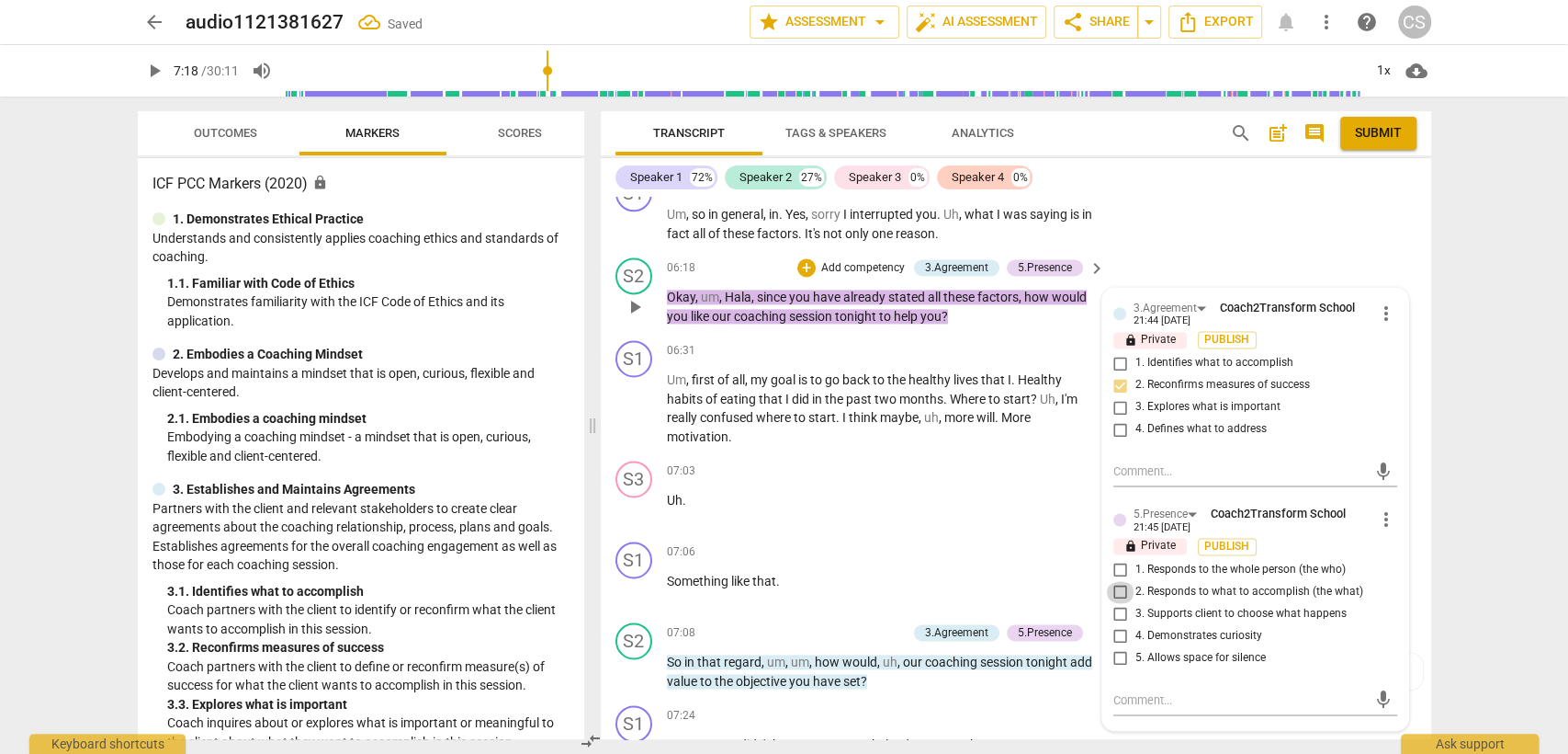
click at [1117, 581] on input "2. Responds to what to accomplish (the what)" at bounding box center [1120, 592] width 29 height 22
checkbox input "true"
click at [1116, 602] on input "3. Supports client to choose what happens" at bounding box center [1120, 614] width 29 height 22
checkbox input "true"
click at [1117, 581] on input "2. Responds to what to accomplish (the what)" at bounding box center [1120, 592] width 29 height 22
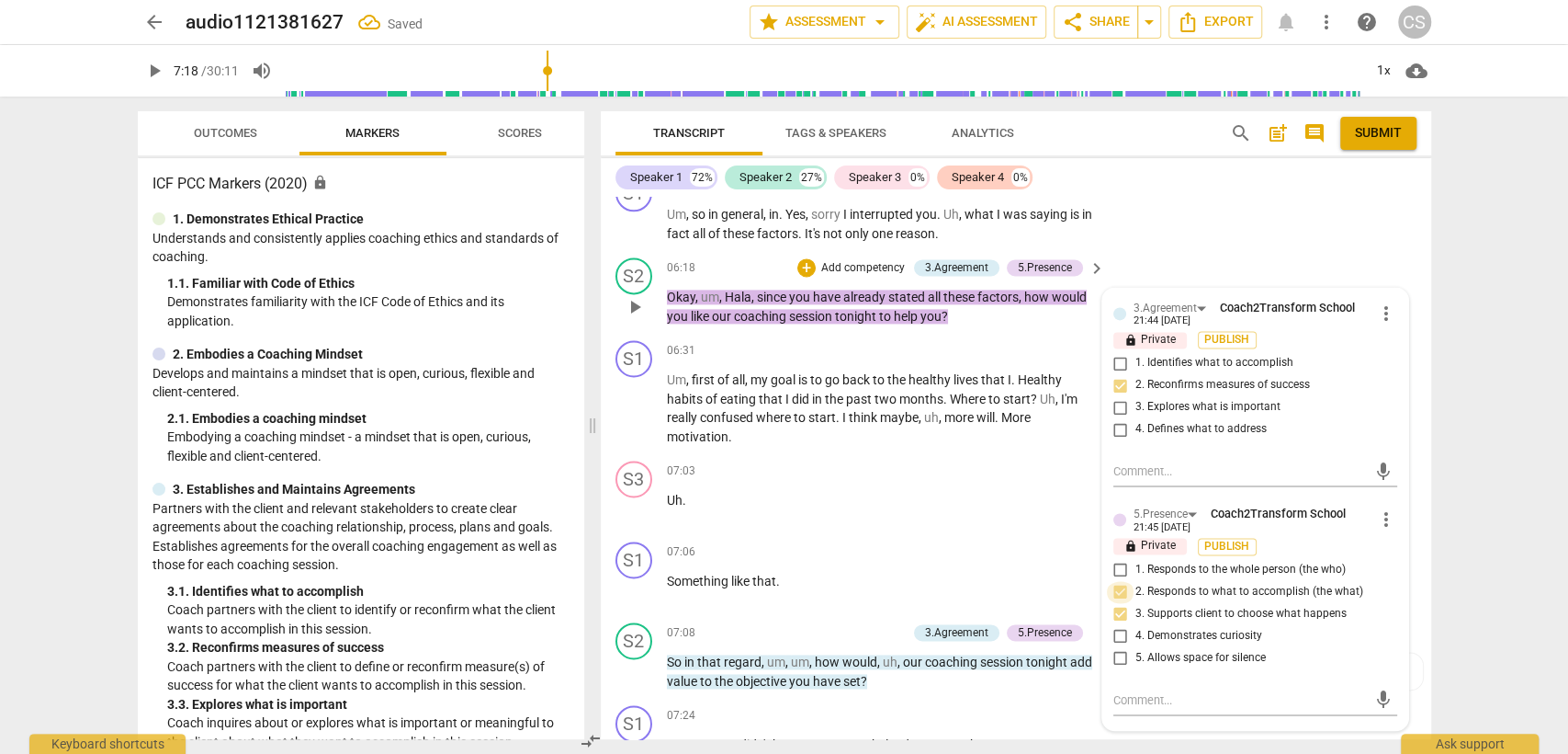
click at [1118, 581] on input "2. Responds to what to accomplish (the what)" at bounding box center [1120, 592] width 29 height 22
checkbox input "false"
click at [889, 491] on p "Uh ." at bounding box center [882, 500] width 430 height 20
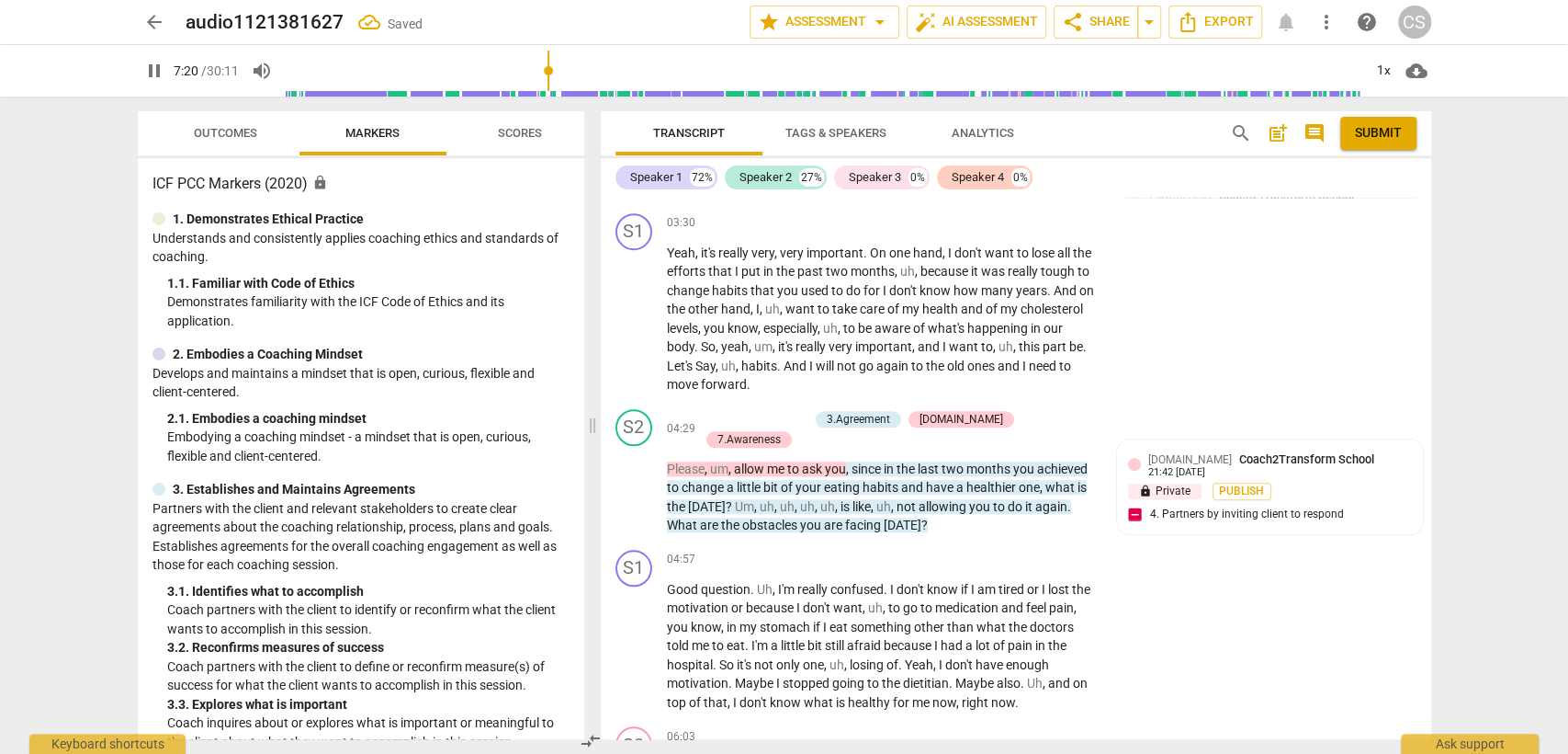
scroll to position [1021, 0]
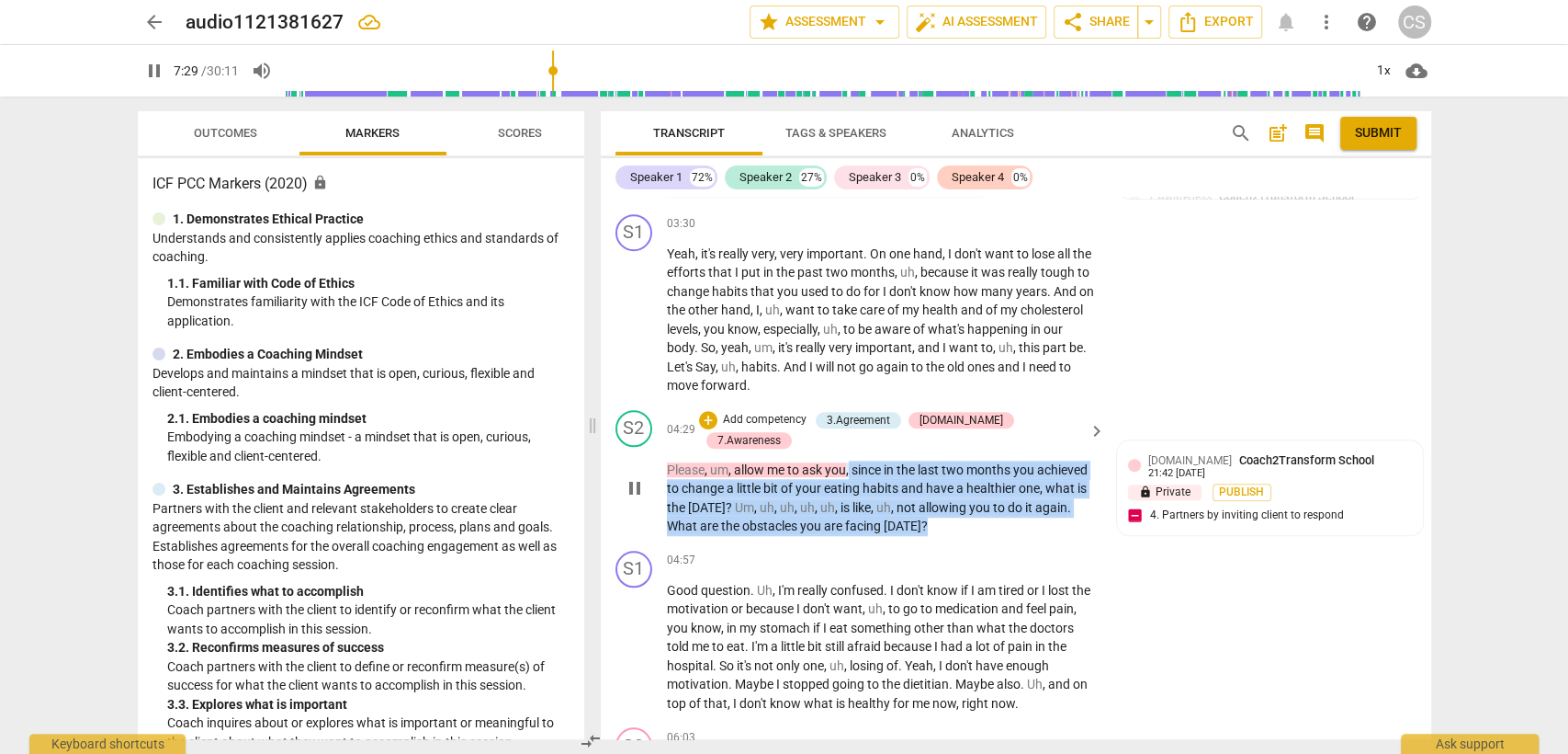
drag, startPoint x: 851, startPoint y: 427, endPoint x: 928, endPoint y: 494, distance: 102.1
click at [928, 494] on div "S2 play_arrow pause 04:29 + Add competency 3.Agreement [DOMAIN_NAME] 7.Awarenes…" at bounding box center [1015, 472] width 830 height 140
click at [717, 411] on div "+" at bounding box center [709, 420] width 19 height 19
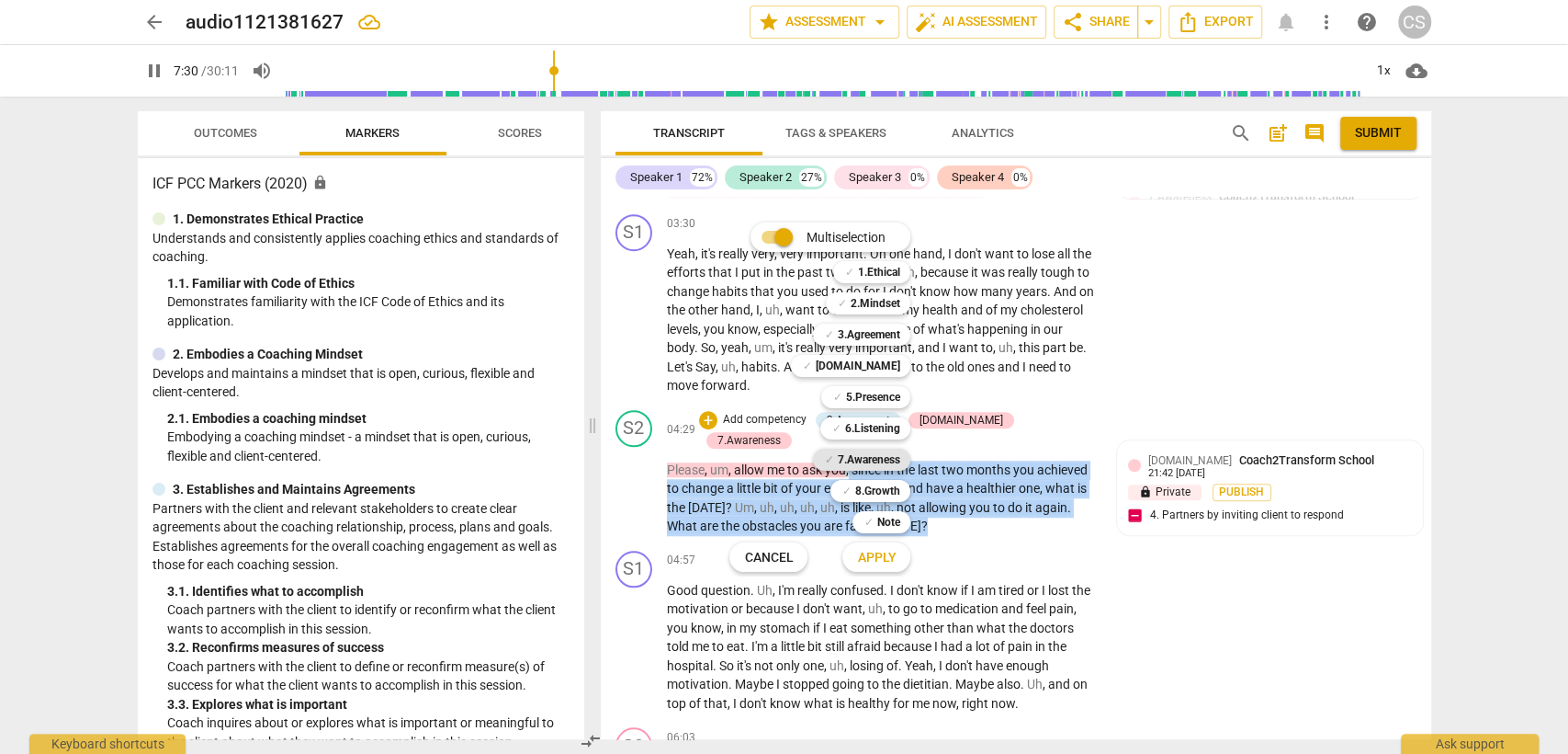
scroll to position [2312, 0]
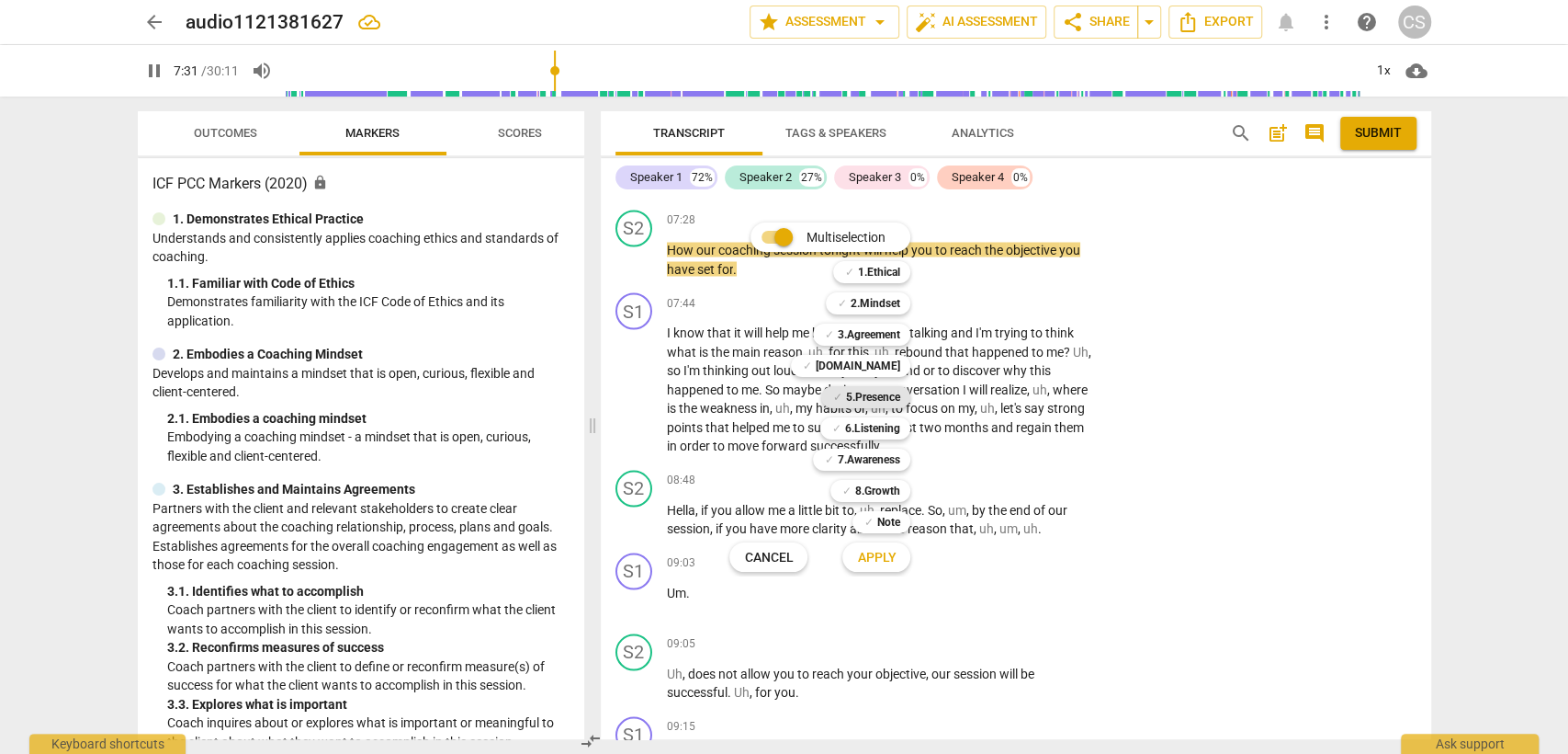
click at [889, 404] on b "5.Presence" at bounding box center [872, 398] width 54 height 22
drag, startPoint x: 882, startPoint y: 562, endPoint x: 910, endPoint y: 542, distance: 34.4
click at [882, 563] on span "Apply" at bounding box center [876, 558] width 38 height 19
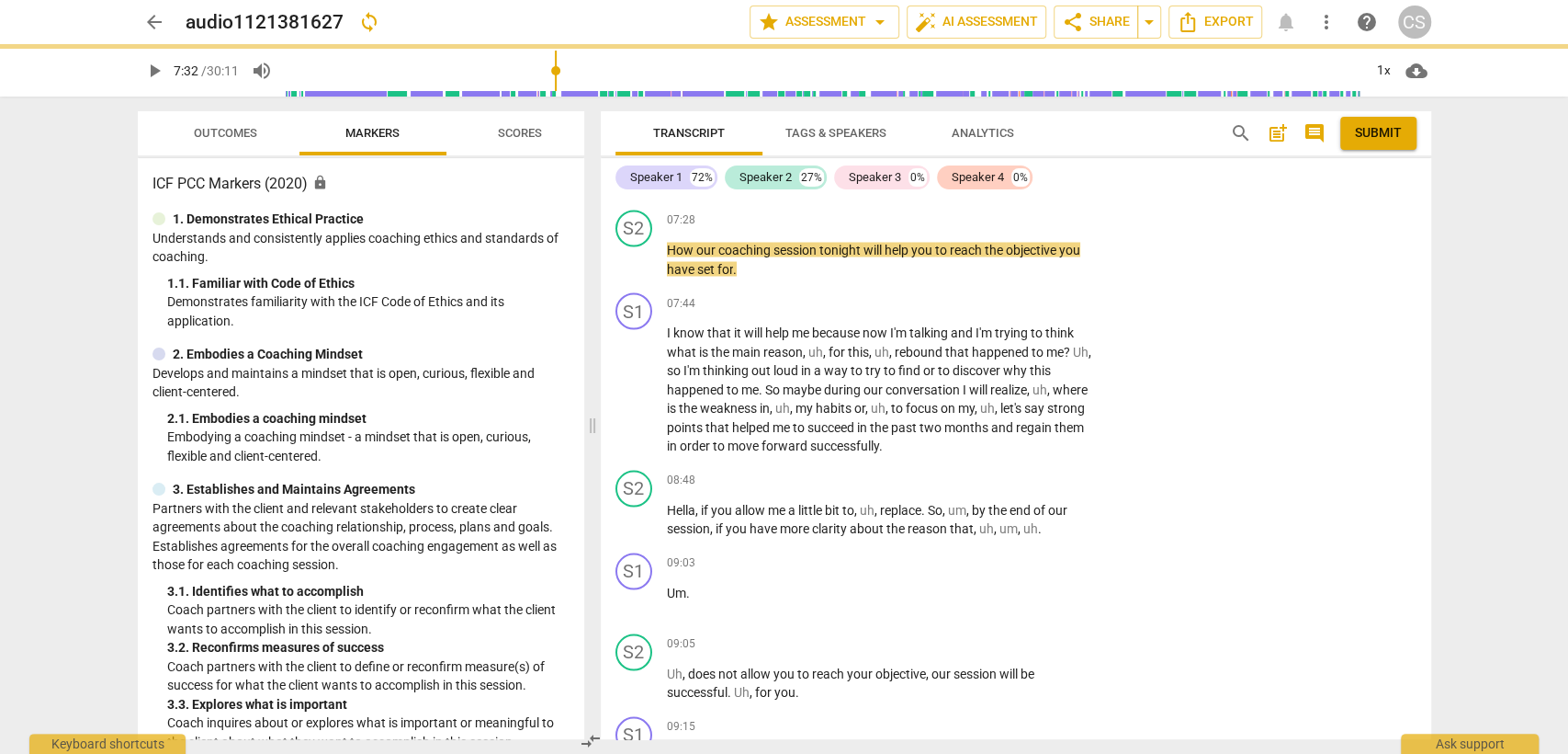
type input "453"
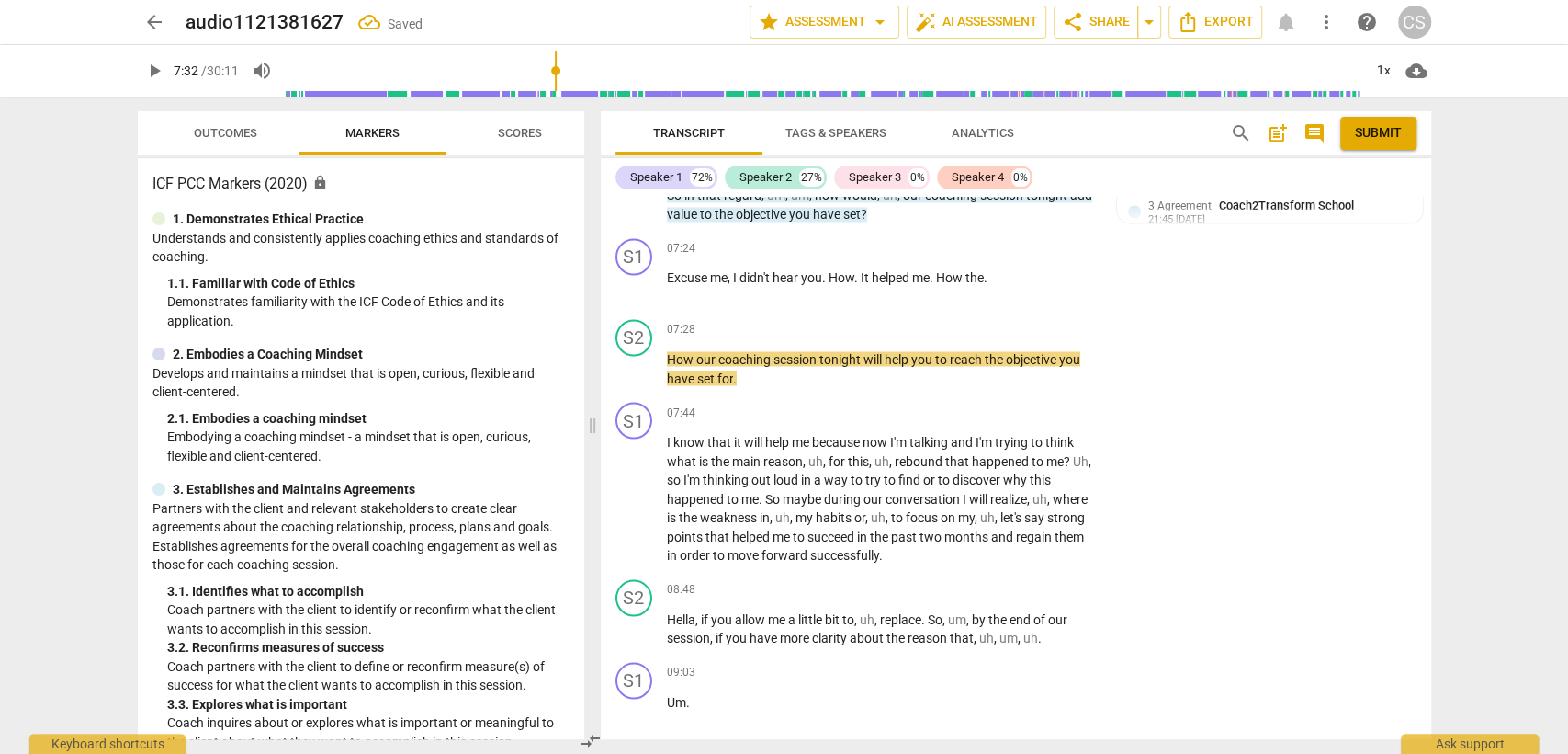
scroll to position [1050, 0]
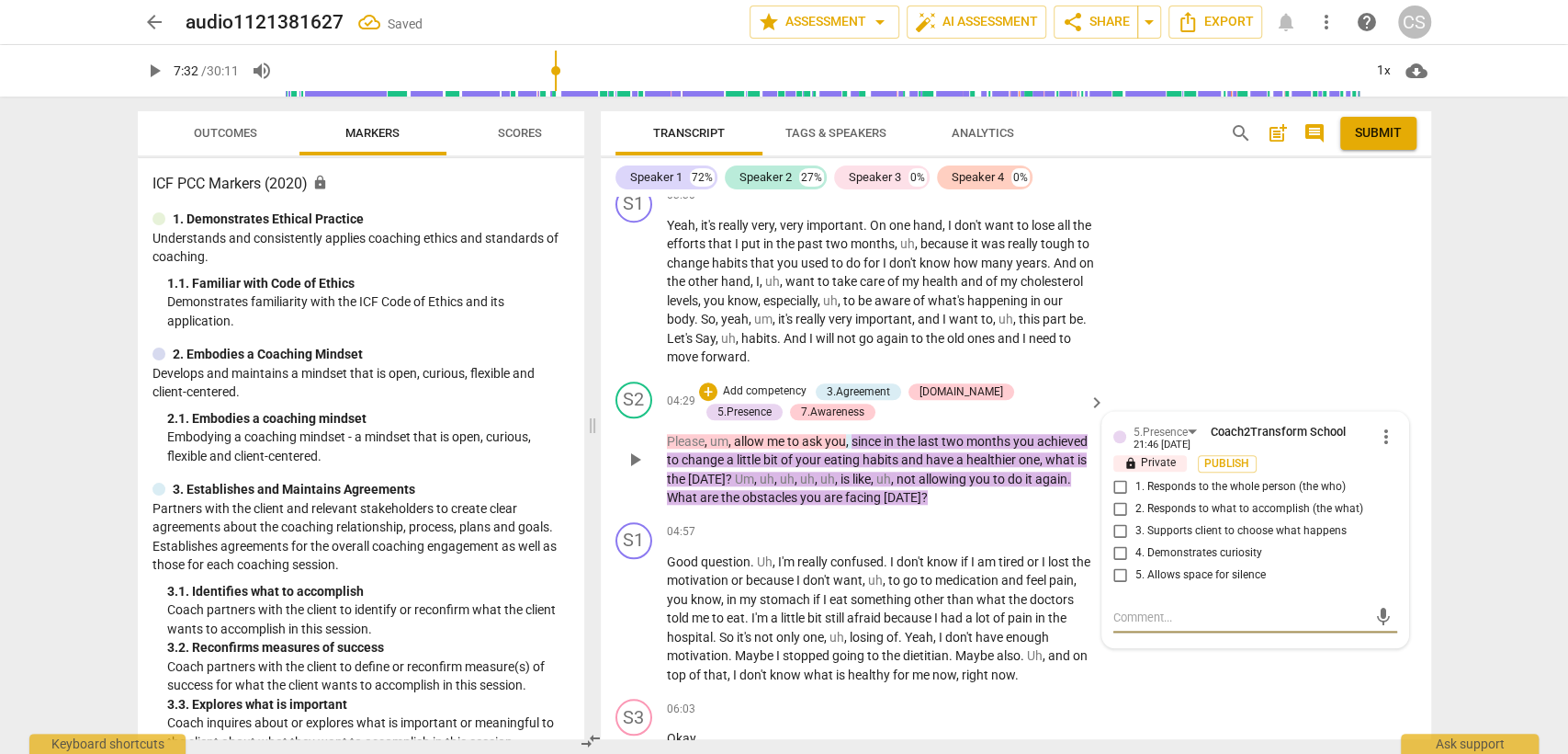
click at [1121, 498] on input "2. Responds to what to accomplish (the what)" at bounding box center [1120, 509] width 29 height 22
checkbox input "true"
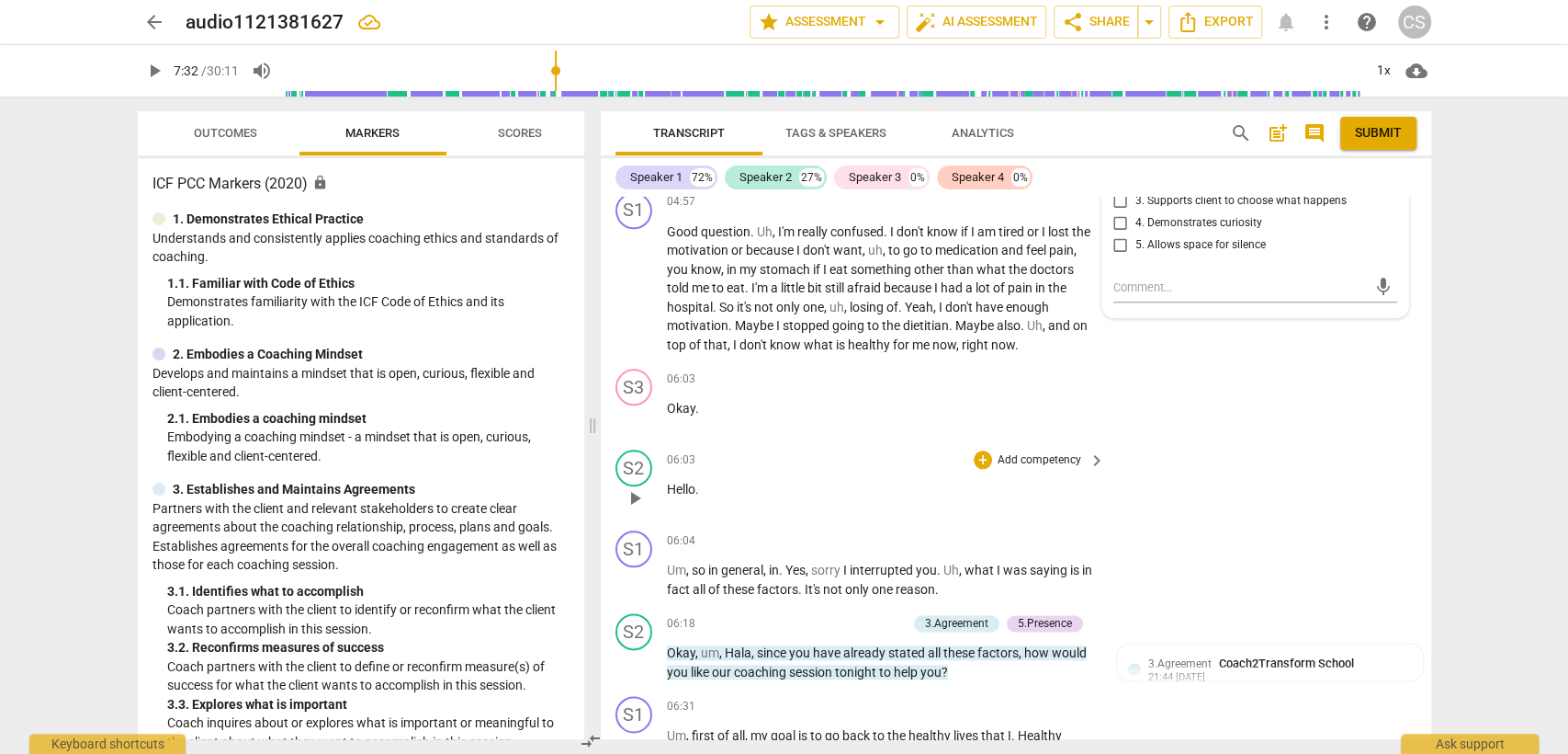
scroll to position [1429, 0]
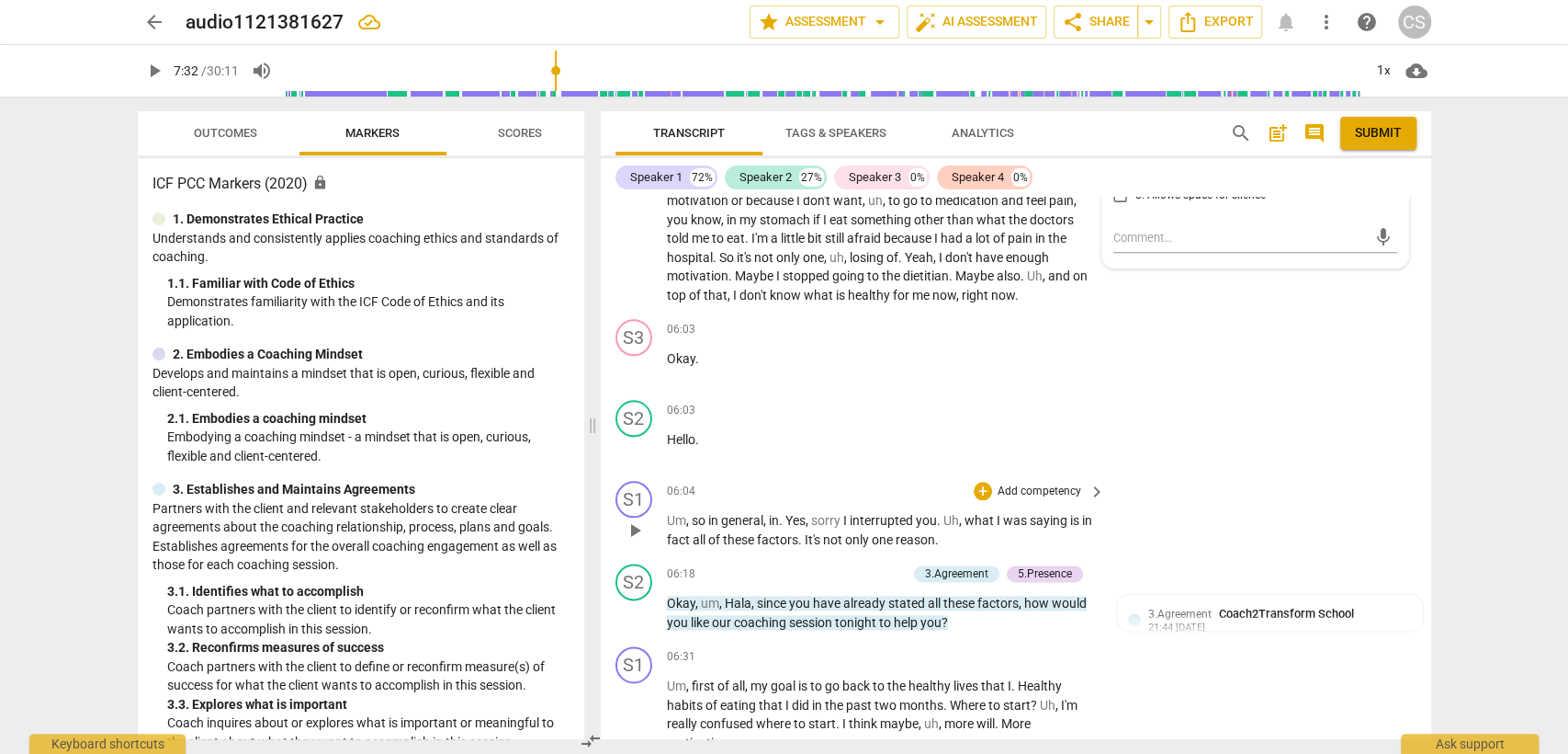
click at [864, 481] on div "06:04 + Add competency keyboard_arrow_right" at bounding box center [887, 491] width 441 height 21
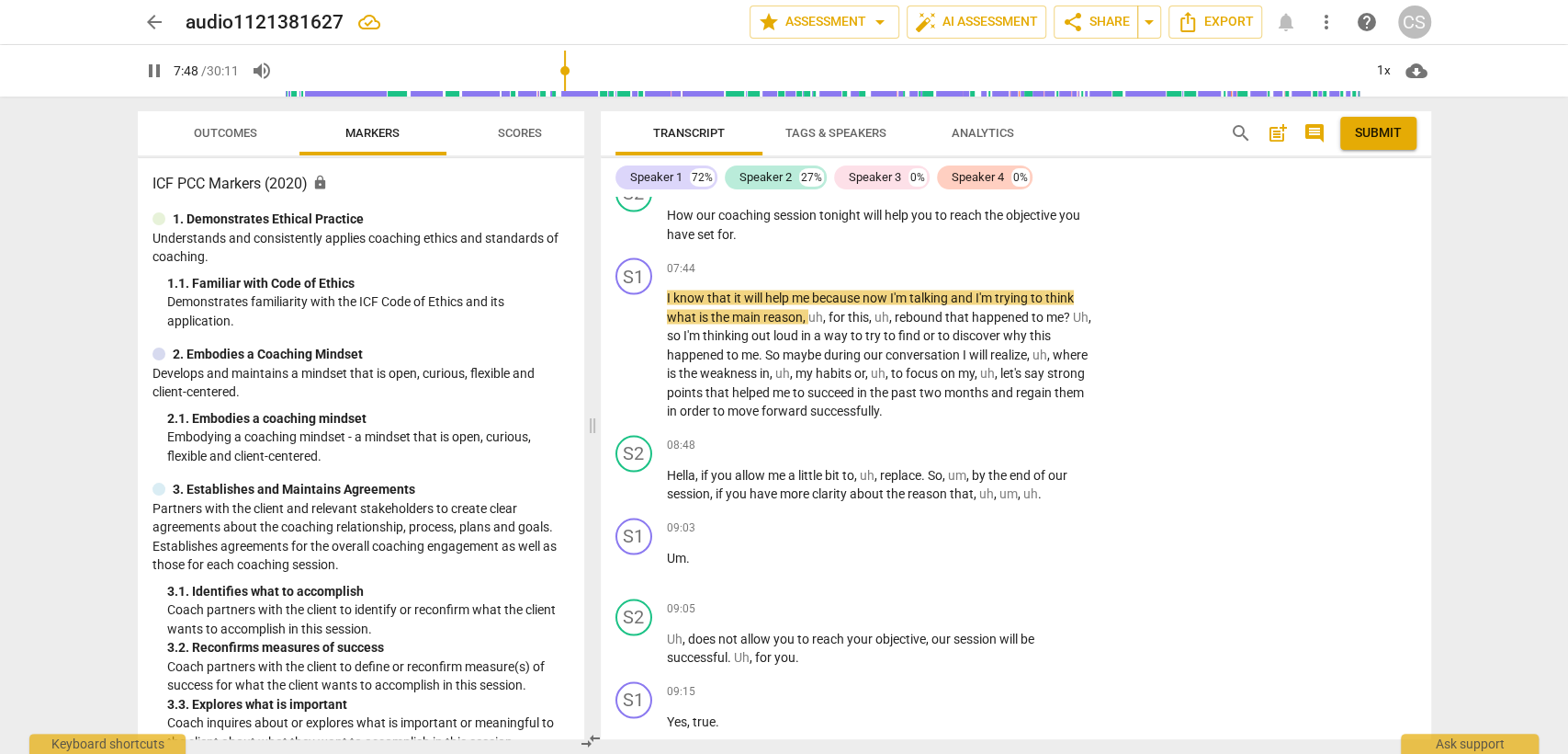
scroll to position [2348, 0]
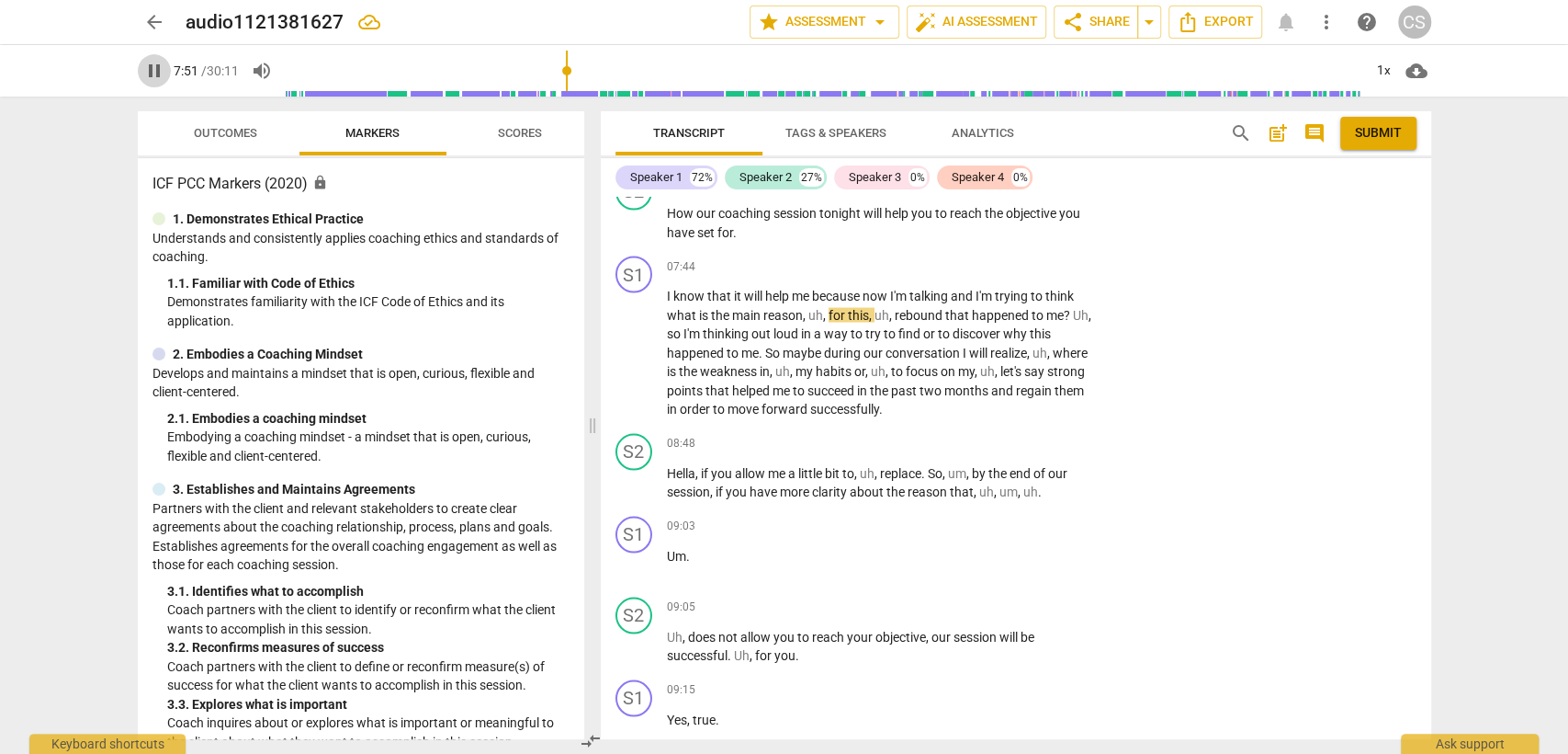
click at [146, 67] on span "pause" at bounding box center [154, 71] width 22 height 22
type input "472"
